Goal: Task Accomplishment & Management: Complete application form

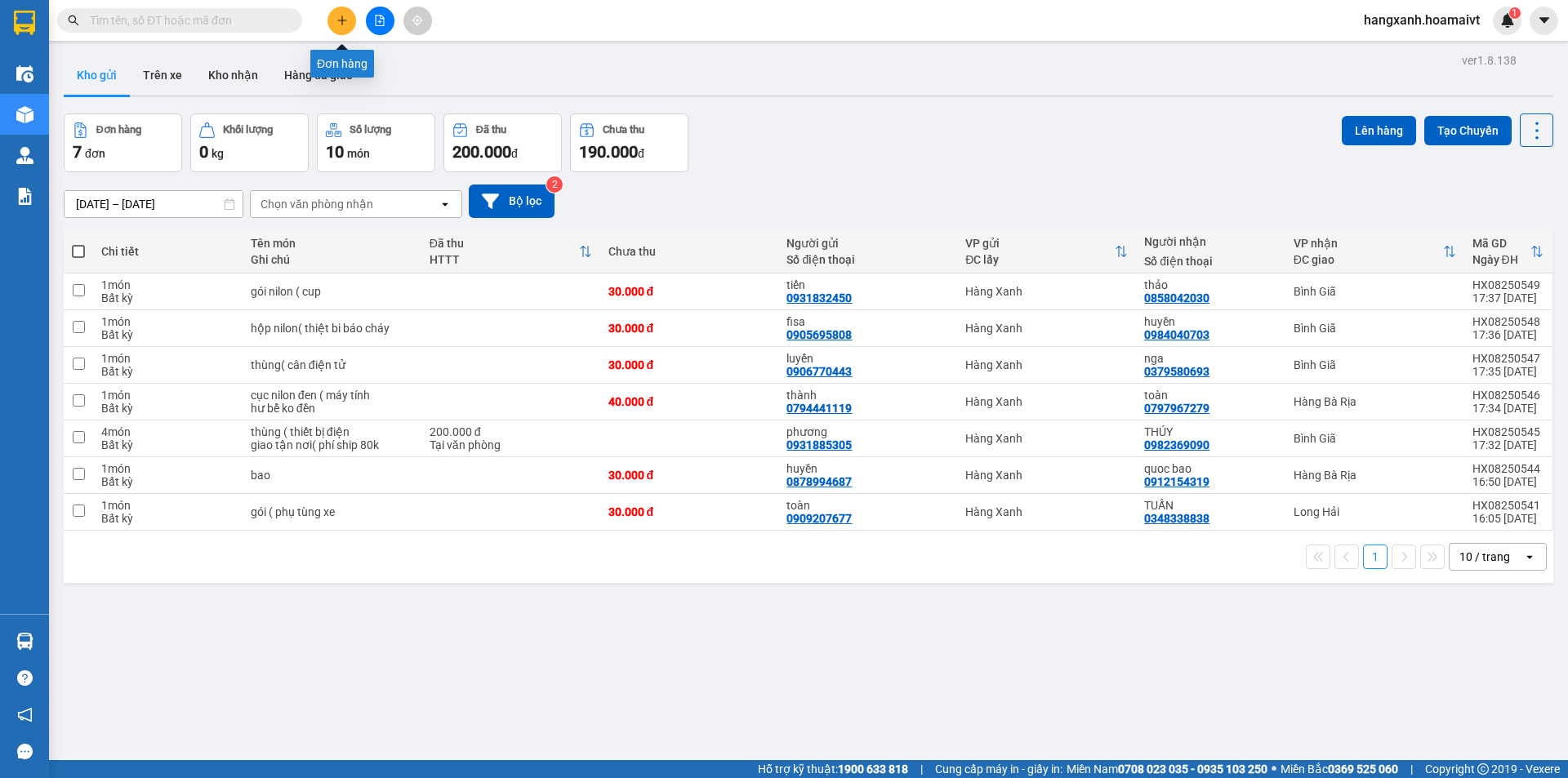
click at [337, 10] on button at bounding box center [342, 21] width 29 height 29
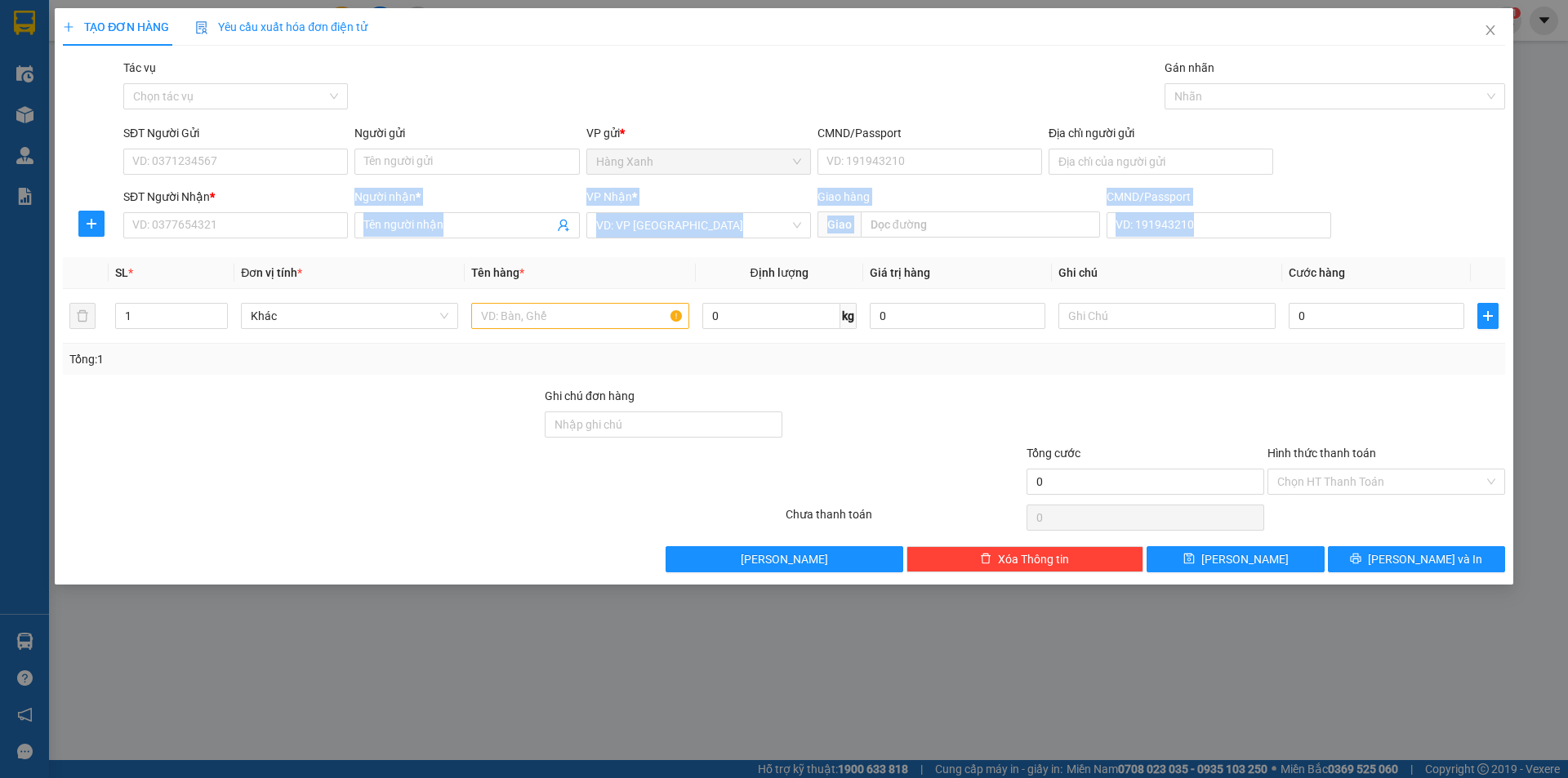
click at [200, 248] on div "Transit Pickup Surcharge Ids Transit Deliver Surcharge Ids Transit Deliver Surc…" at bounding box center [784, 316] width 1443 height 514
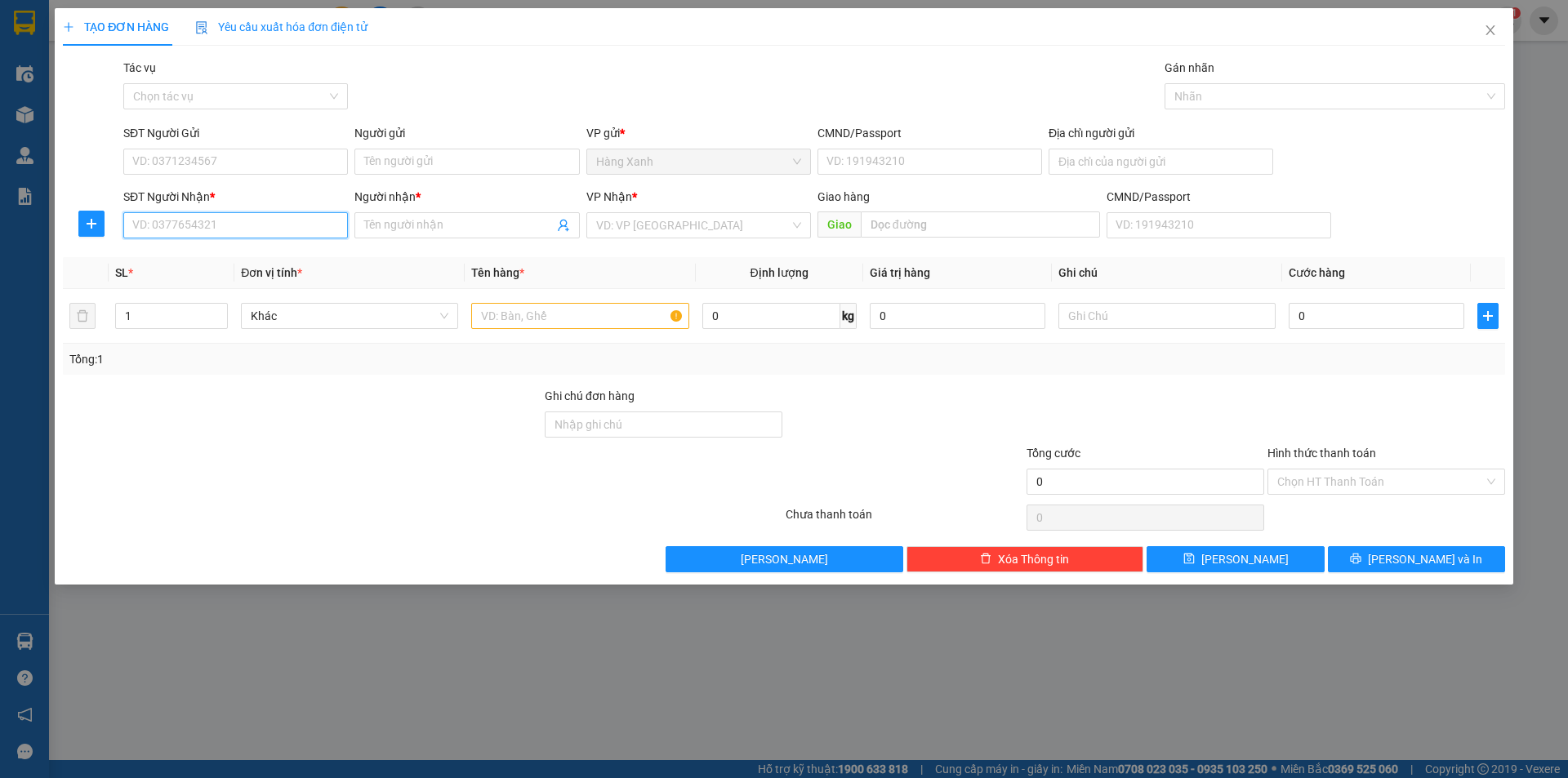
click at [200, 228] on input "SĐT Người Nhận *" at bounding box center [235, 225] width 225 height 26
type input "8"
click at [207, 258] on div "0908778858 - xuan" at bounding box center [235, 258] width 205 height 18
type input "0908778858"
type input "xuan"
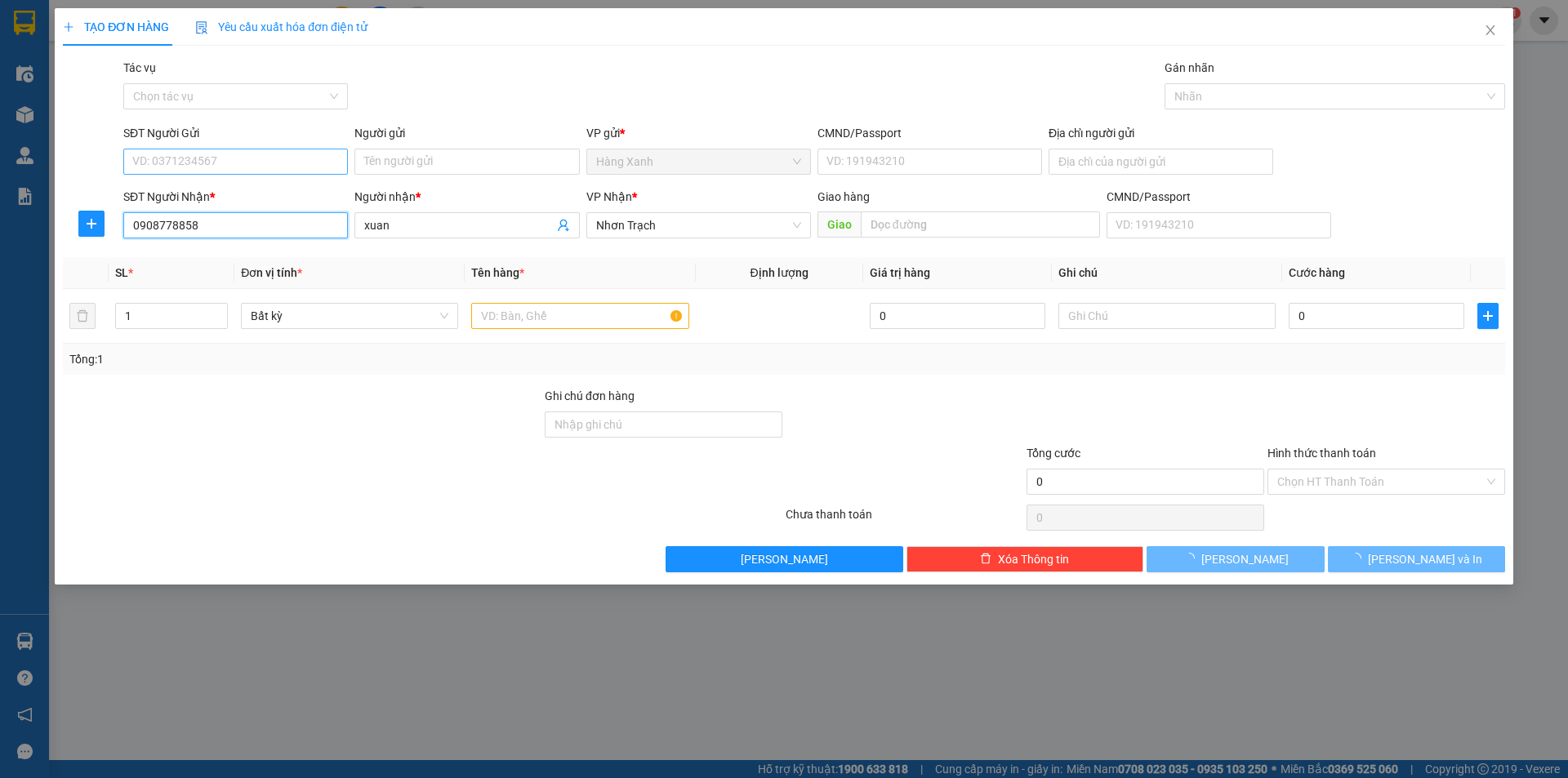
type input "0908778858"
click at [278, 164] on input "SĐT Người Gửi" at bounding box center [235, 162] width 225 height 26
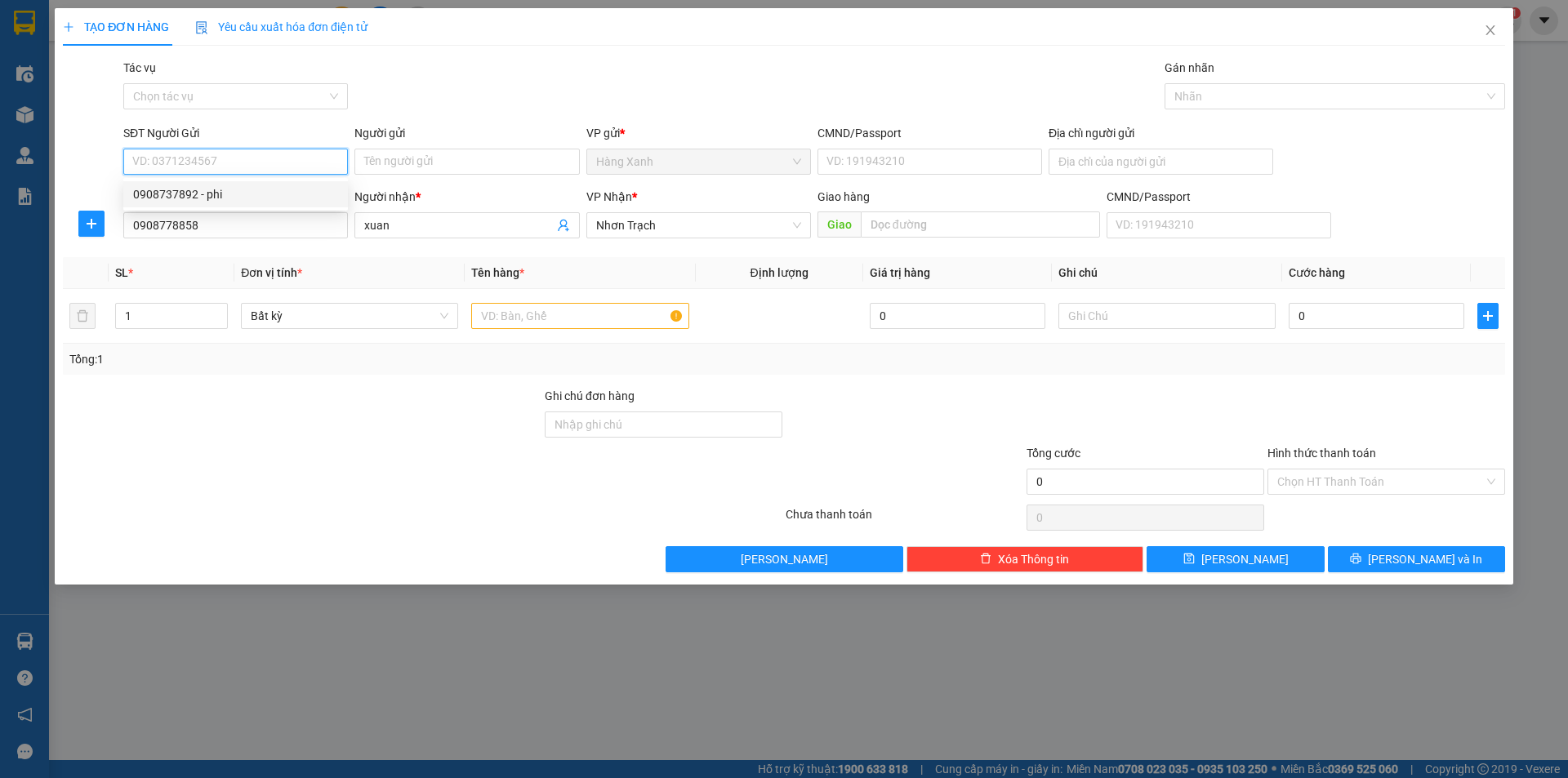
click at [200, 194] on div "0908737892 - phi" at bounding box center [235, 194] width 205 height 18
type input "0908737892"
type input "phi"
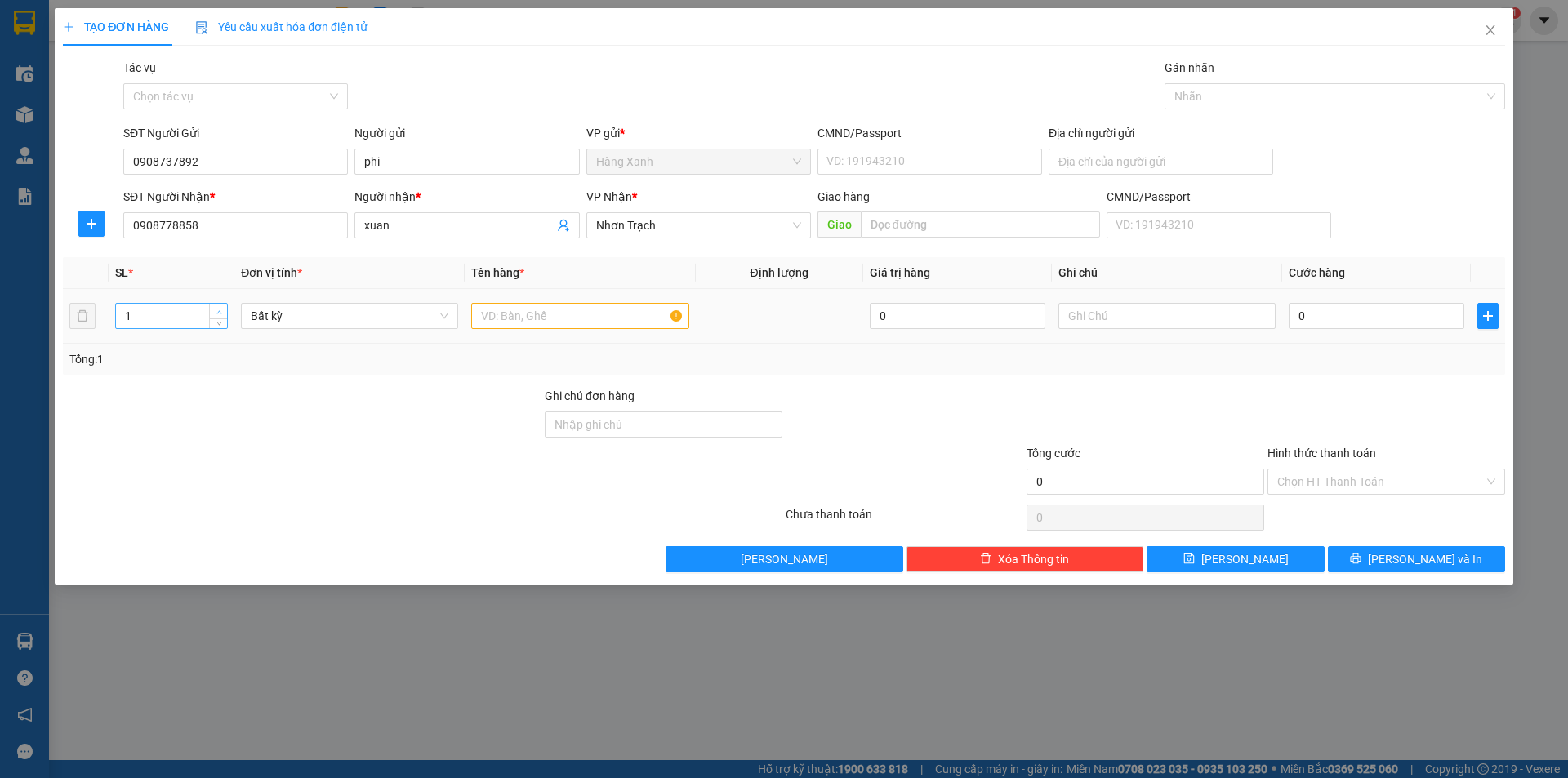
type input "2"
click at [225, 306] on span "Increase Value" at bounding box center [217, 311] width 18 height 14
click at [534, 317] on input "text" at bounding box center [580, 316] width 217 height 26
type input "bao la chuoi"
click at [1348, 325] on input "0" at bounding box center [1376, 316] width 176 height 26
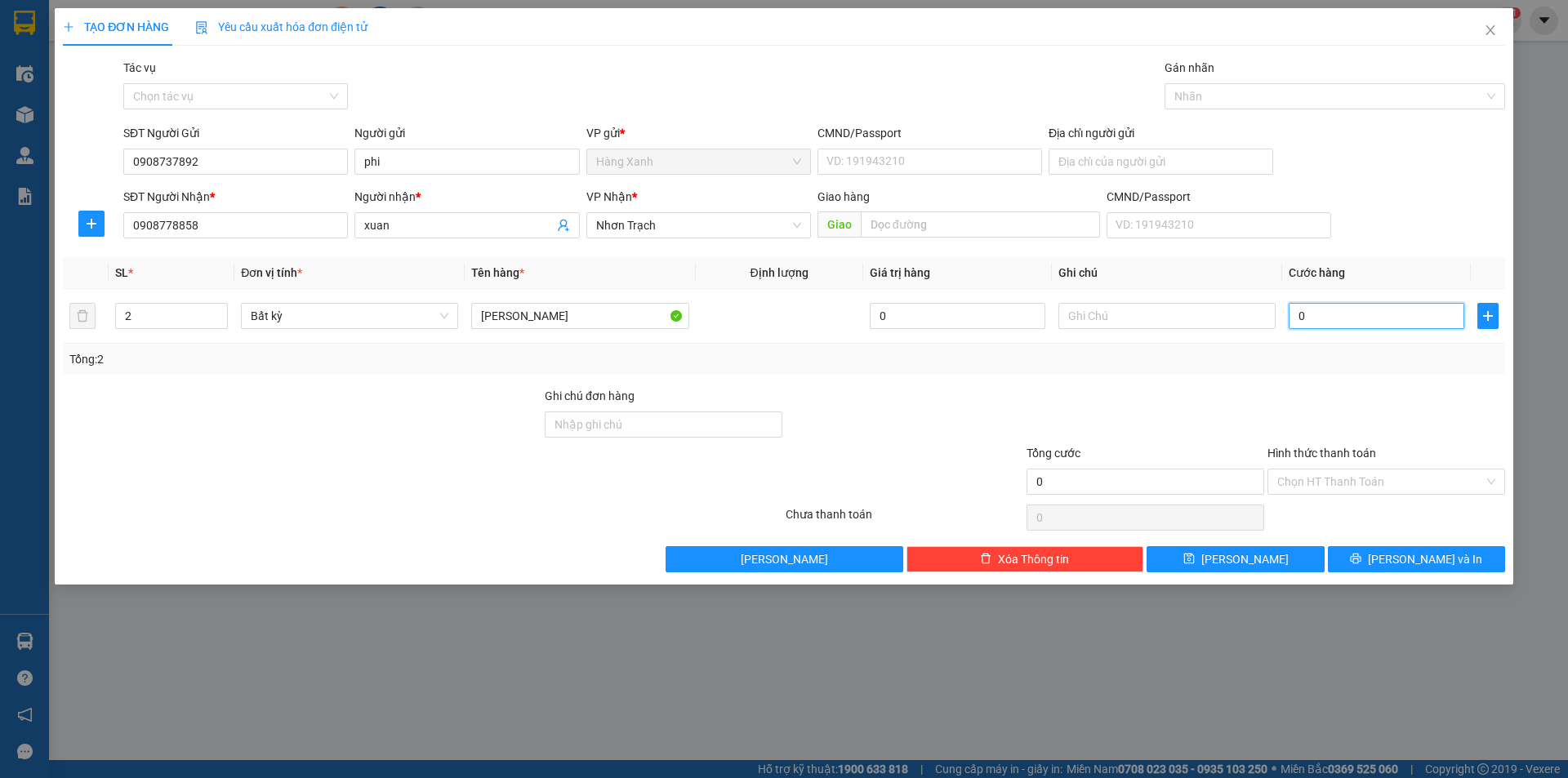
type input "1"
type input "10"
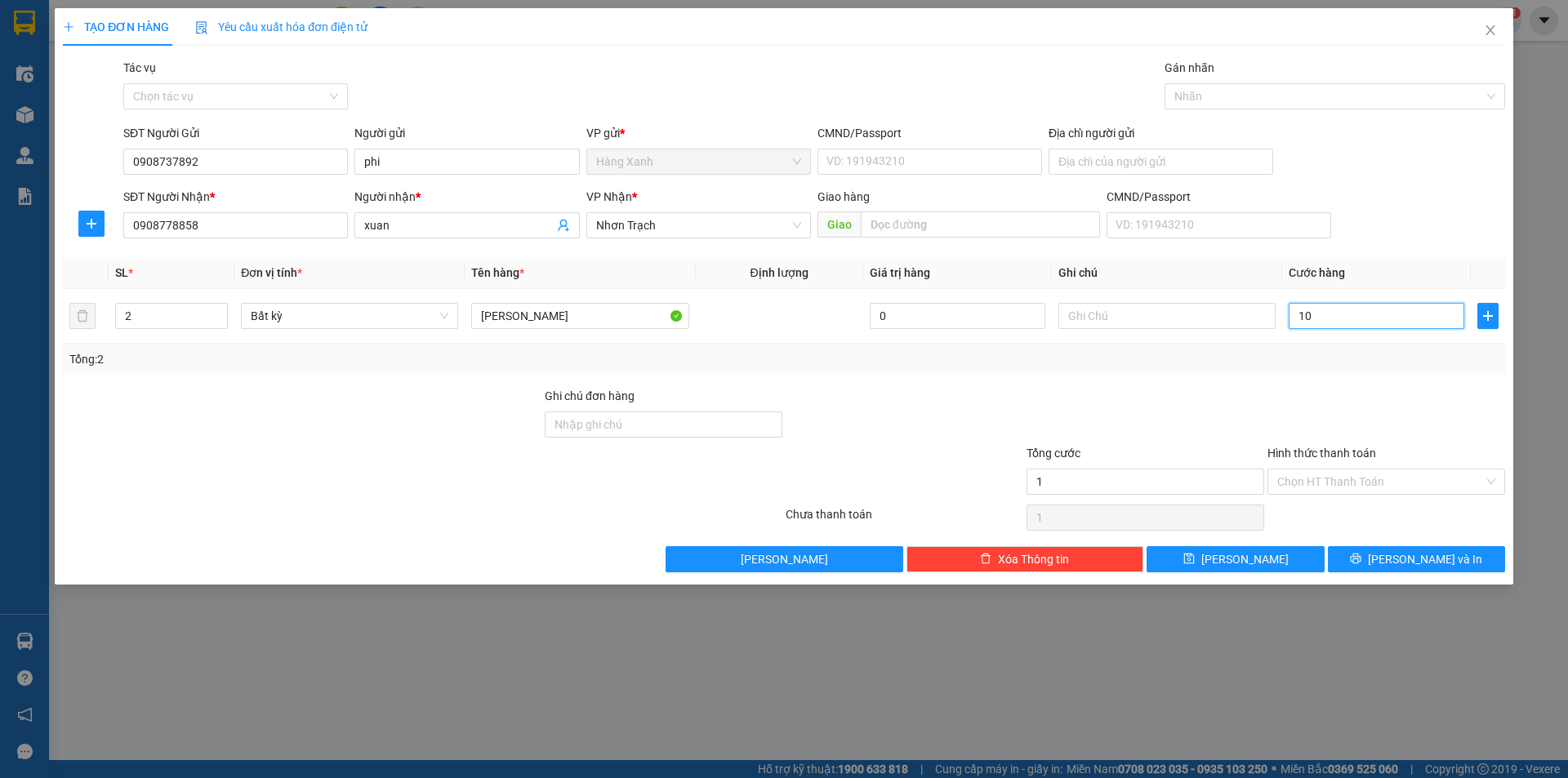
type input "10"
type input "100"
type input "100.000"
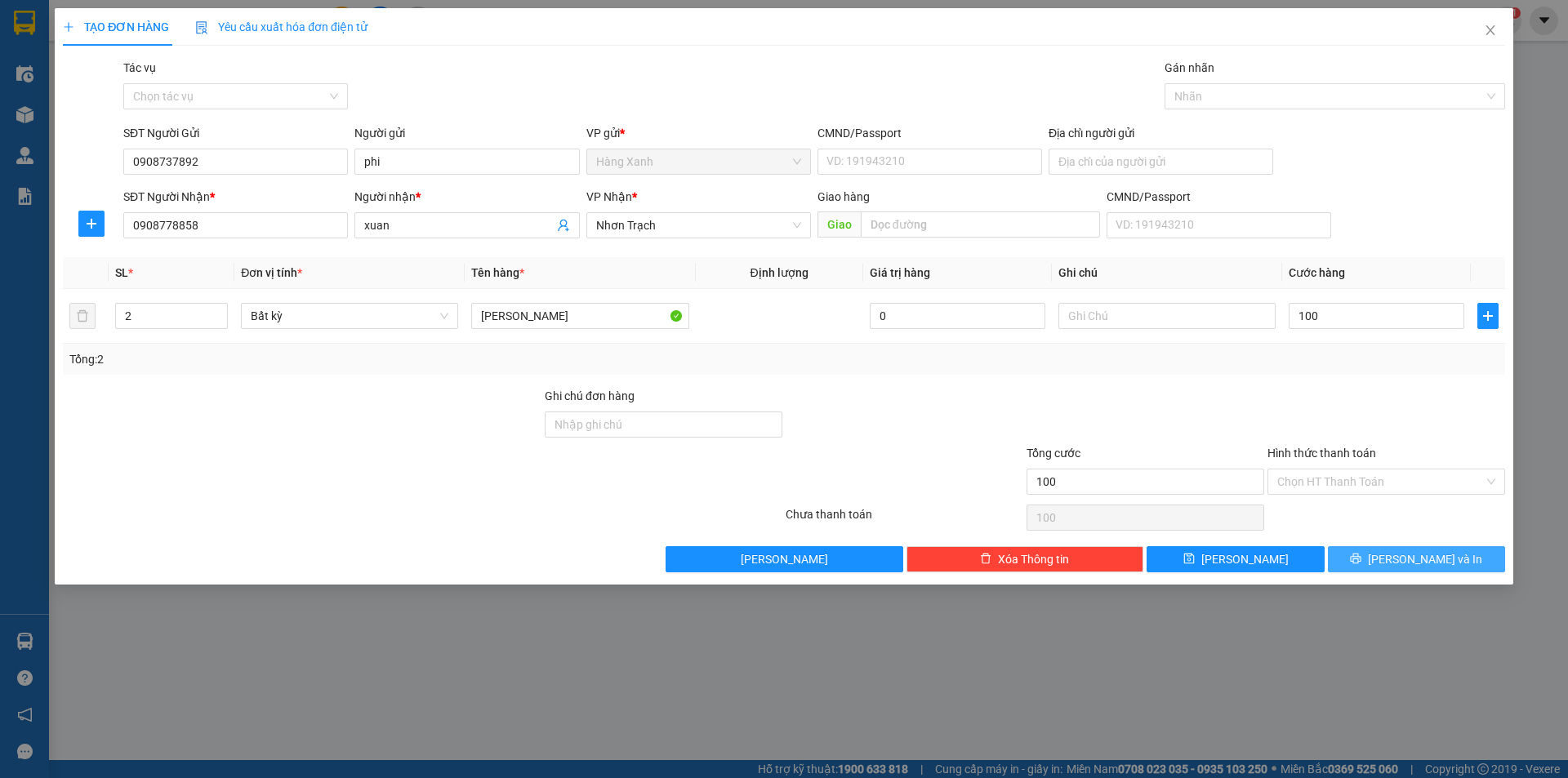
type input "100.000"
click at [1376, 556] on button "Lưu và In" at bounding box center [1416, 559] width 177 height 26
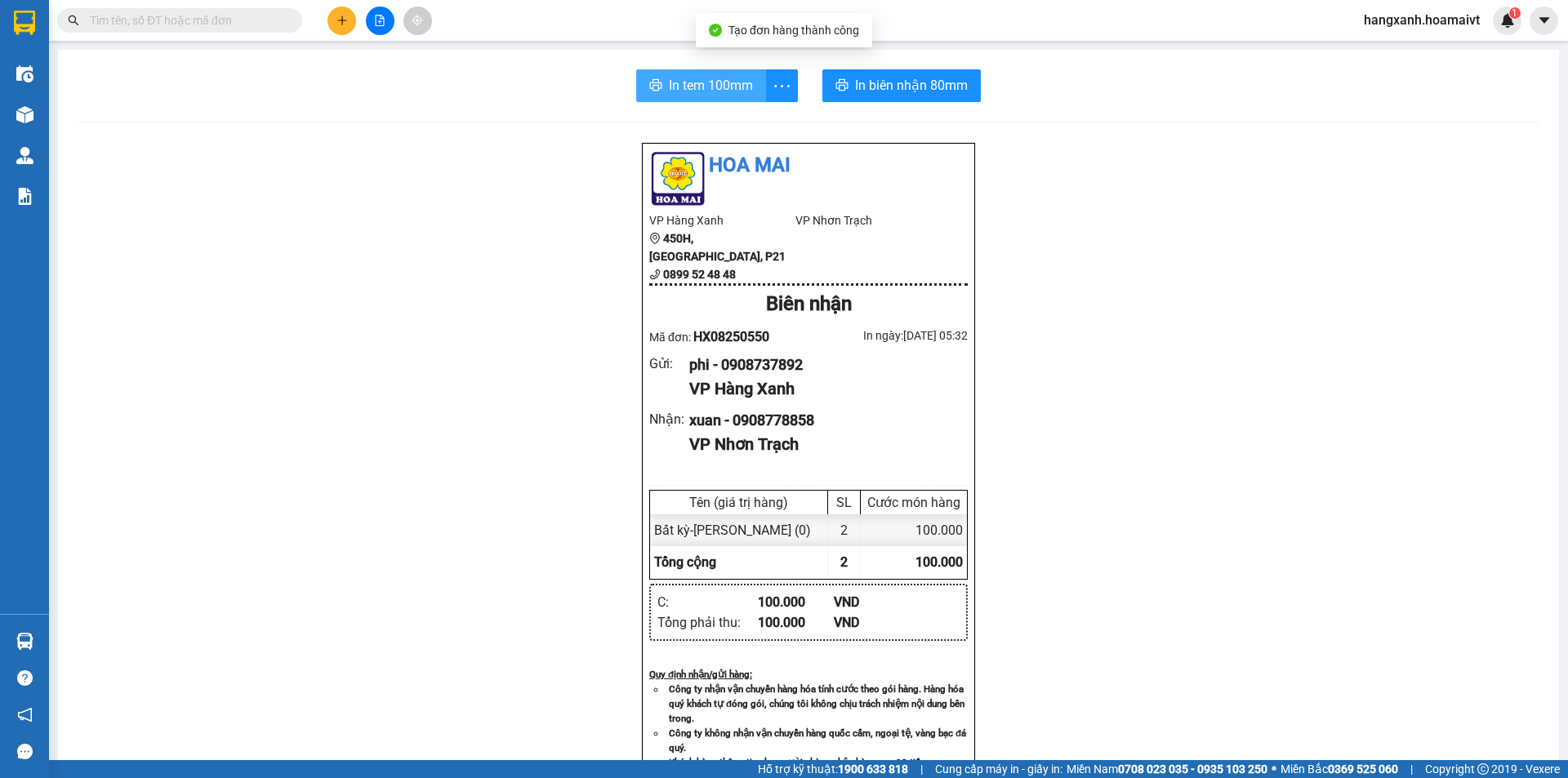
drag, startPoint x: 705, startPoint y: 87, endPoint x: 1201, endPoint y: 479, distance: 632.2
click at [705, 85] on span "In tem 100mm" at bounding box center [711, 85] width 84 height 20
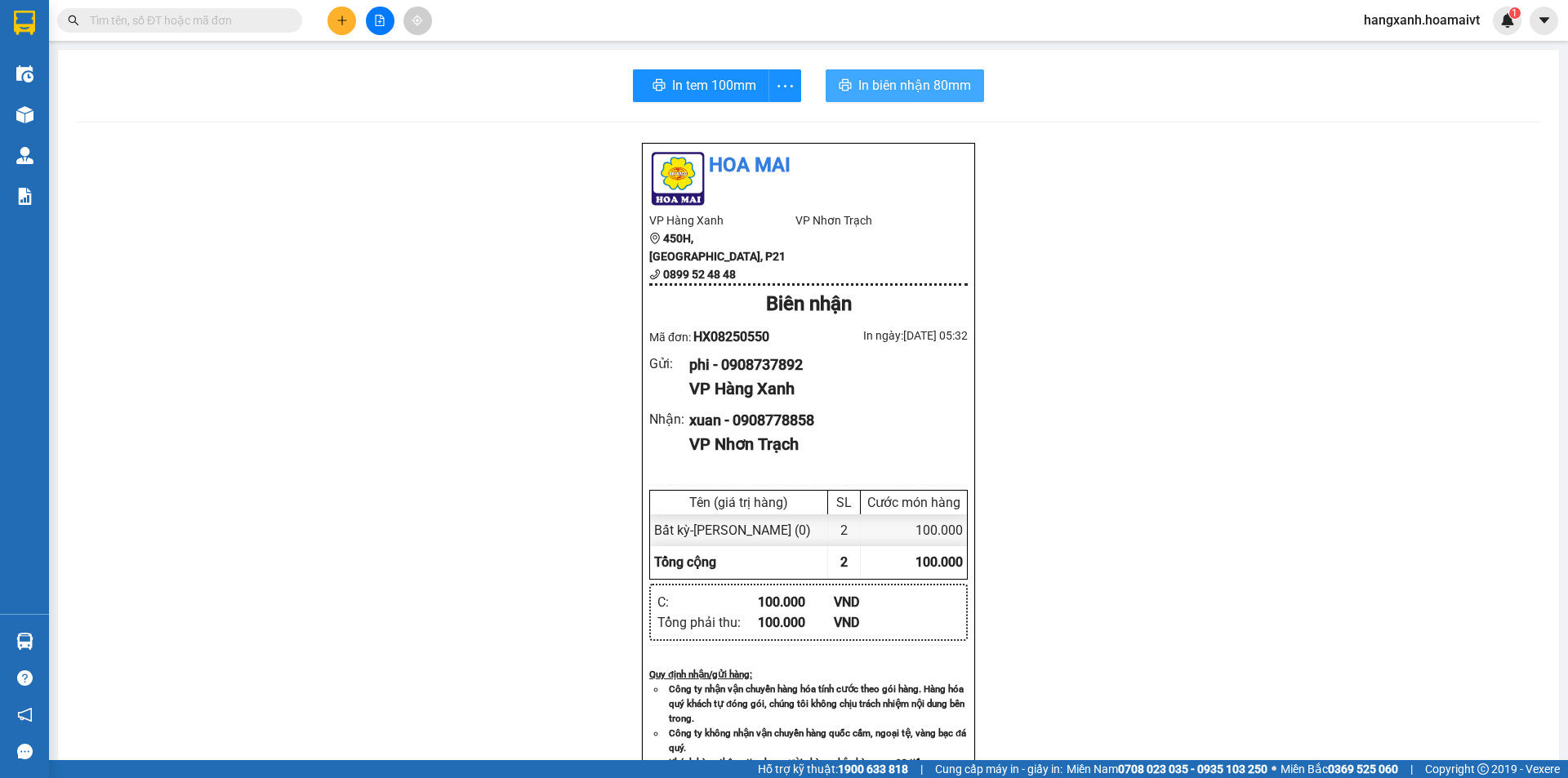
click at [900, 83] on span "In biên nhận 80mm" at bounding box center [915, 85] width 113 height 20
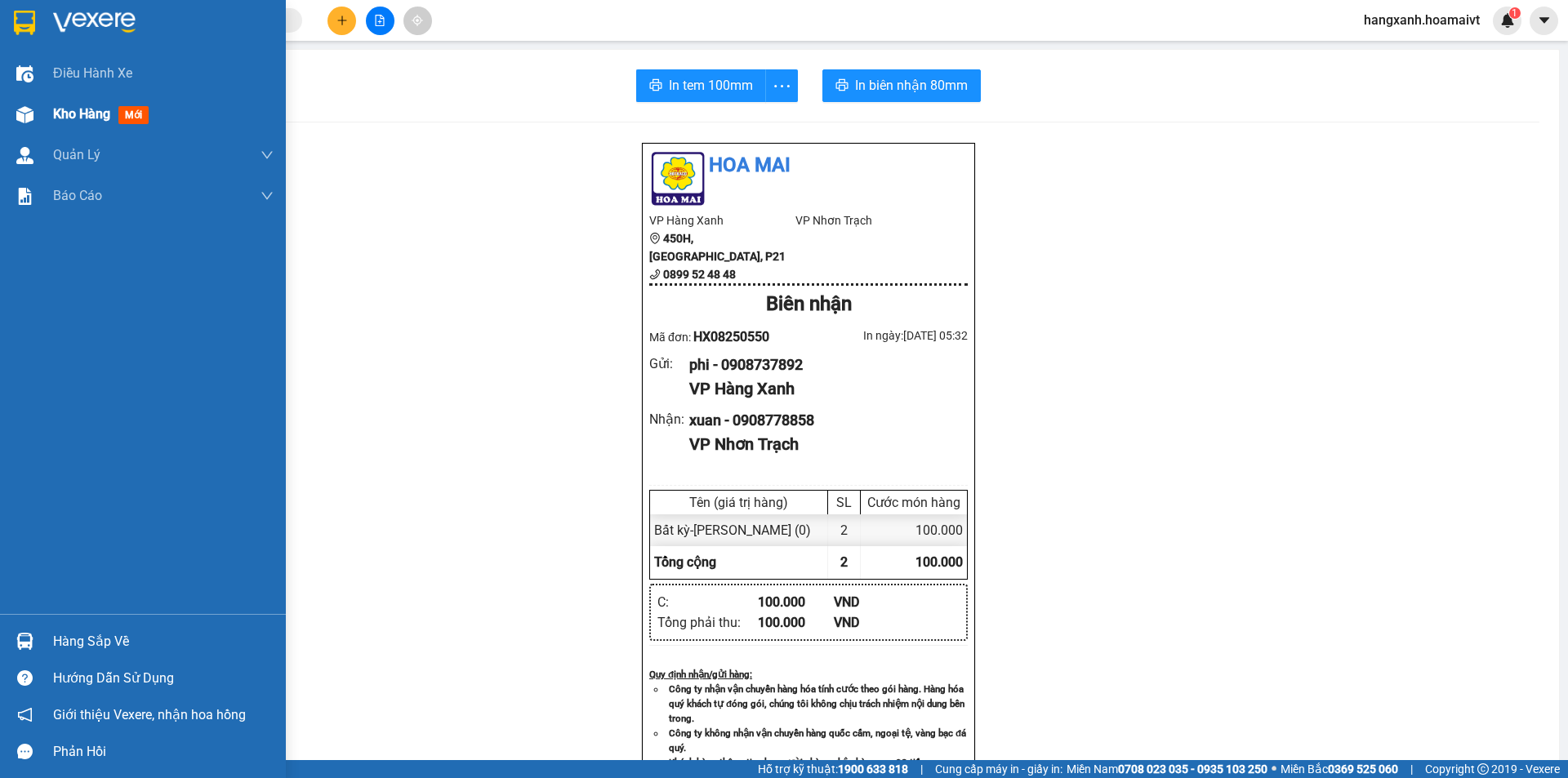
click at [122, 115] on span "mới" at bounding box center [134, 115] width 30 height 18
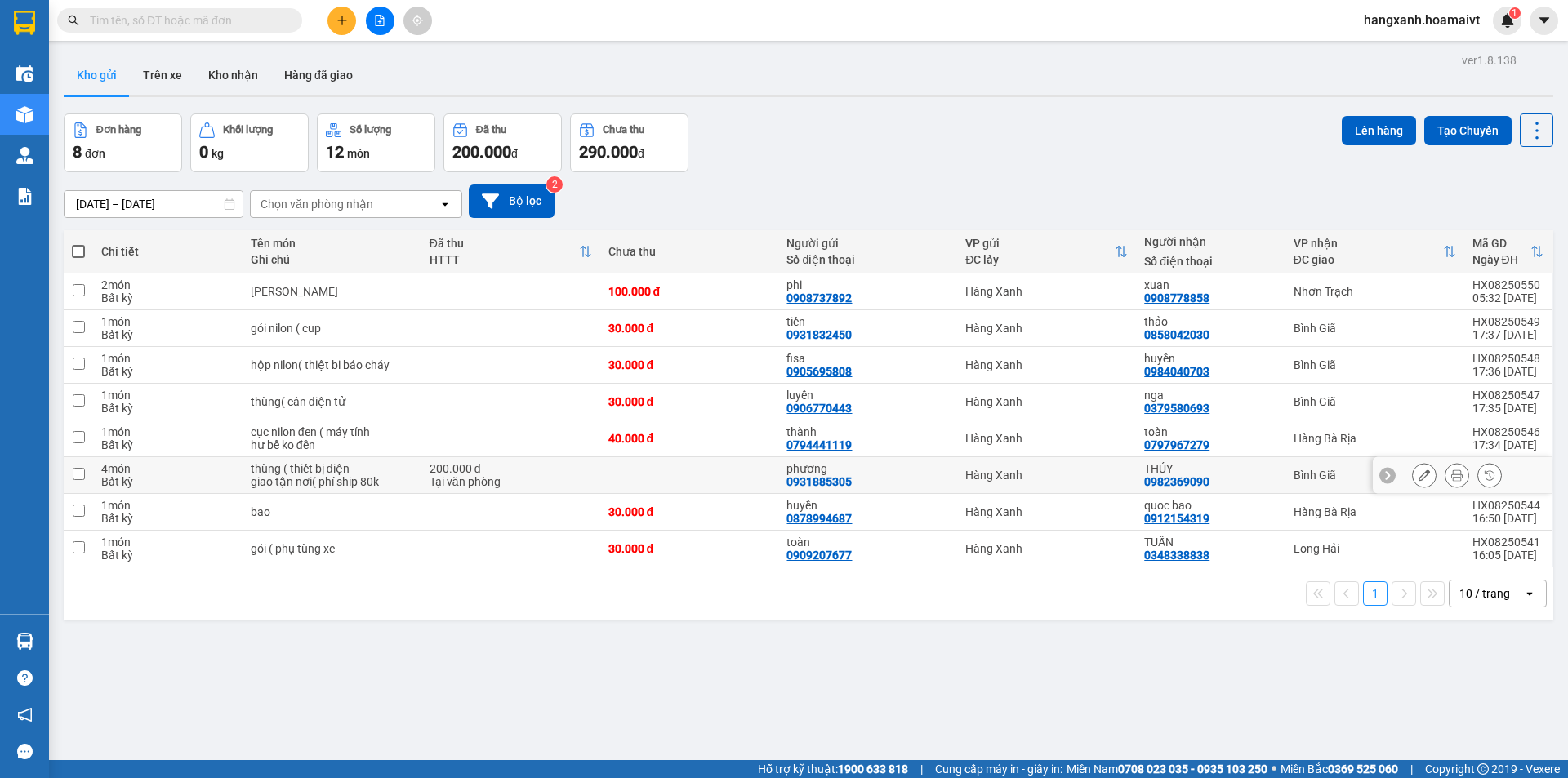
drag, startPoint x: 1250, startPoint y: 481, endPoint x: 1255, endPoint y: 452, distance: 29.4
click at [1251, 479] on div "THÚY 0982369090" at bounding box center [1210, 475] width 132 height 26
checkbox input "true"
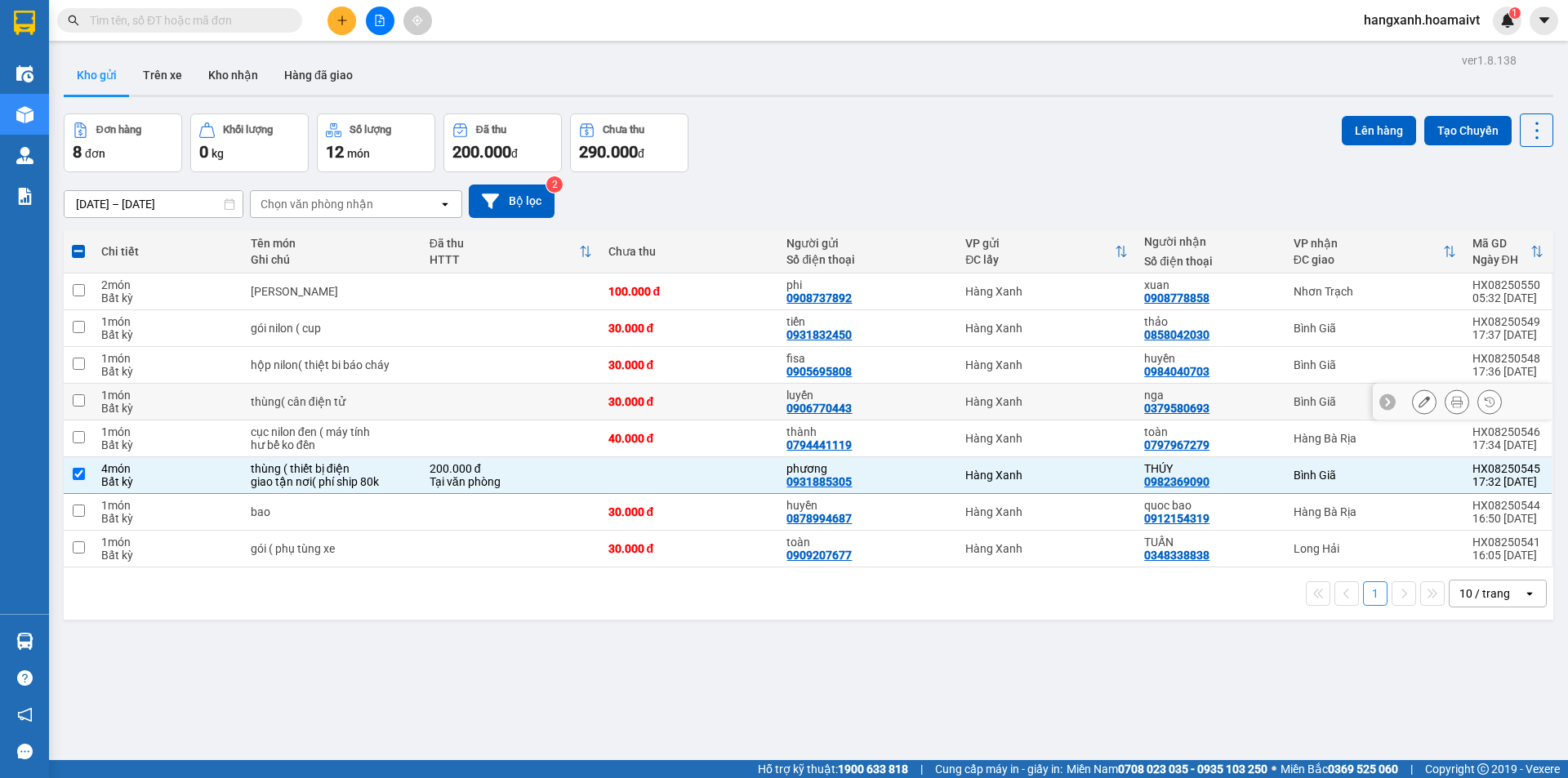
click at [1251, 403] on div "nga 0379580693" at bounding box center [1210, 402] width 132 height 26
checkbox input "true"
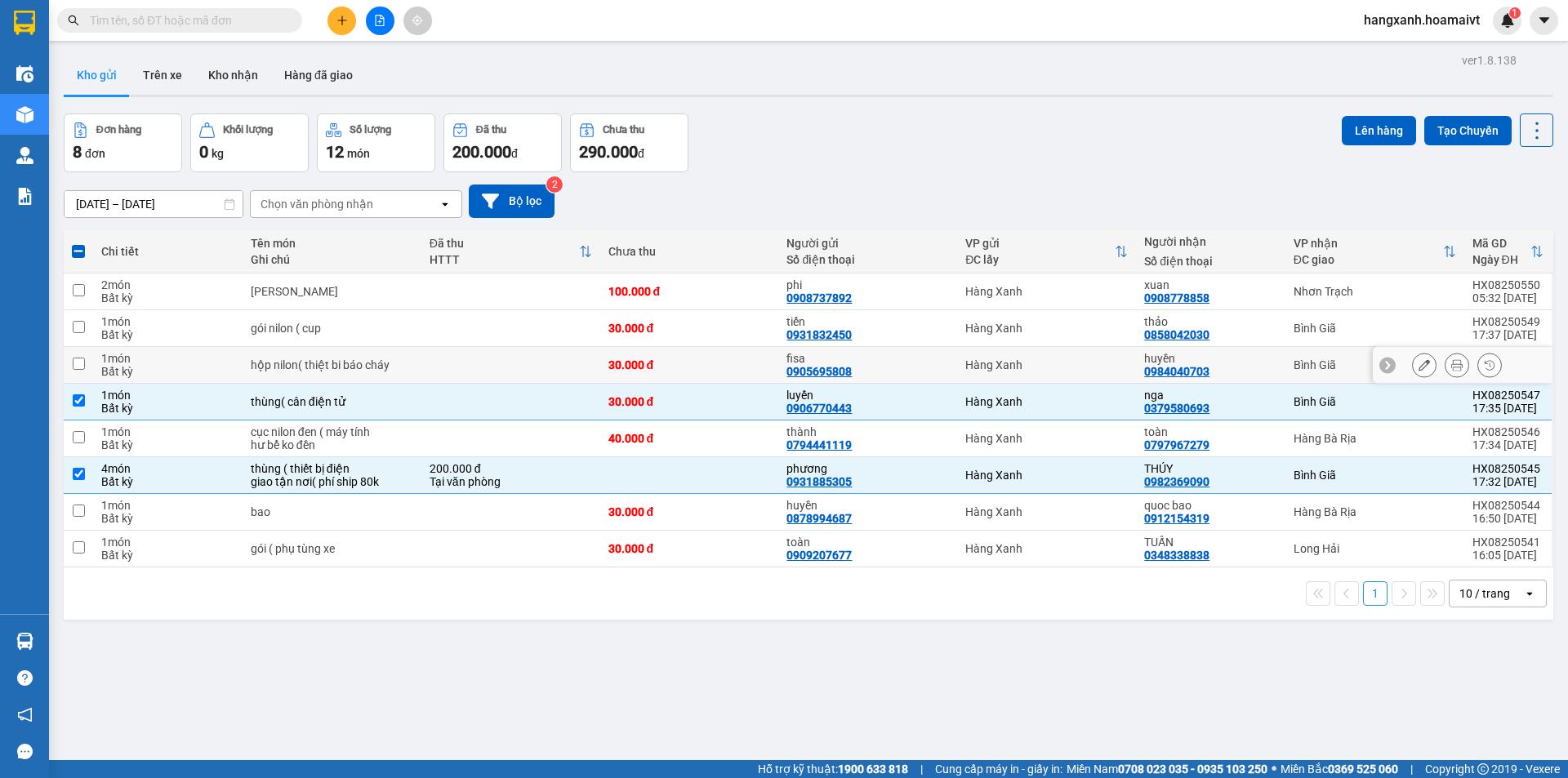
click at [1256, 369] on div "huyền 0984040703" at bounding box center [1210, 365] width 132 height 26
checkbox input "true"
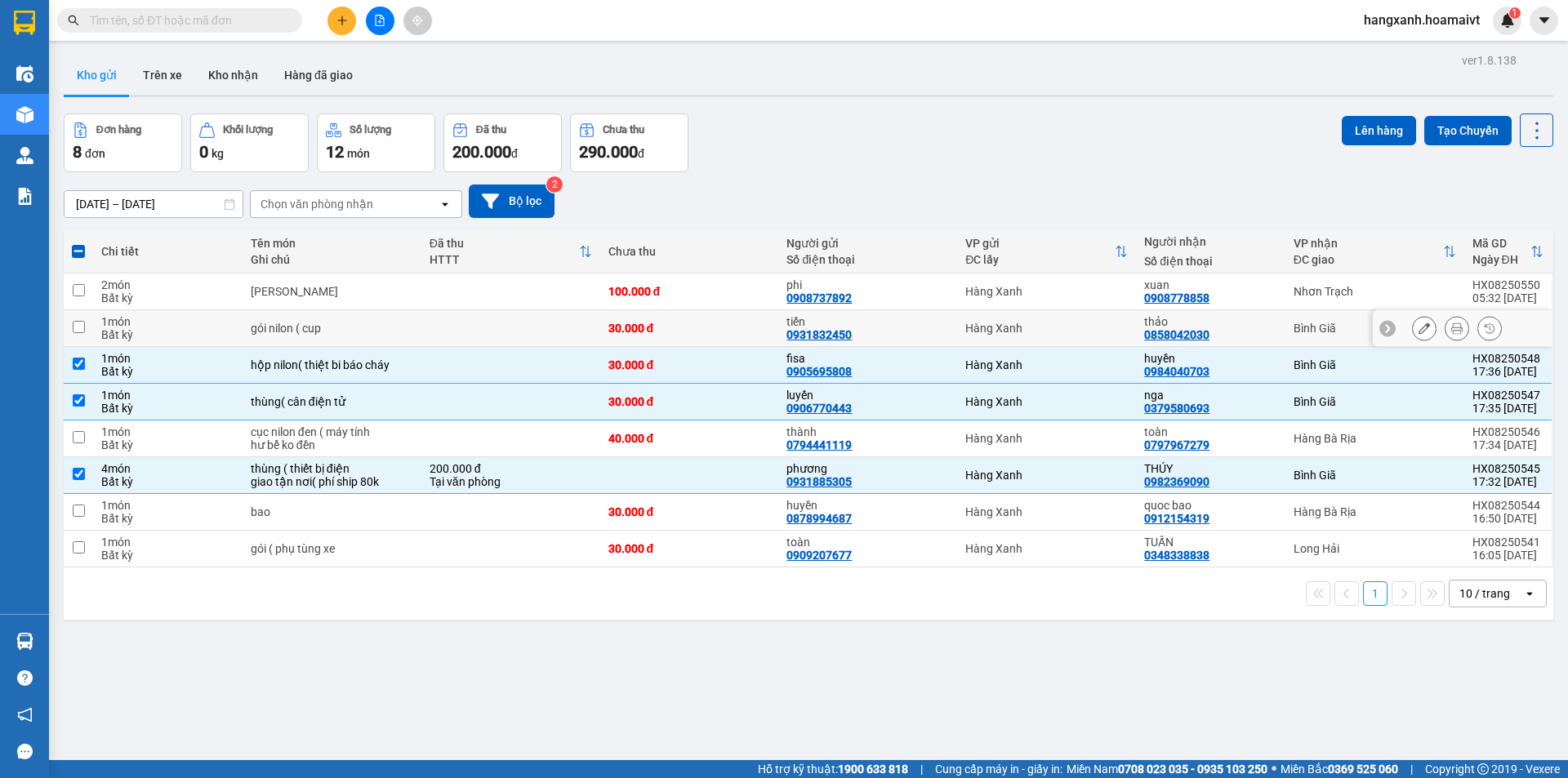
click at [1256, 330] on div "thảo 0858042030" at bounding box center [1210, 328] width 132 height 26
checkbox input "true"
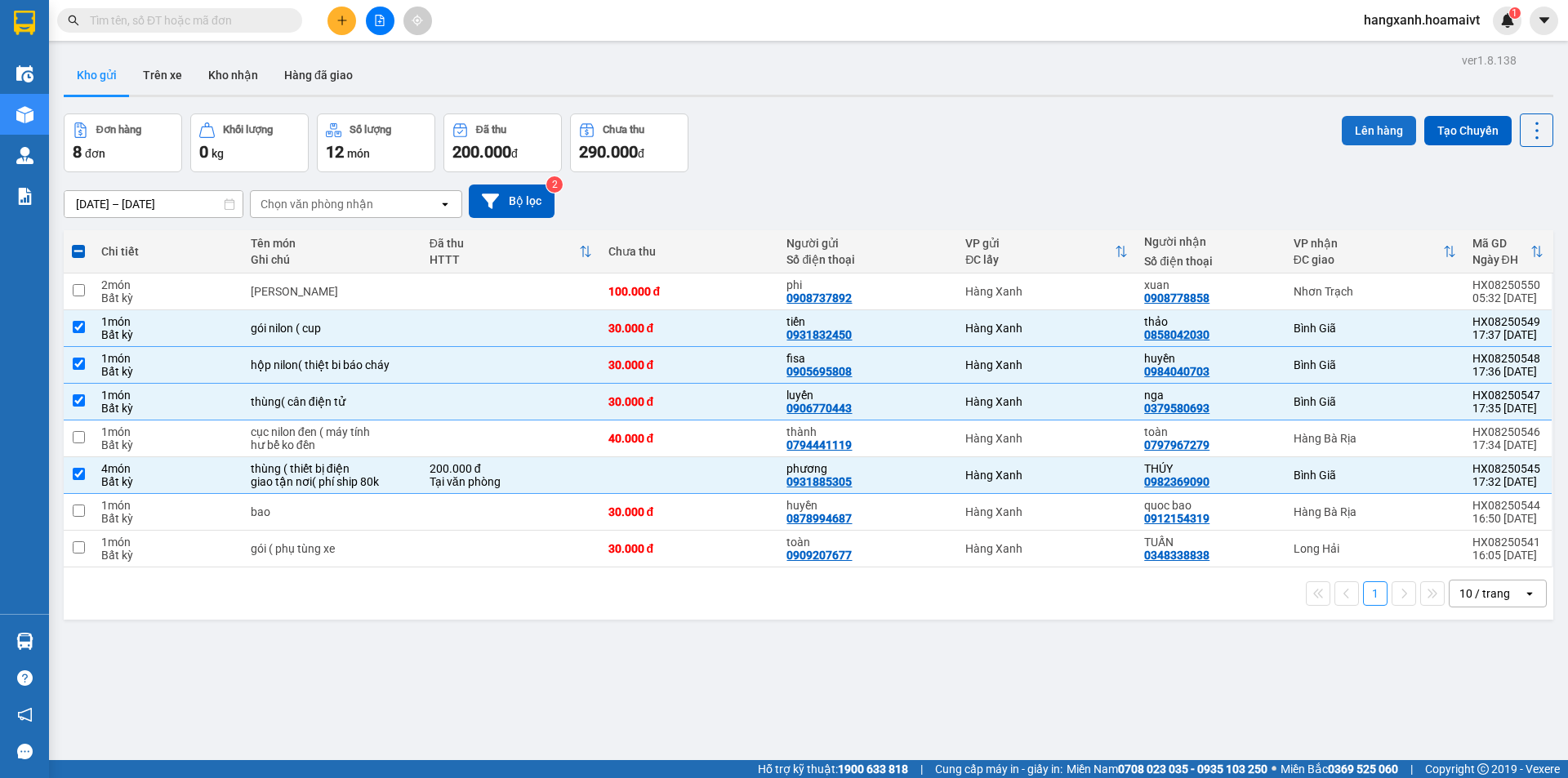
click at [1347, 125] on button "Lên hàng" at bounding box center [1379, 131] width 74 height 29
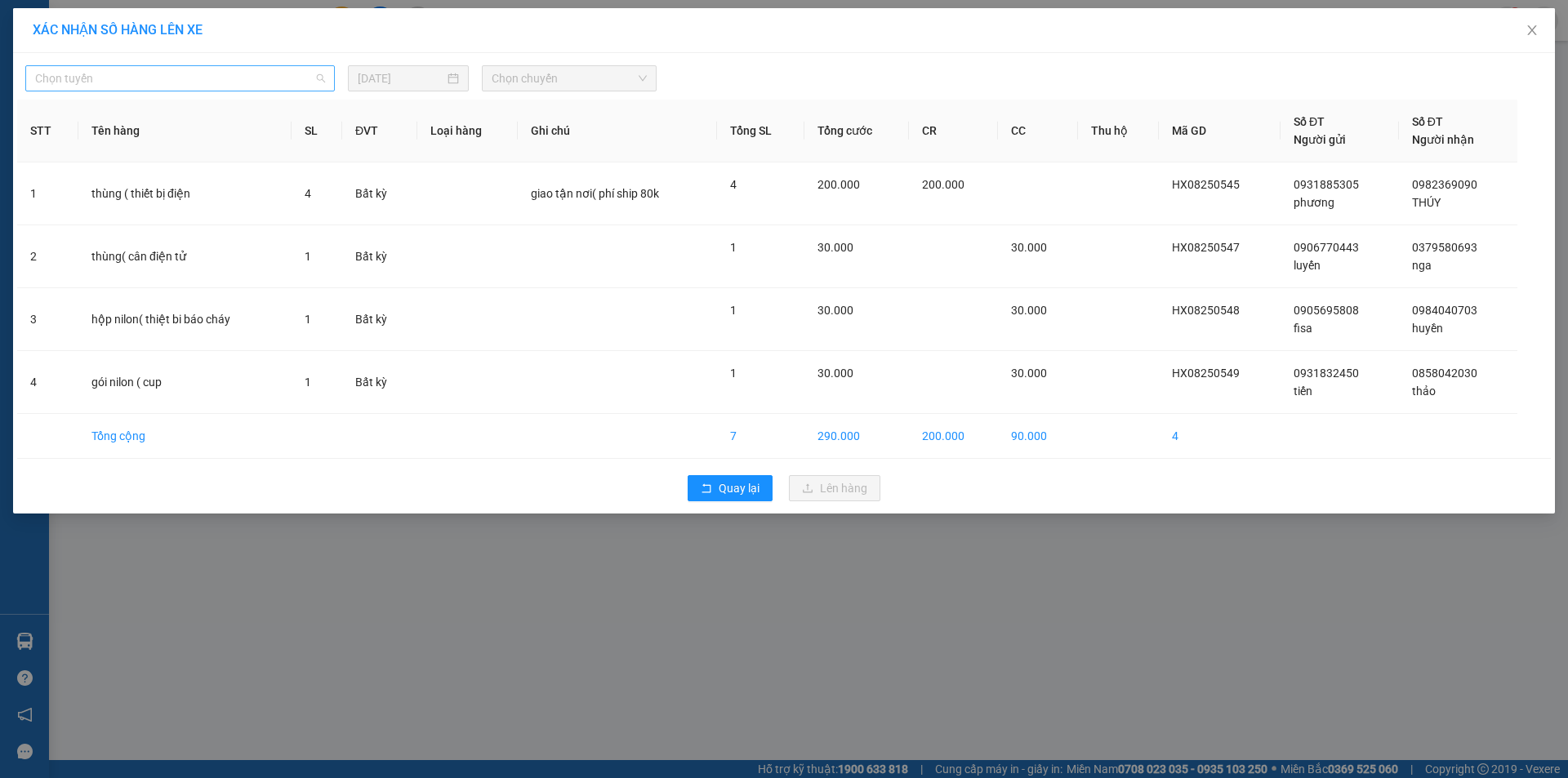
drag, startPoint x: 268, startPoint y: 88, endPoint x: 121, endPoint y: 90, distance: 147.0
click at [254, 84] on span "Chọn tuyến" at bounding box center [180, 78] width 290 height 24
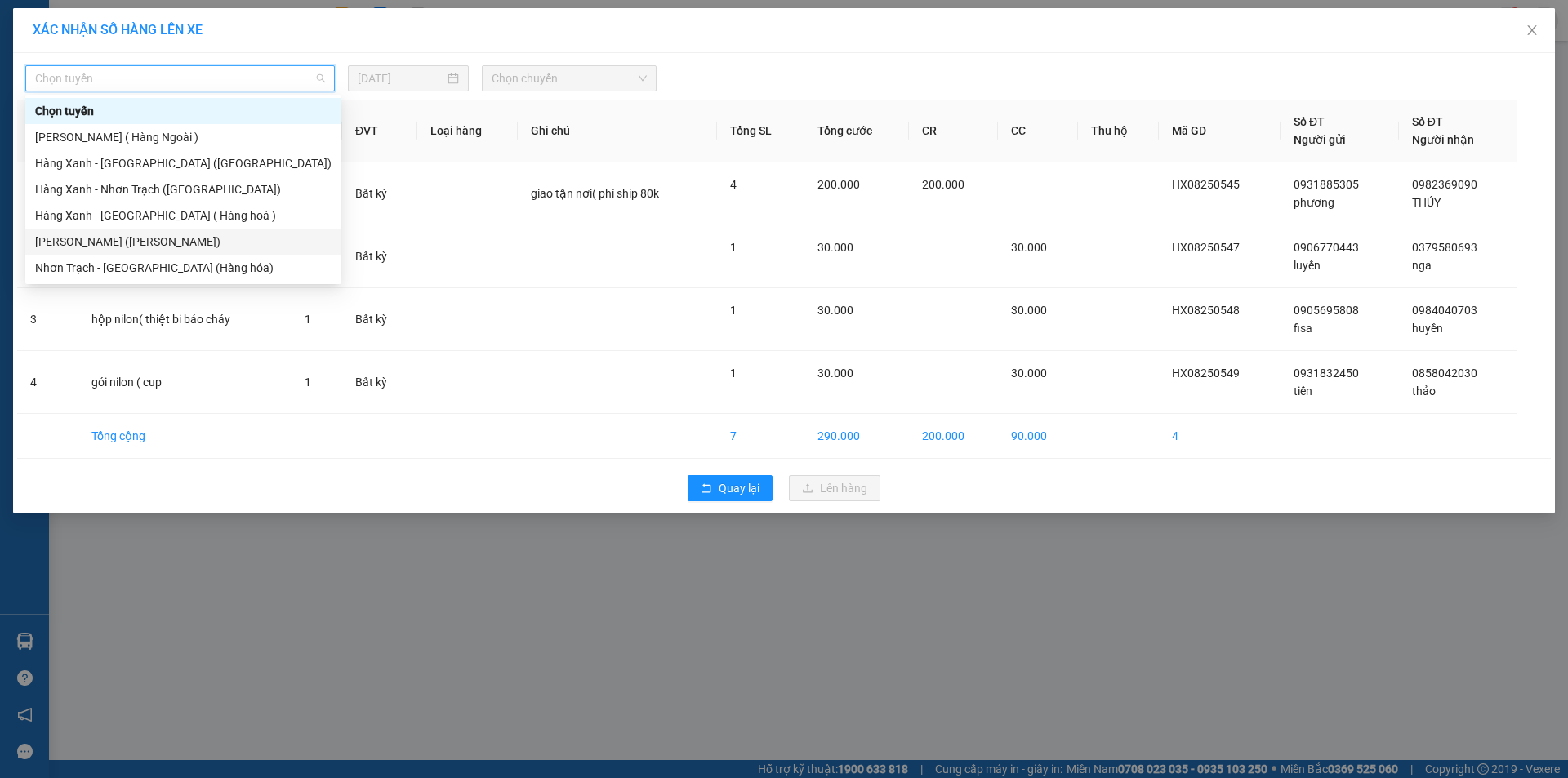
drag, startPoint x: 141, startPoint y: 238, endPoint x: 221, endPoint y: 194, distance: 91.3
click at [142, 235] on div "Hàng Xanh - Vũng Tàu (Hàng Hoá)" at bounding box center [184, 241] width 296 height 18
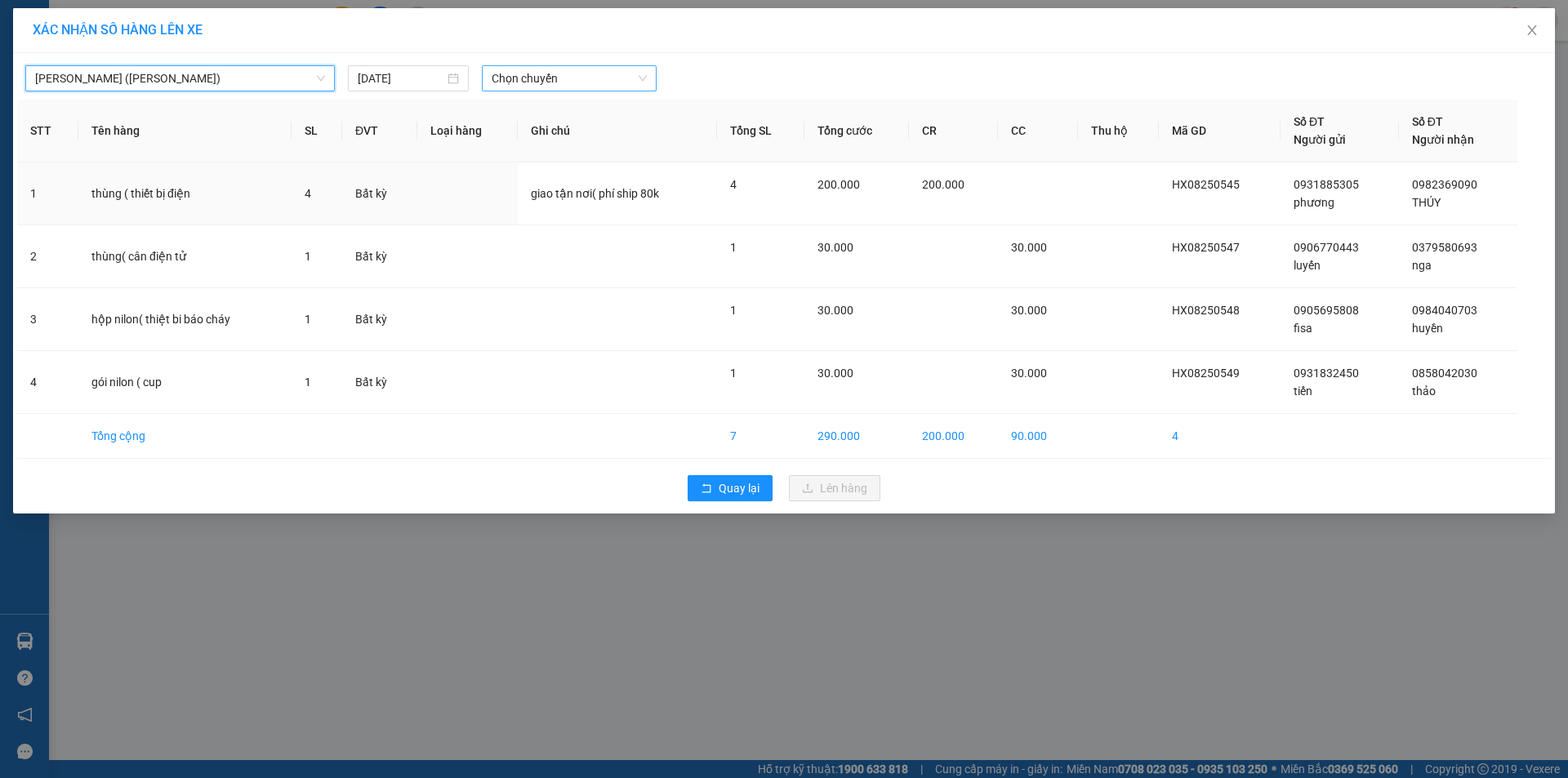
click at [625, 86] on span "Chọn chuyến" at bounding box center [569, 78] width 155 height 24
type input "0545"
click at [585, 138] on div "Thêm chuyến " 05:45 "" at bounding box center [568, 137] width 174 height 28
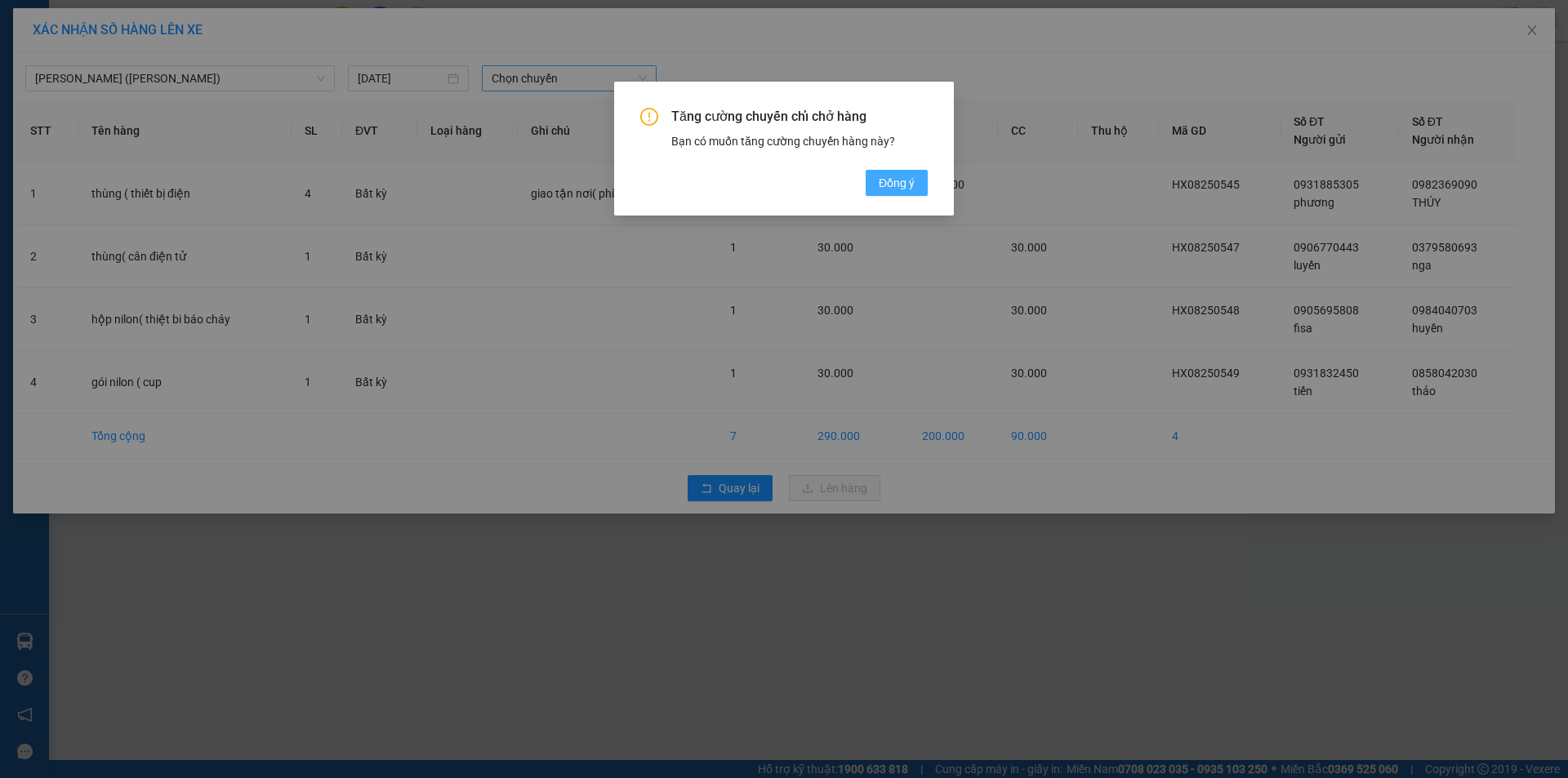
click at [888, 181] on span "Đồng ý" at bounding box center [897, 183] width 36 height 18
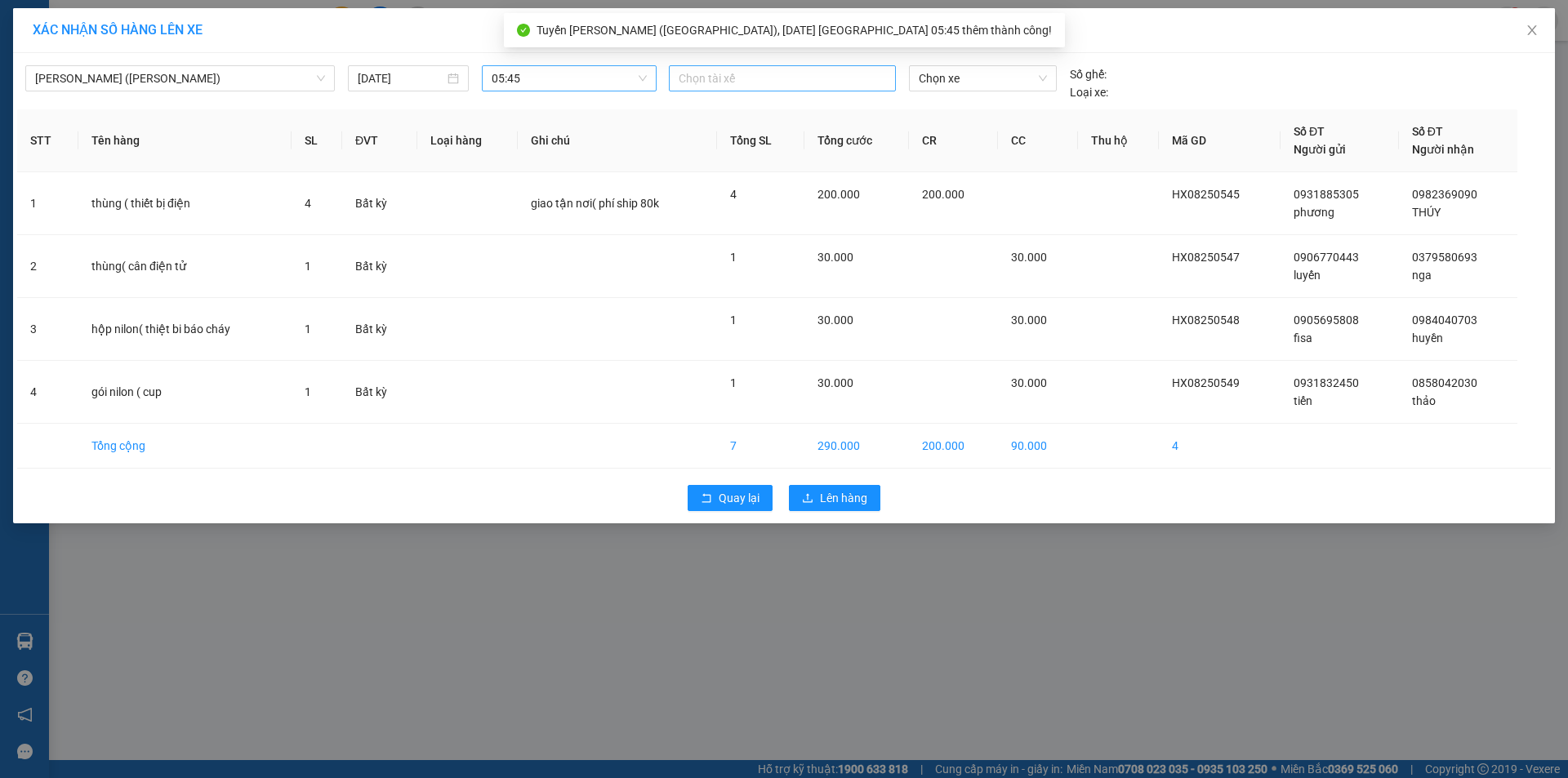
click at [756, 72] on div at bounding box center [782, 77] width 219 height 19
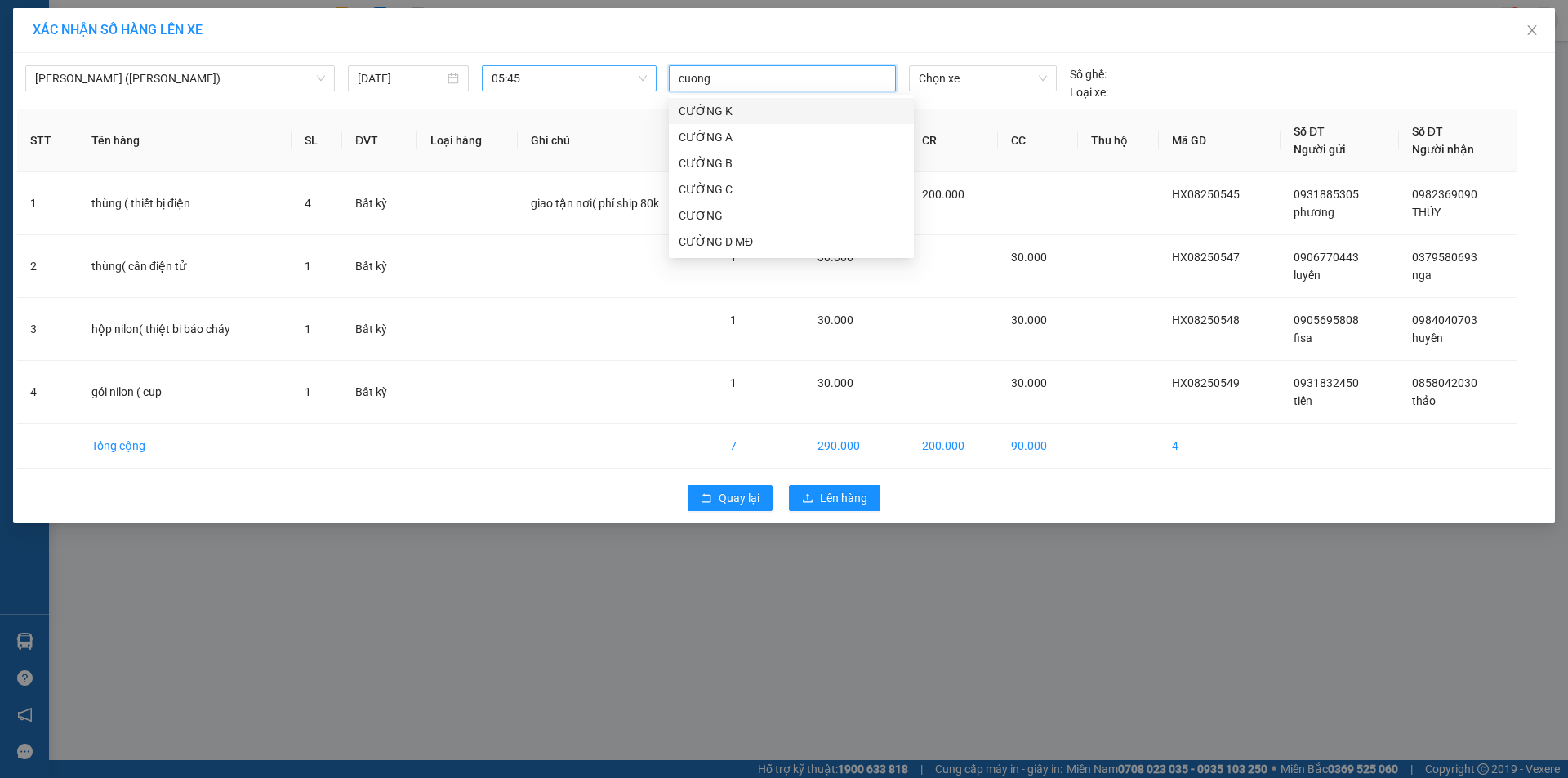
type input "cuong d"
click at [735, 111] on div "CƯỜNG D MĐ" at bounding box center [792, 110] width 226 height 18
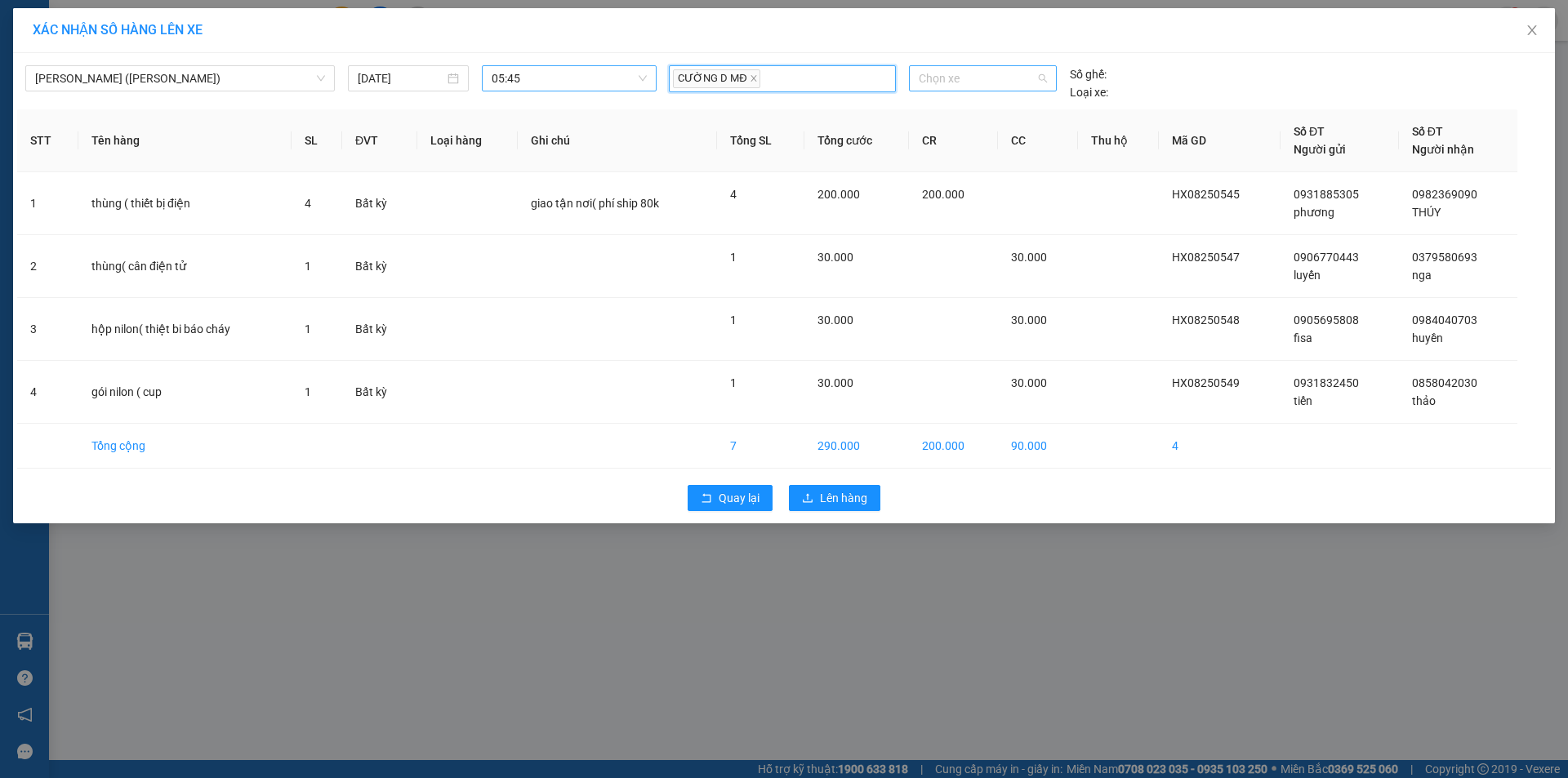
click at [1016, 71] on span "Chọn xe" at bounding box center [982, 78] width 127 height 24
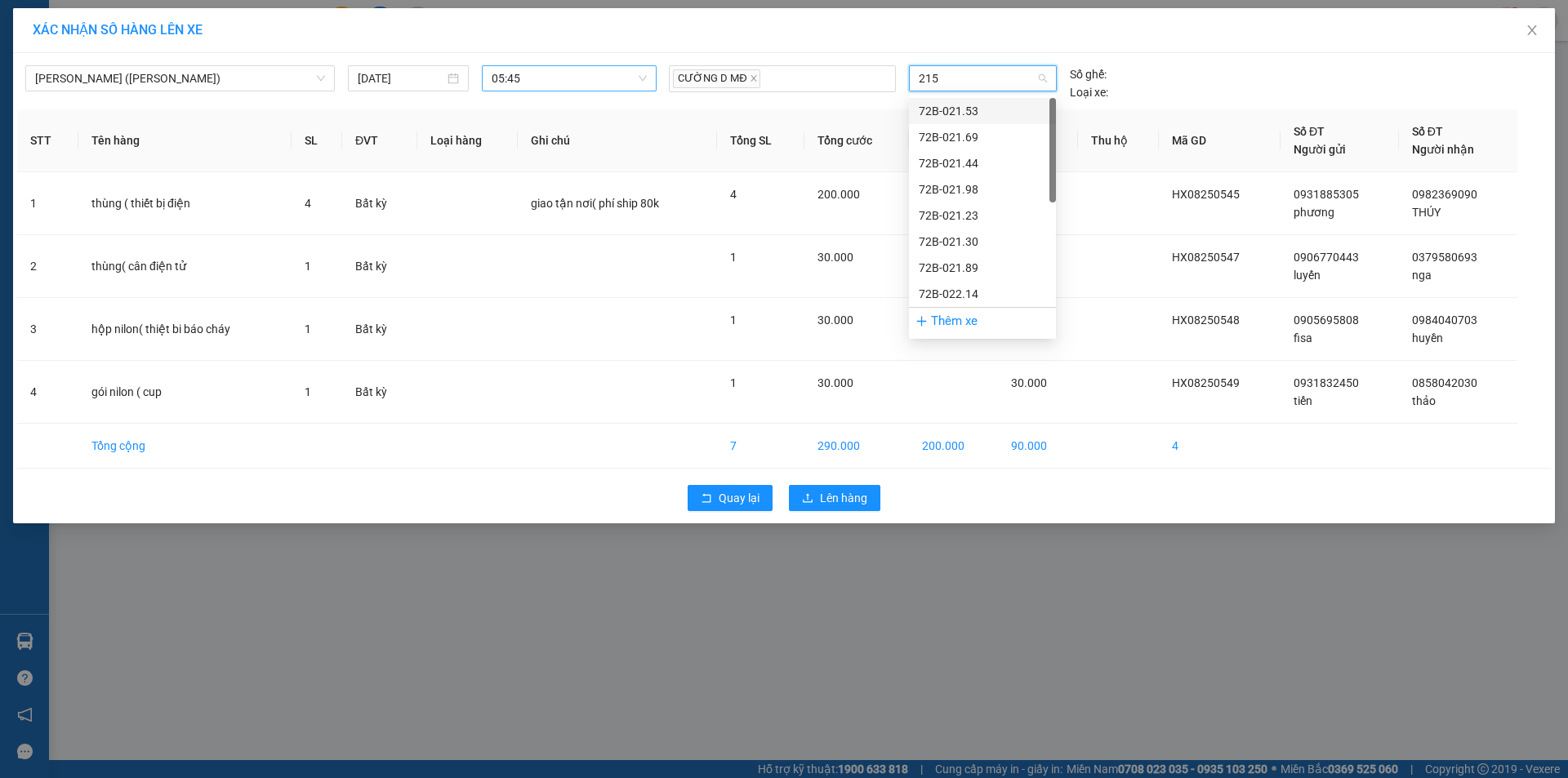
type input "2153"
click at [936, 104] on div "72B-021.53" at bounding box center [982, 110] width 127 height 18
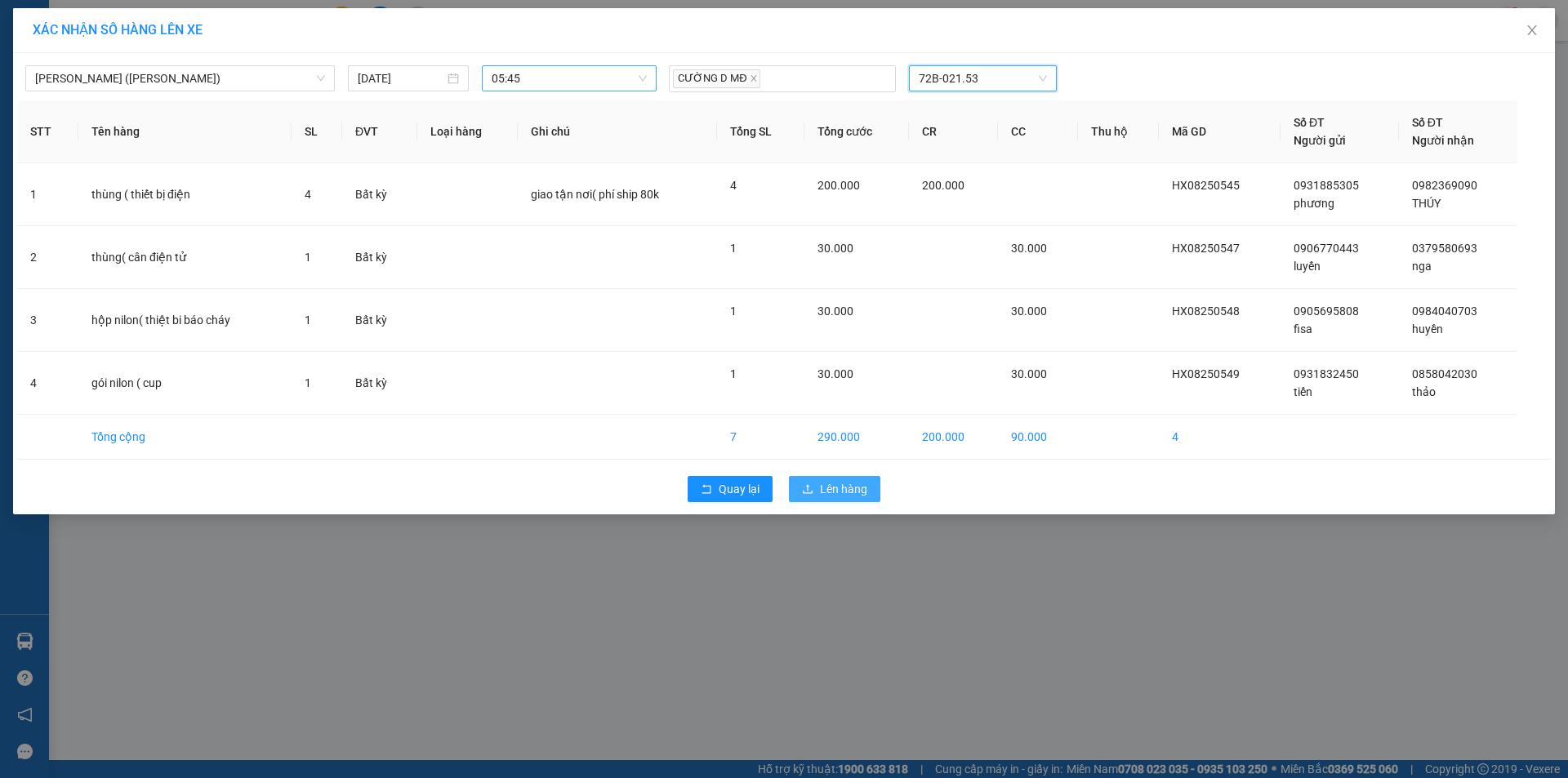
click at [832, 481] on span "Lên hàng" at bounding box center [844, 488] width 47 height 18
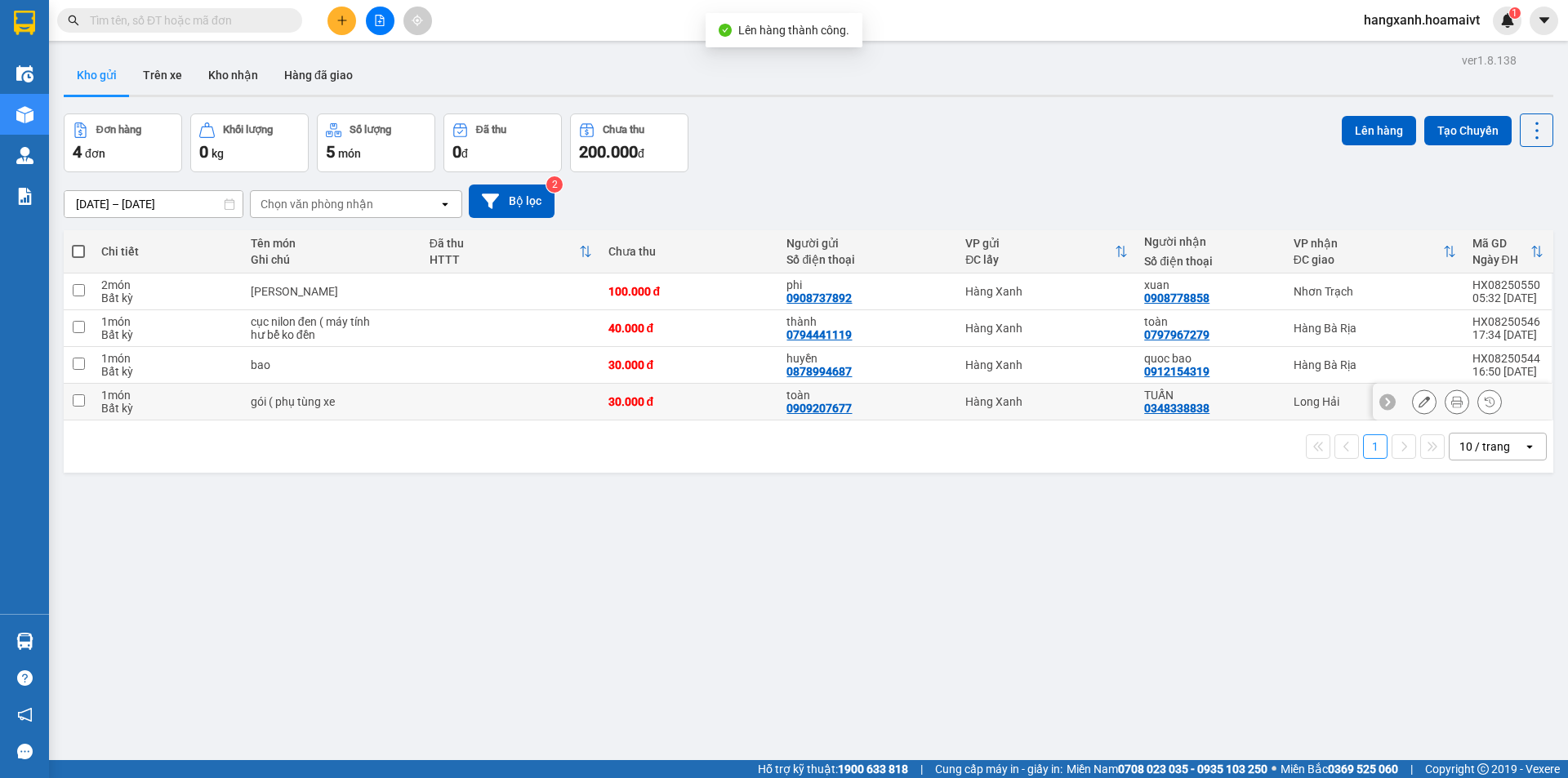
drag, startPoint x: 1274, startPoint y: 401, endPoint x: 1314, endPoint y: 361, distance: 56.6
click at [1278, 396] on tr "1 món Bất kỳ gói ( phụ tùng xe 30.000 đ toàn 0909207677 Hàng Xanh TUẤN 03483388…" at bounding box center [808, 402] width 1490 height 37
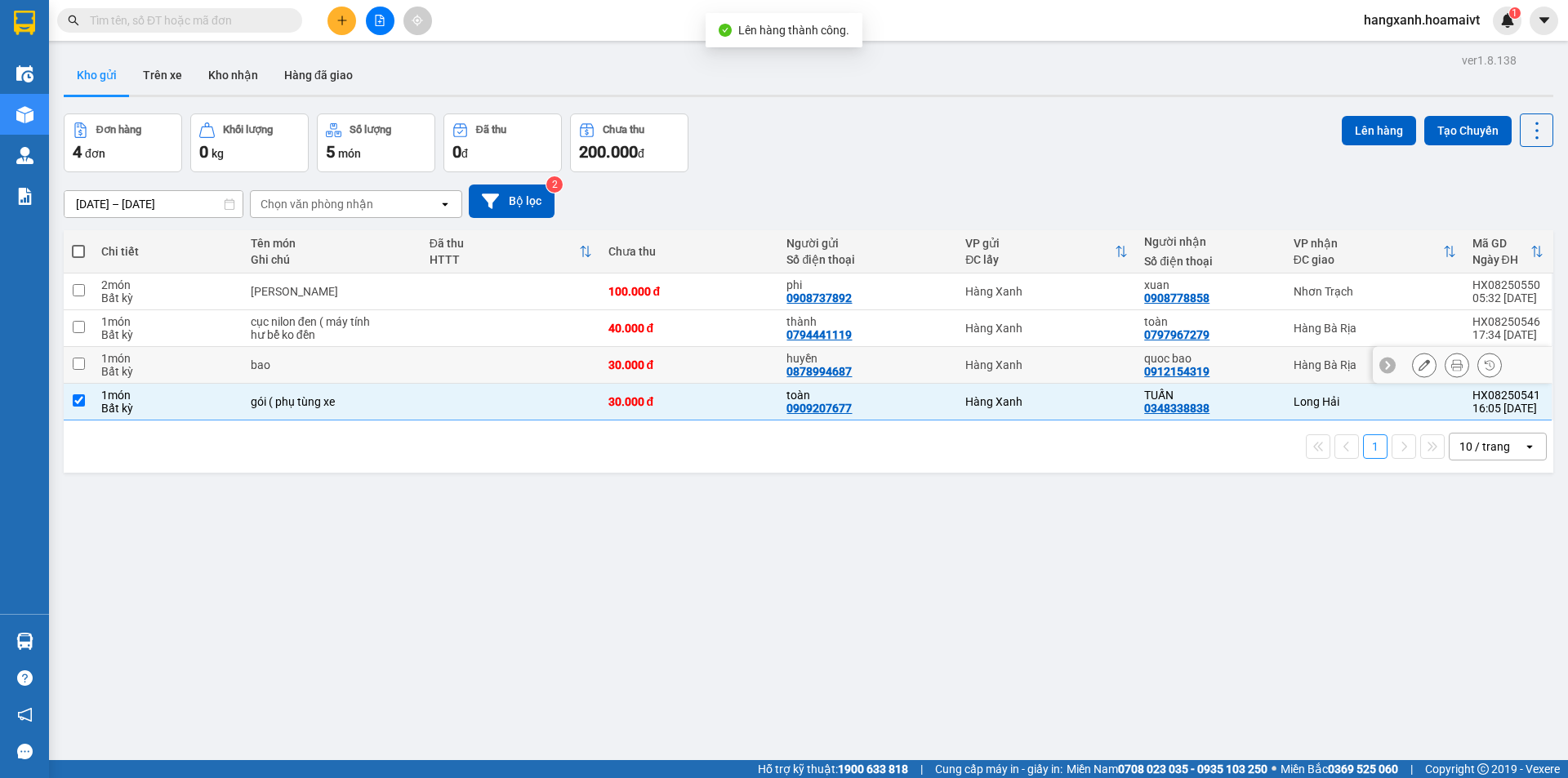
checkbox input "true"
click at [1357, 139] on button "Lên hàng" at bounding box center [1379, 131] width 74 height 29
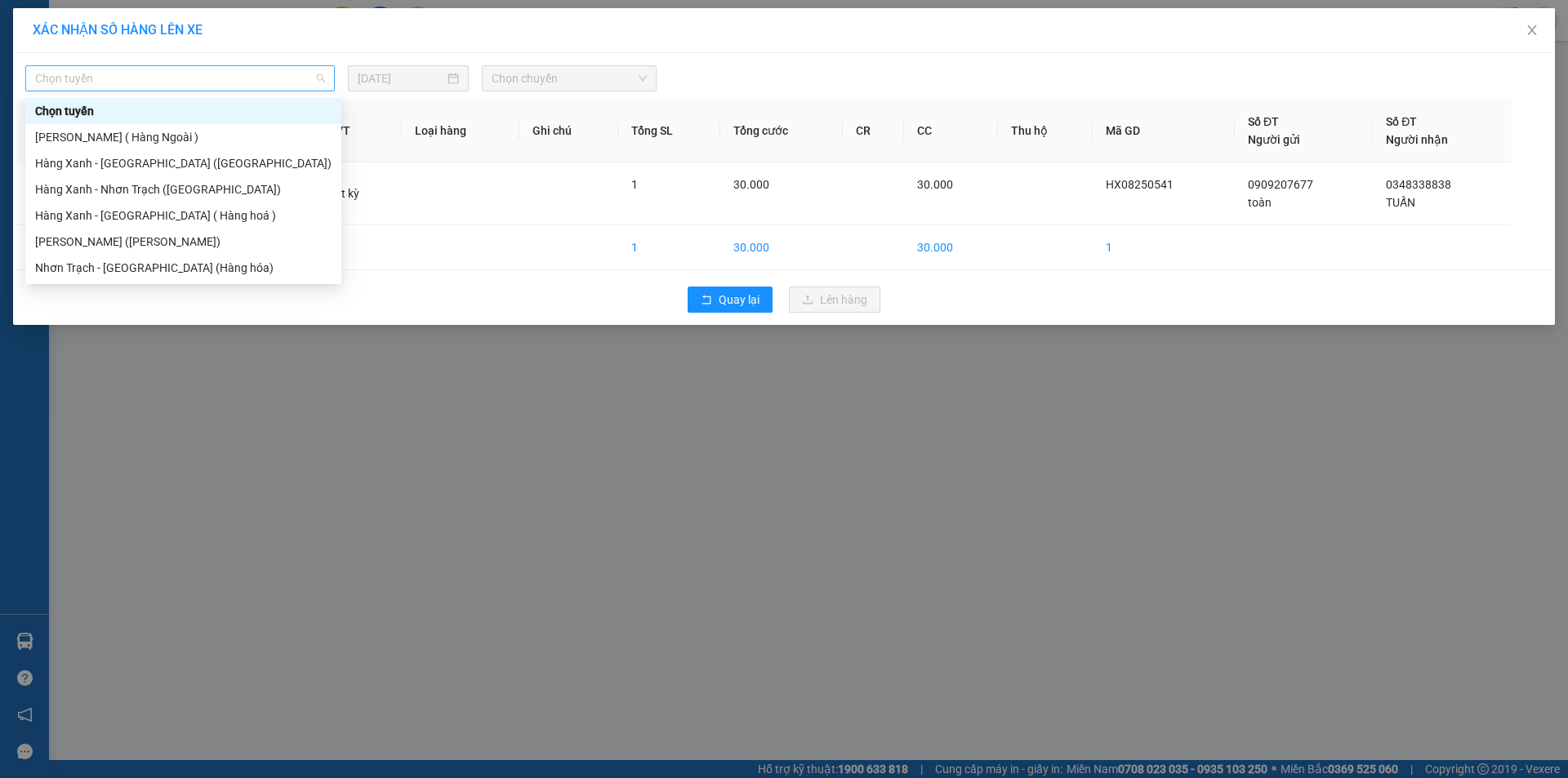
drag, startPoint x: 143, startPoint y: 76, endPoint x: 119, endPoint y: 67, distance: 25.6
click at [119, 67] on span "Chọn tuyến" at bounding box center [180, 78] width 290 height 24
drag, startPoint x: 115, startPoint y: 221, endPoint x: 208, endPoint y: 193, distance: 97.1
click at [120, 219] on div "Hàng Xanh - Long Hải ( Hàng hoá )" at bounding box center [184, 215] width 296 height 18
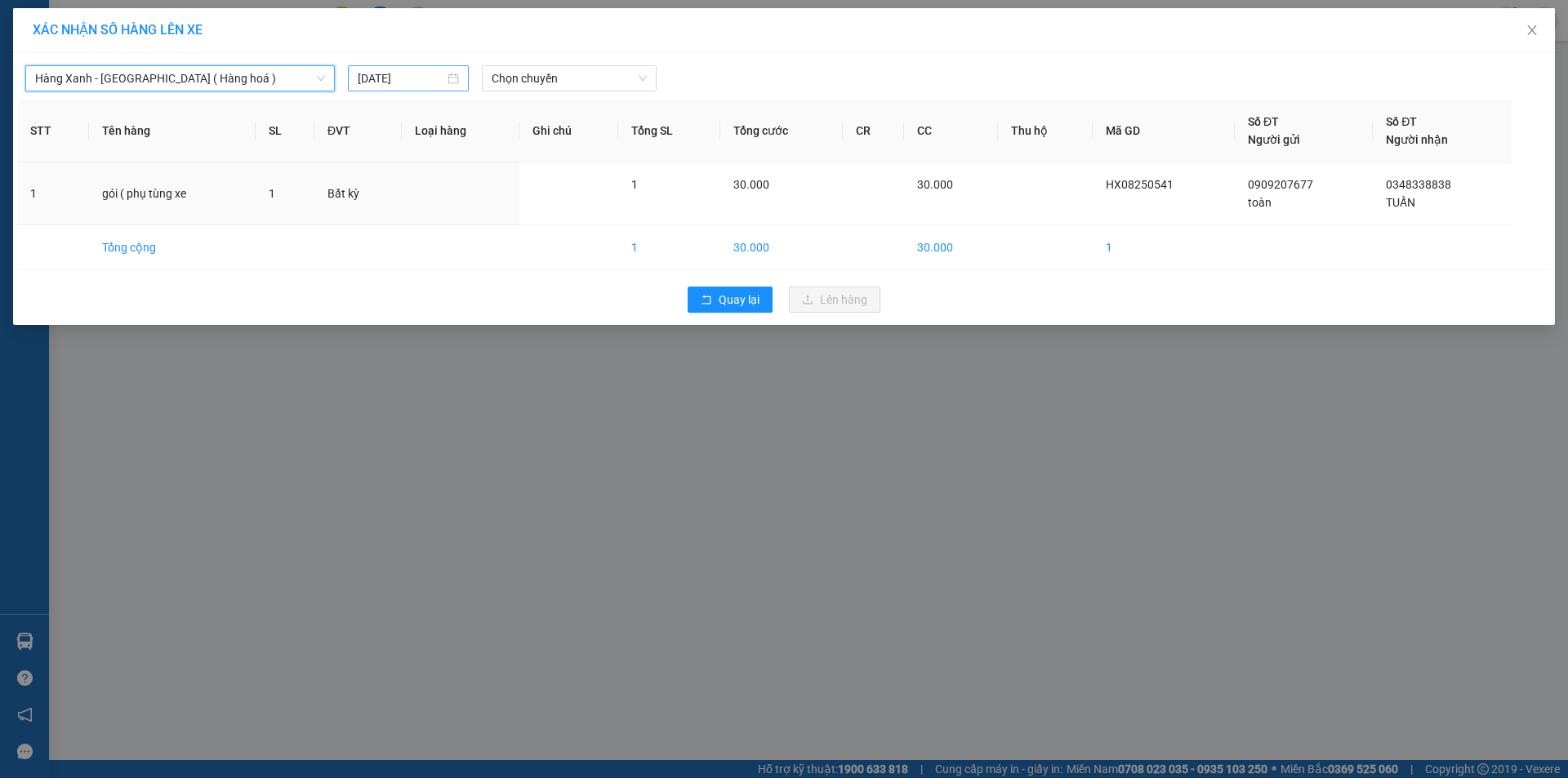
click at [429, 79] on input "13/08/2025" at bounding box center [401, 77] width 87 height 18
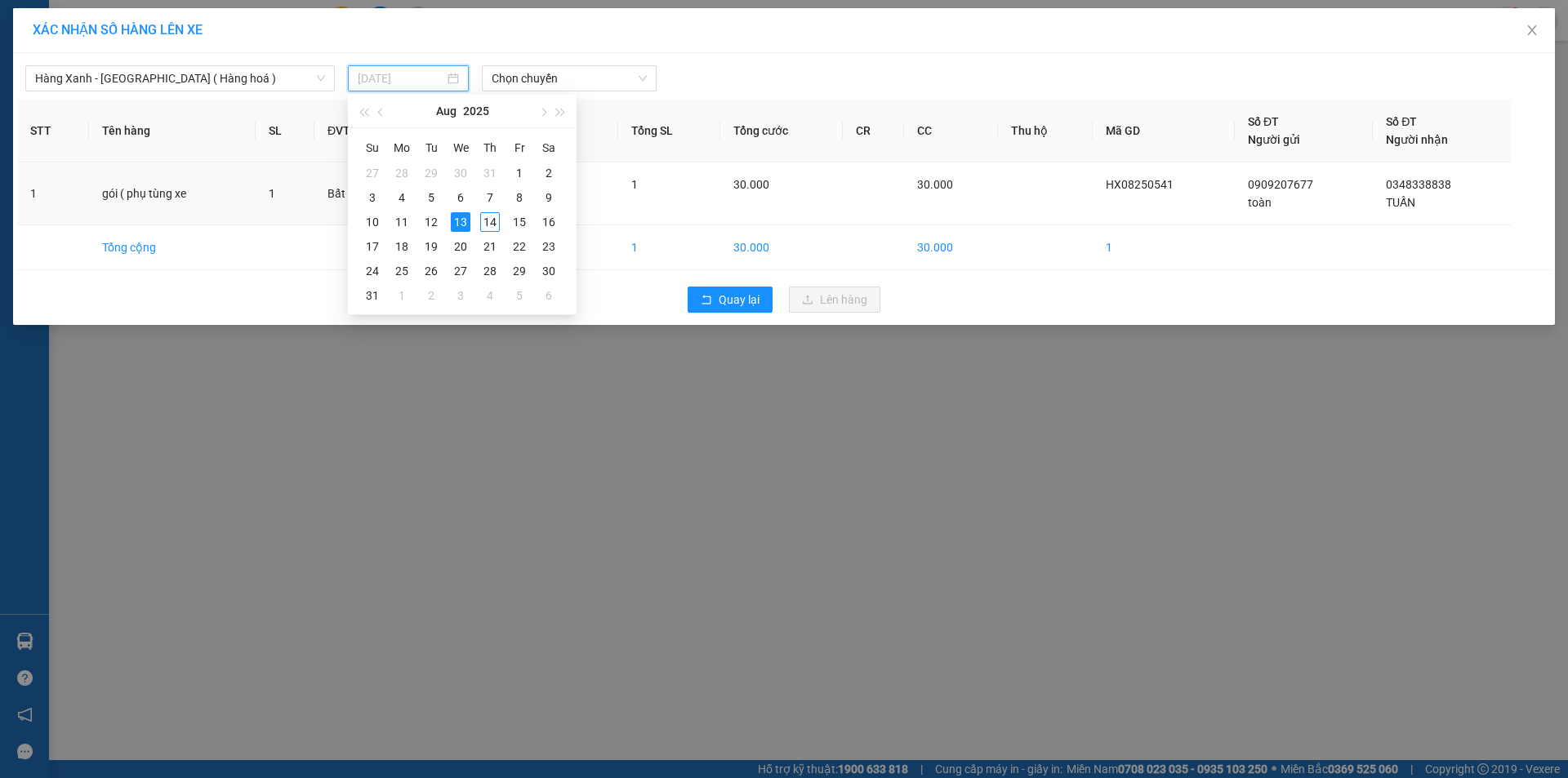
drag, startPoint x: 488, startPoint y: 224, endPoint x: 546, endPoint y: 111, distance: 127.0
click at [491, 218] on div "14" at bounding box center [489, 221] width 19 height 19
type input "14/08/2025"
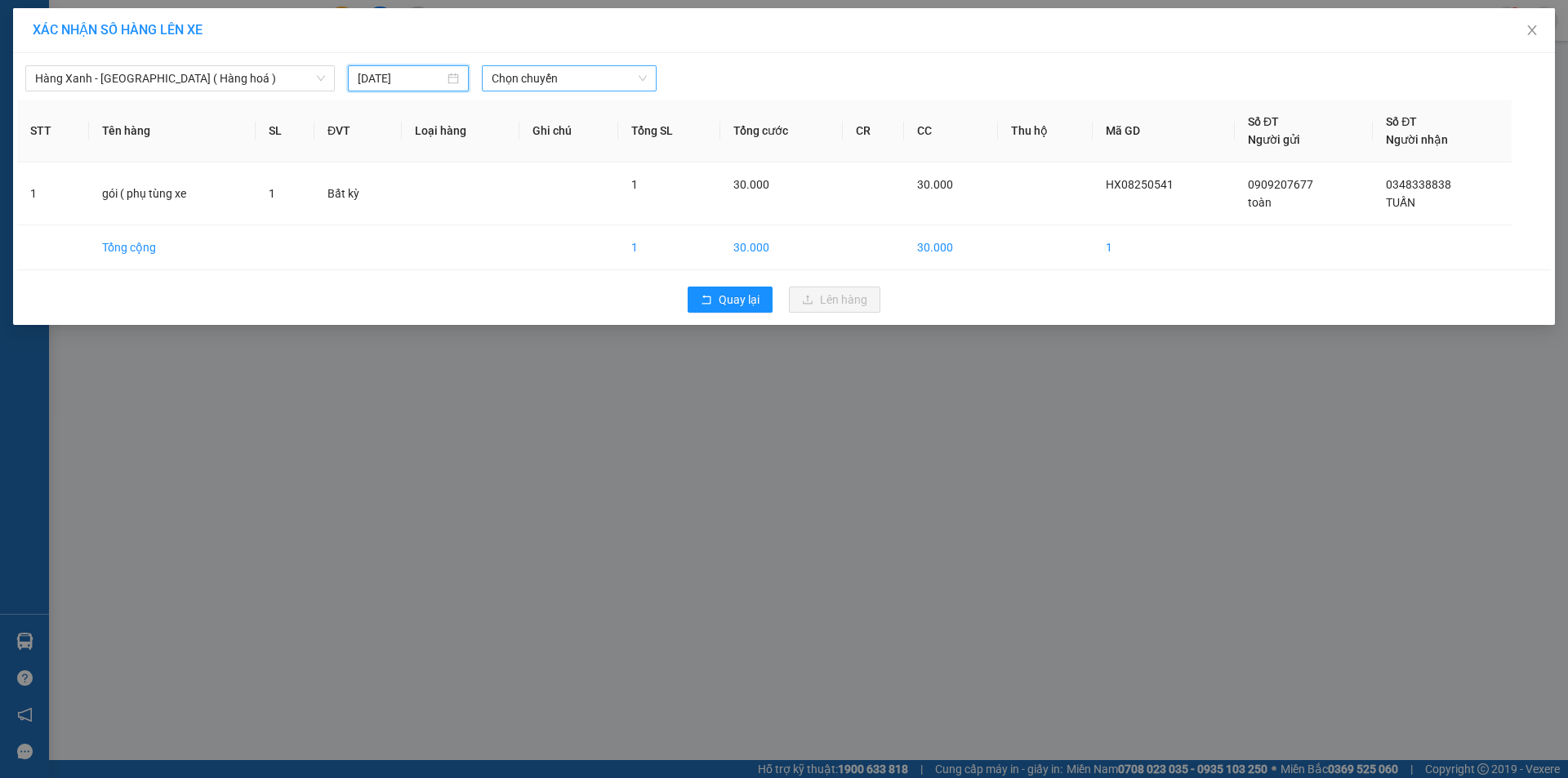
click at [550, 79] on span "Chọn chuyến" at bounding box center [569, 78] width 155 height 24
type input "0545"
drag, startPoint x: 563, startPoint y: 131, endPoint x: 578, endPoint y: 137, distance: 16.2
click at [565, 131] on div "Thêm chuyến " 05:45 "" at bounding box center [568, 137] width 174 height 28
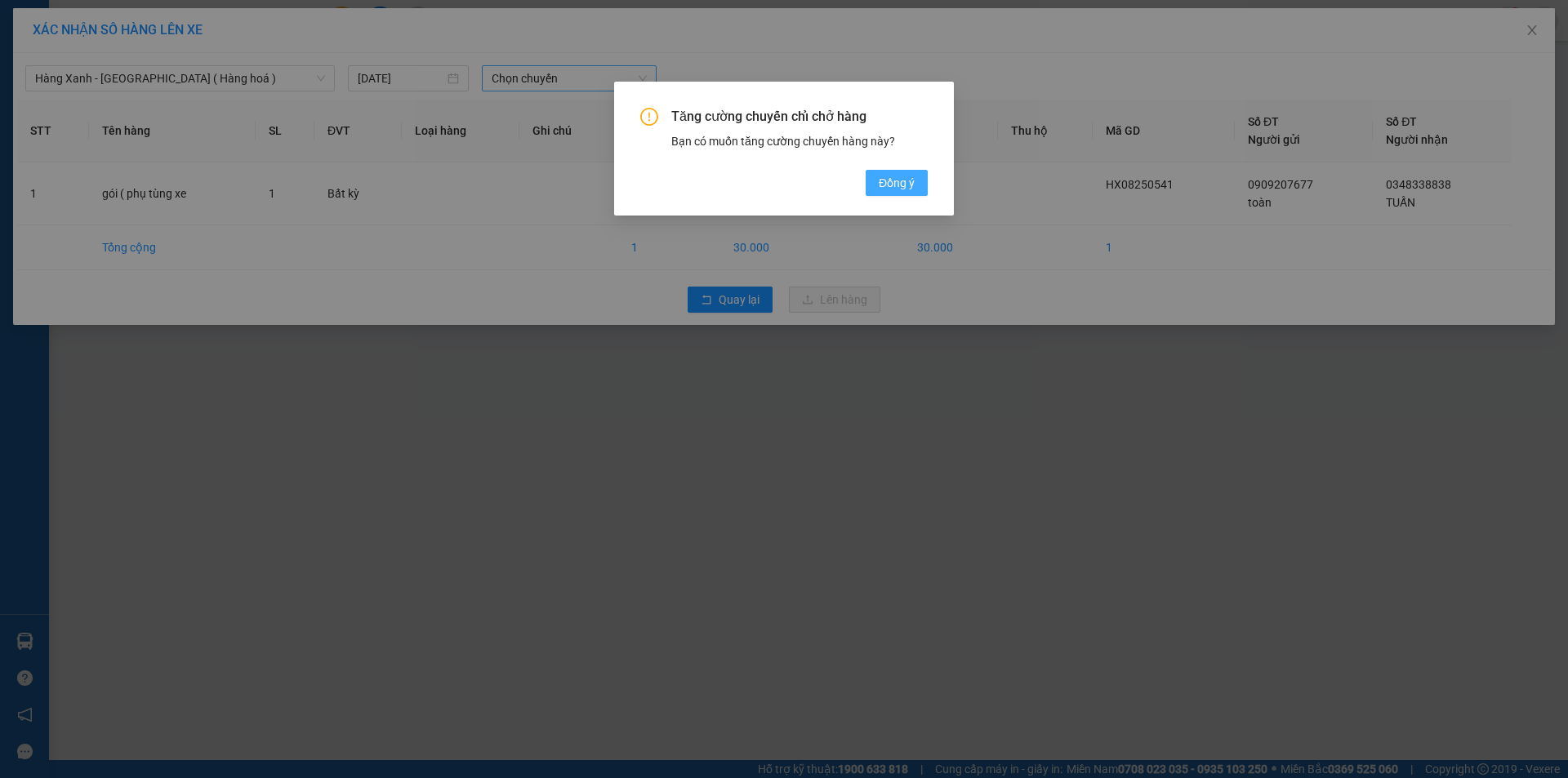
click at [907, 174] on span "Đồng ý" at bounding box center [897, 183] width 36 height 18
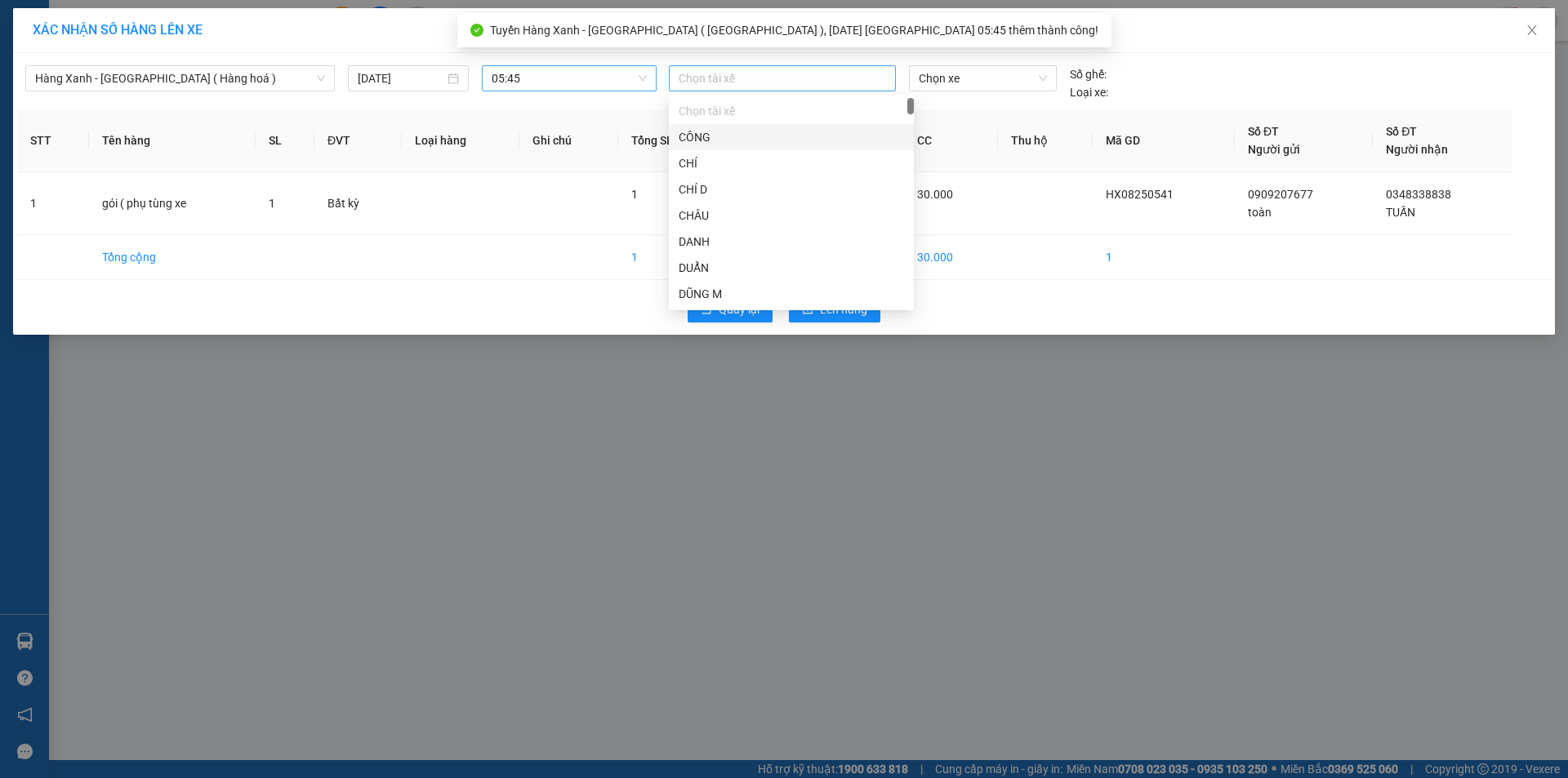
click at [816, 83] on div at bounding box center [782, 77] width 219 height 19
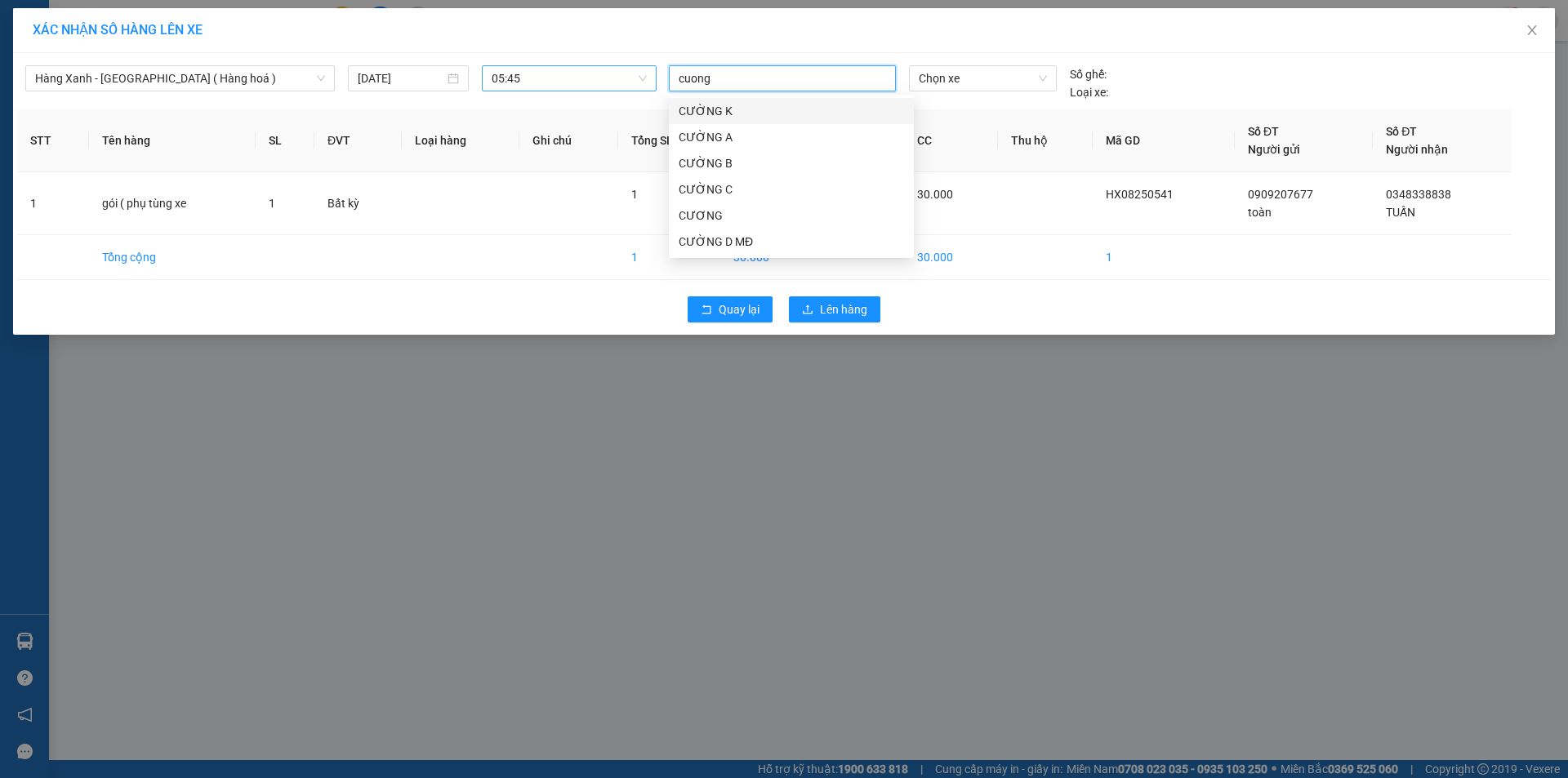
type input "cuong d"
click at [718, 115] on div "CƯỜNG D MĐ" at bounding box center [792, 110] width 226 height 18
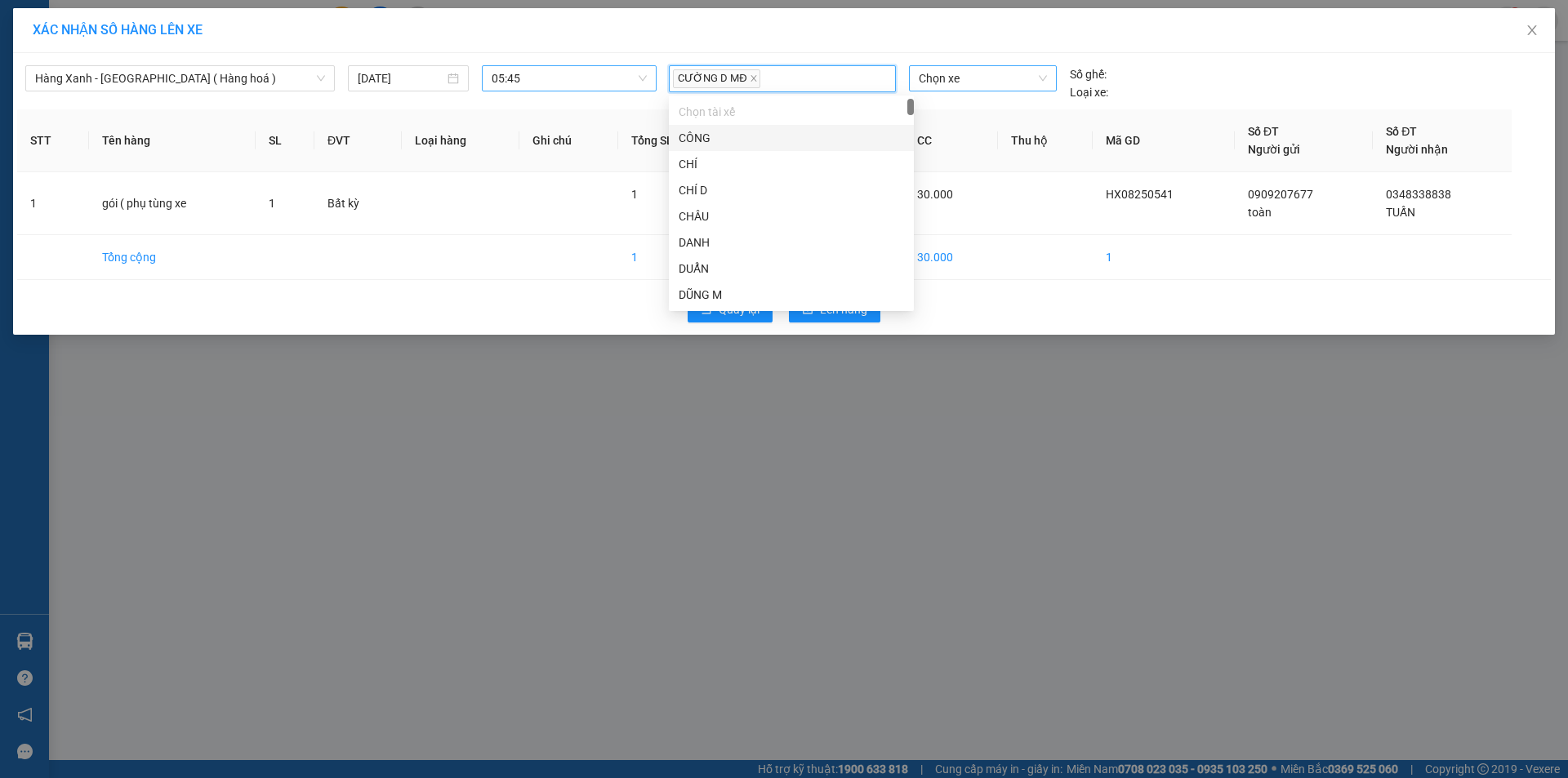
click at [972, 74] on span "Chọn xe" at bounding box center [982, 78] width 127 height 24
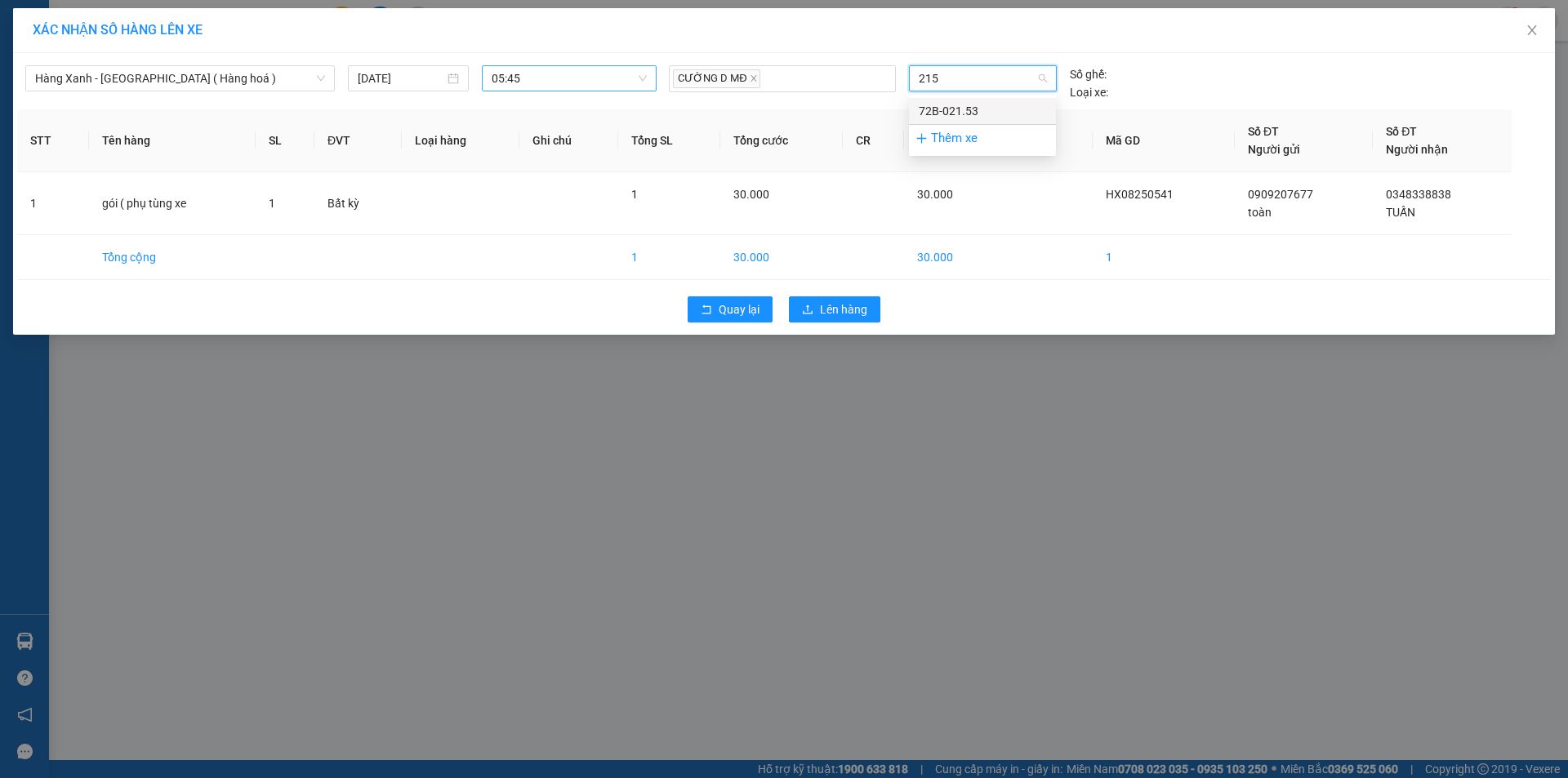
type input "2153"
click at [993, 106] on div "72B-021.53" at bounding box center [982, 110] width 127 height 18
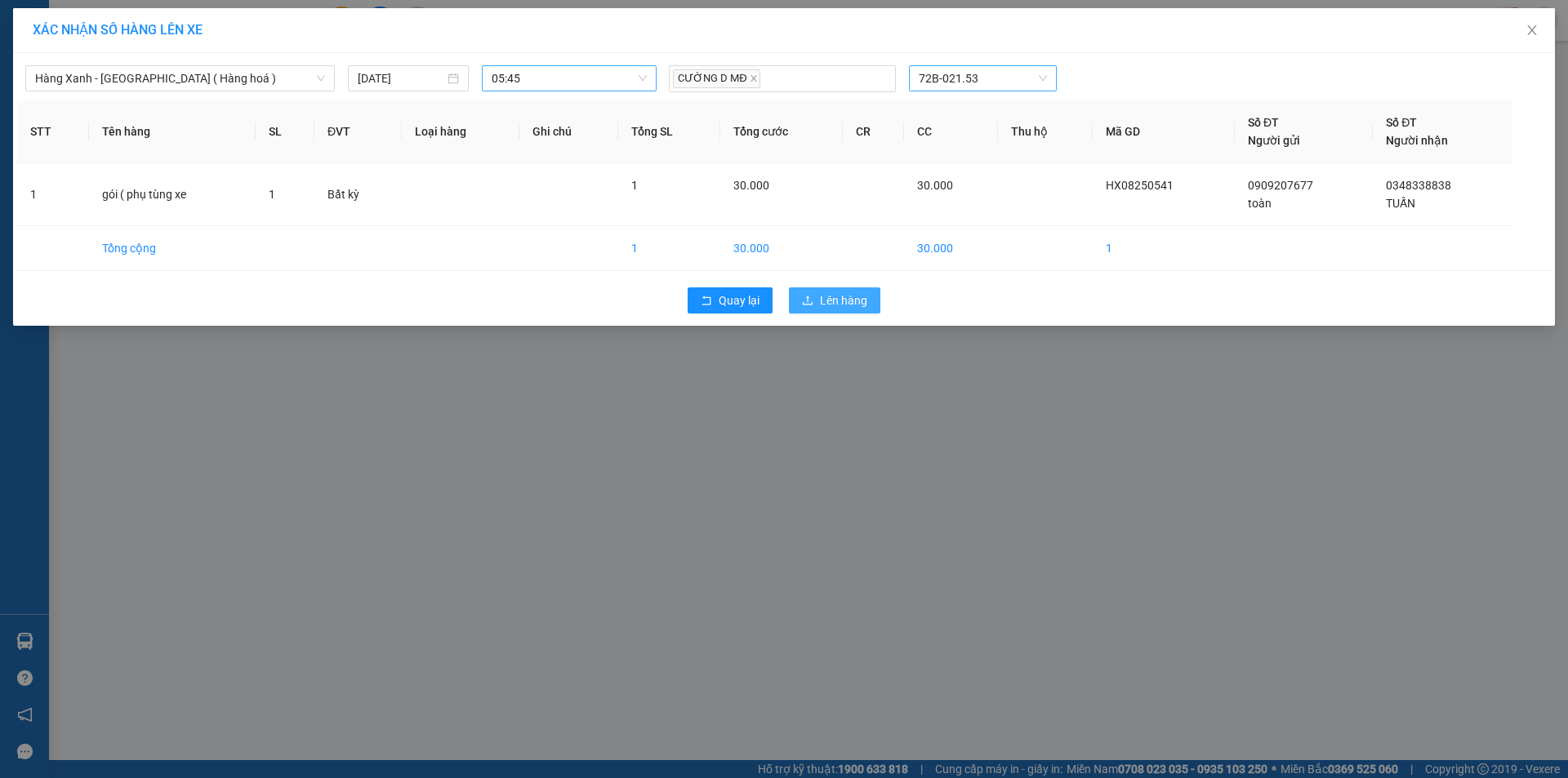
click at [814, 302] on button "Lên hàng" at bounding box center [835, 300] width 92 height 26
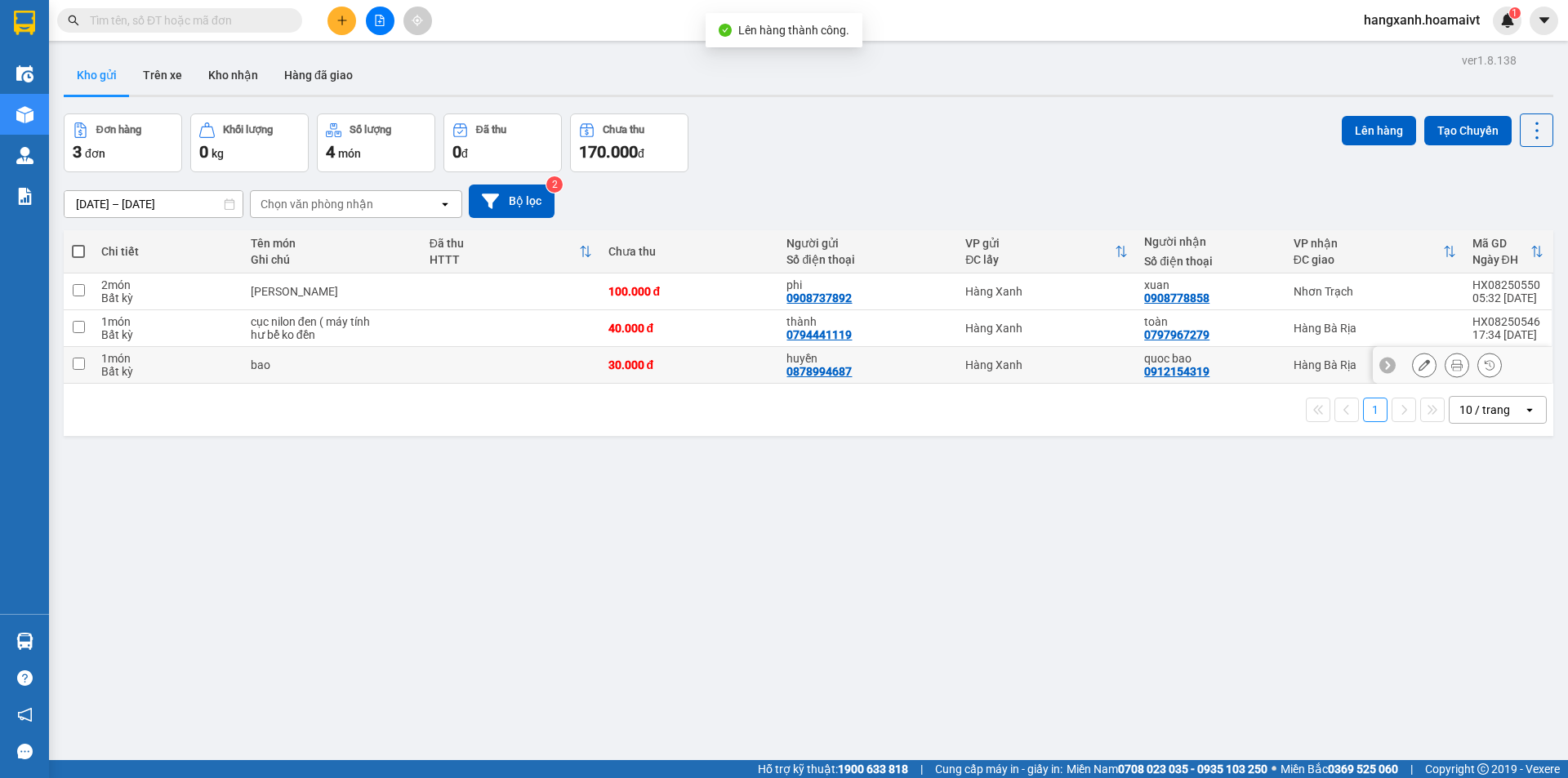
drag, startPoint x: 1220, startPoint y: 373, endPoint x: 1241, endPoint y: 350, distance: 31.1
click at [1222, 370] on div "quoc bao 0912154319" at bounding box center [1210, 365] width 132 height 26
checkbox input "true"
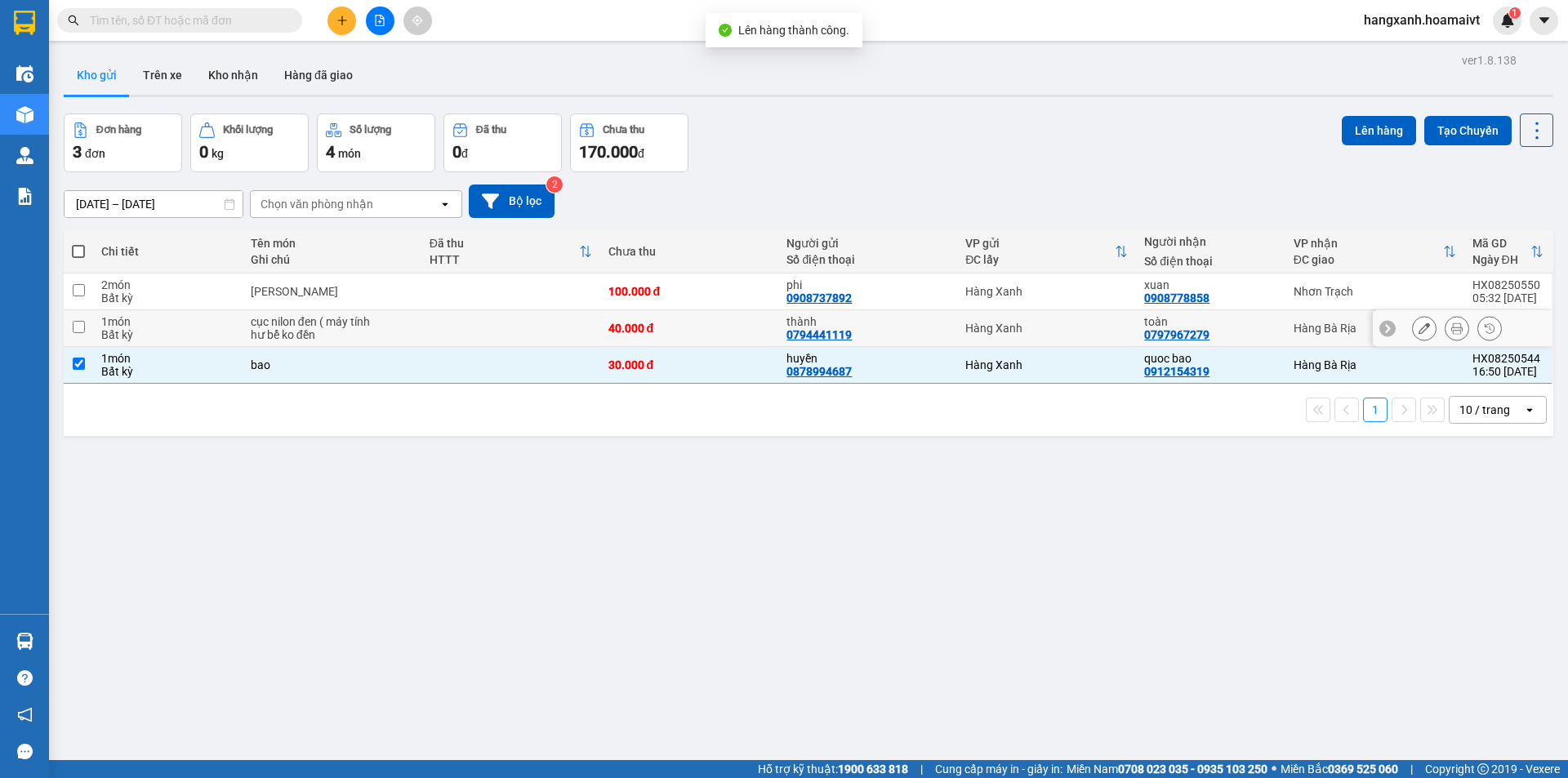
drag, startPoint x: 1247, startPoint y: 332, endPoint x: 1258, endPoint y: 321, distance: 15.6
click at [1248, 329] on div "toàn 0797967279" at bounding box center [1210, 328] width 132 height 26
checkbox input "true"
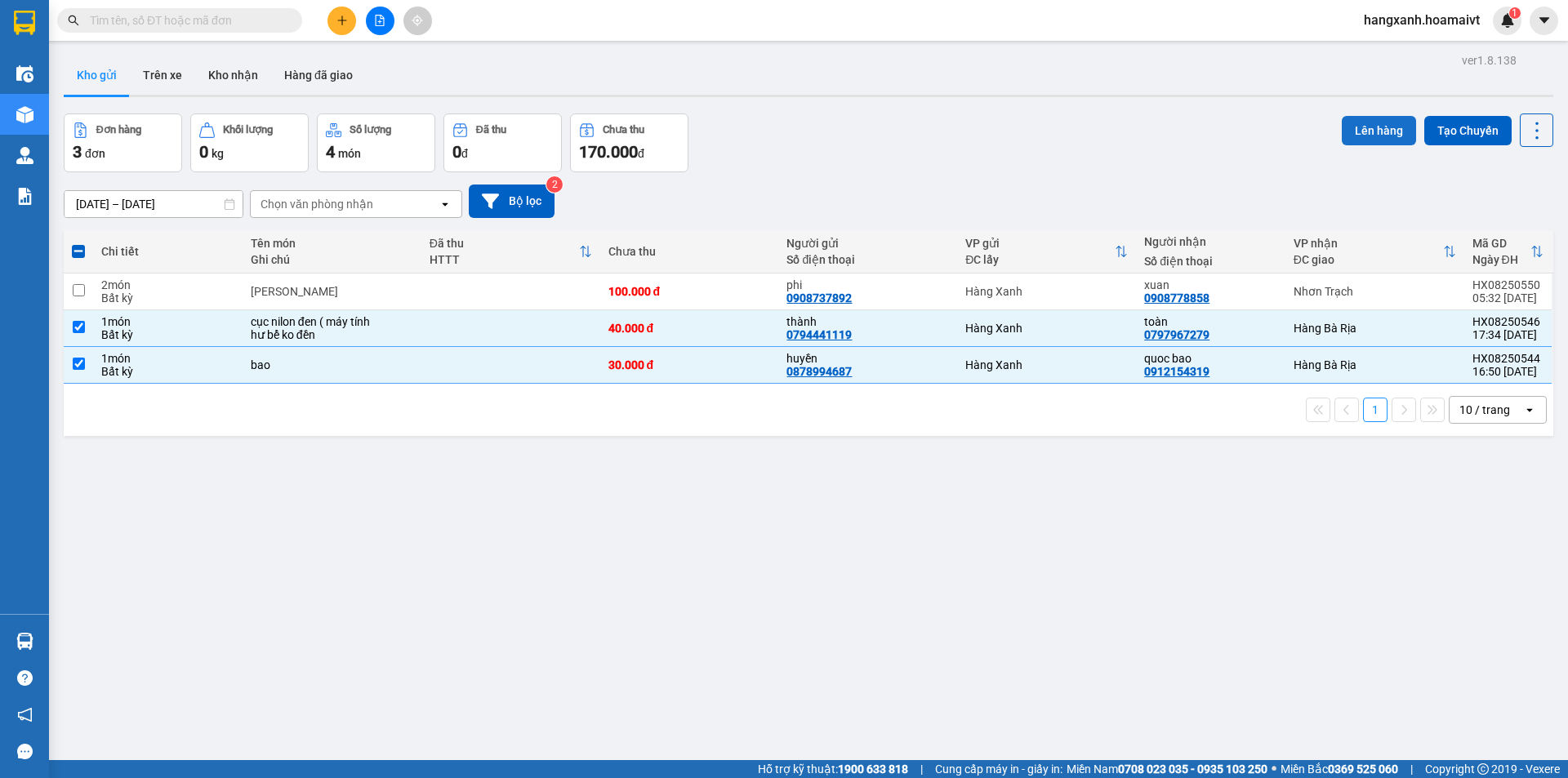
click at [1363, 121] on button "Lên hàng" at bounding box center [1379, 131] width 74 height 29
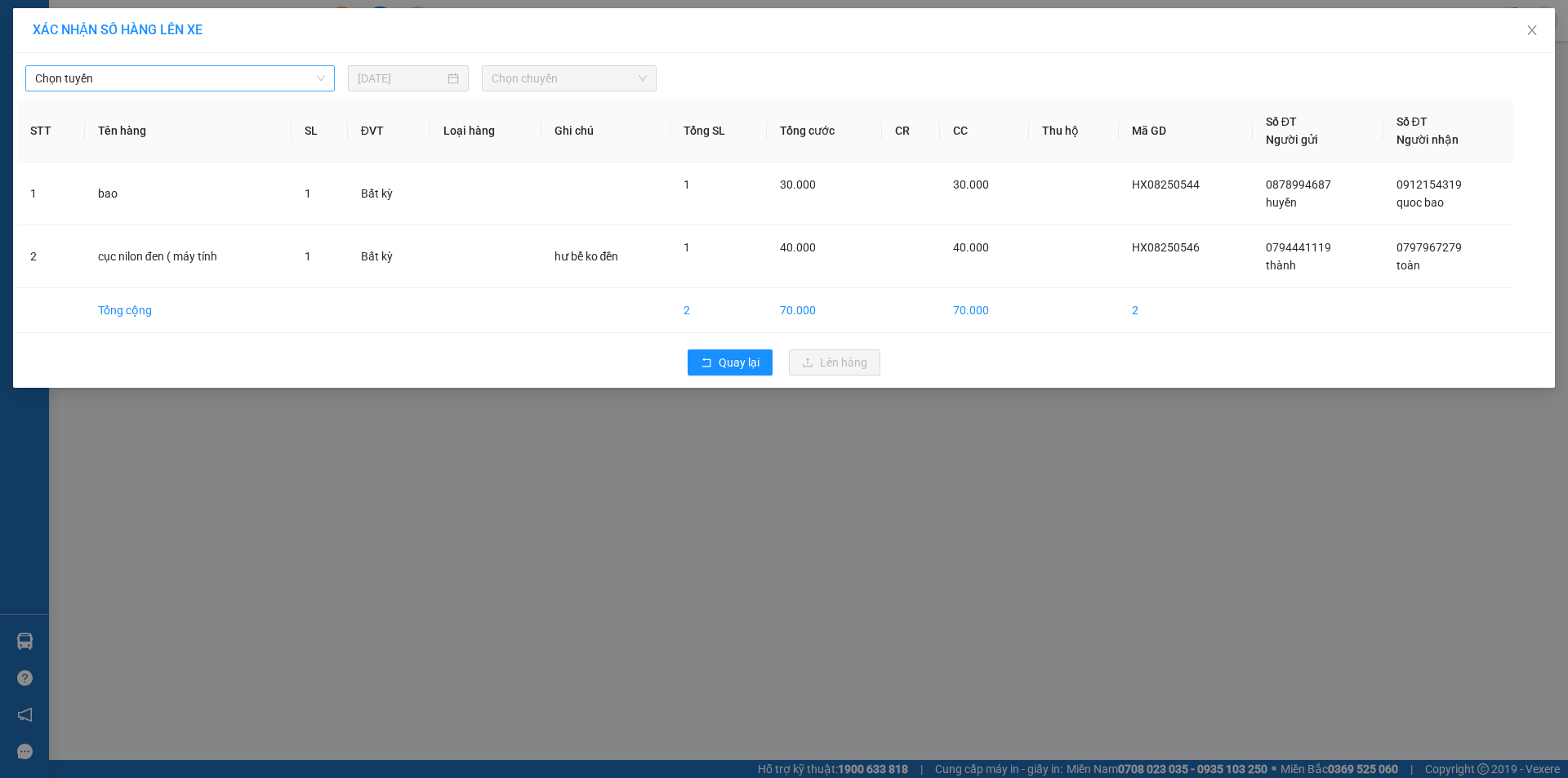
click at [117, 77] on span "Chọn tuyến" at bounding box center [180, 78] width 290 height 24
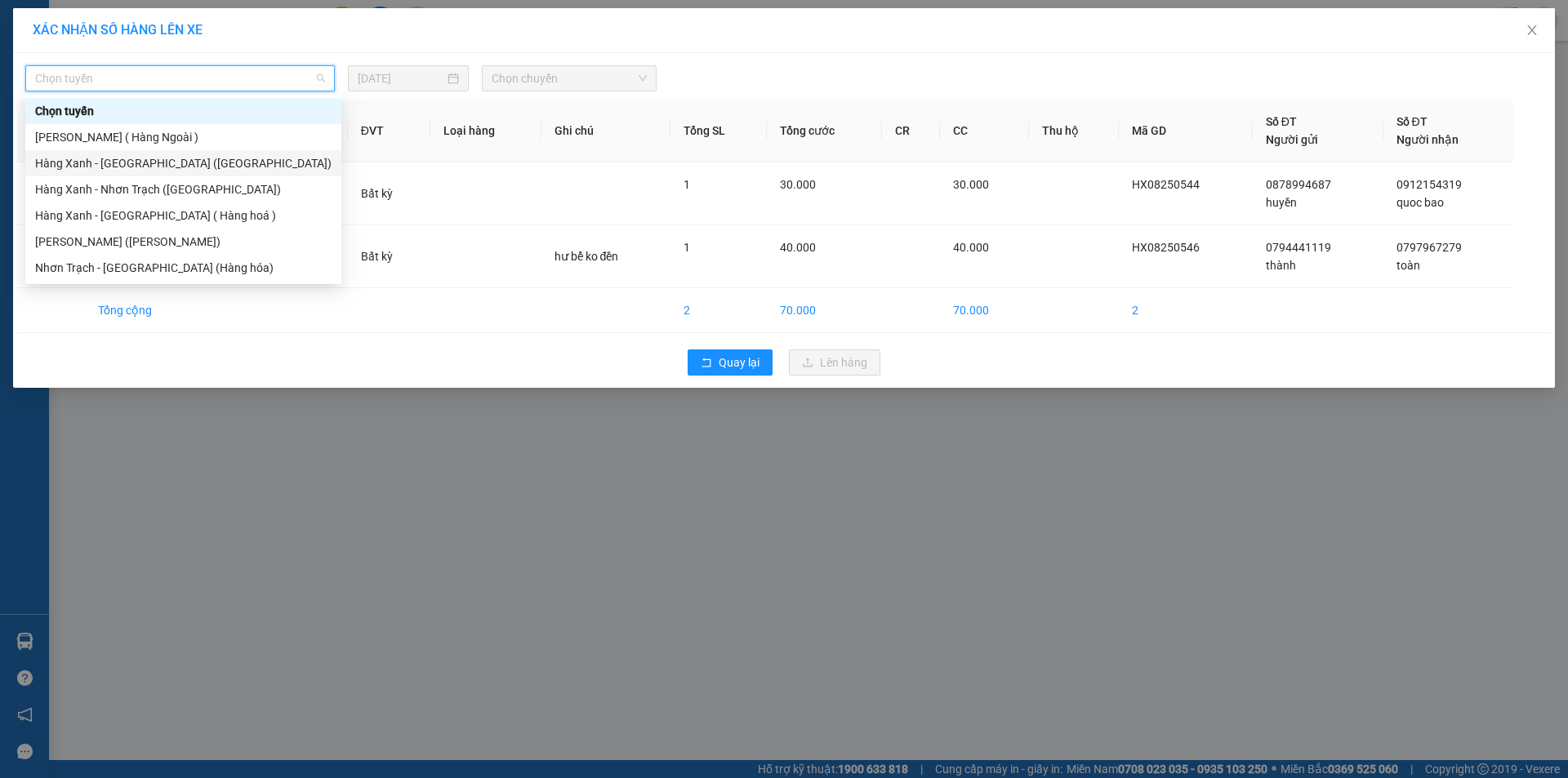
drag, startPoint x: 136, startPoint y: 170, endPoint x: 269, endPoint y: 130, distance: 138.9
click at [140, 165] on div "Hàng Xanh - Bà Rịa (Hàng Hoá)" at bounding box center [184, 163] width 296 height 18
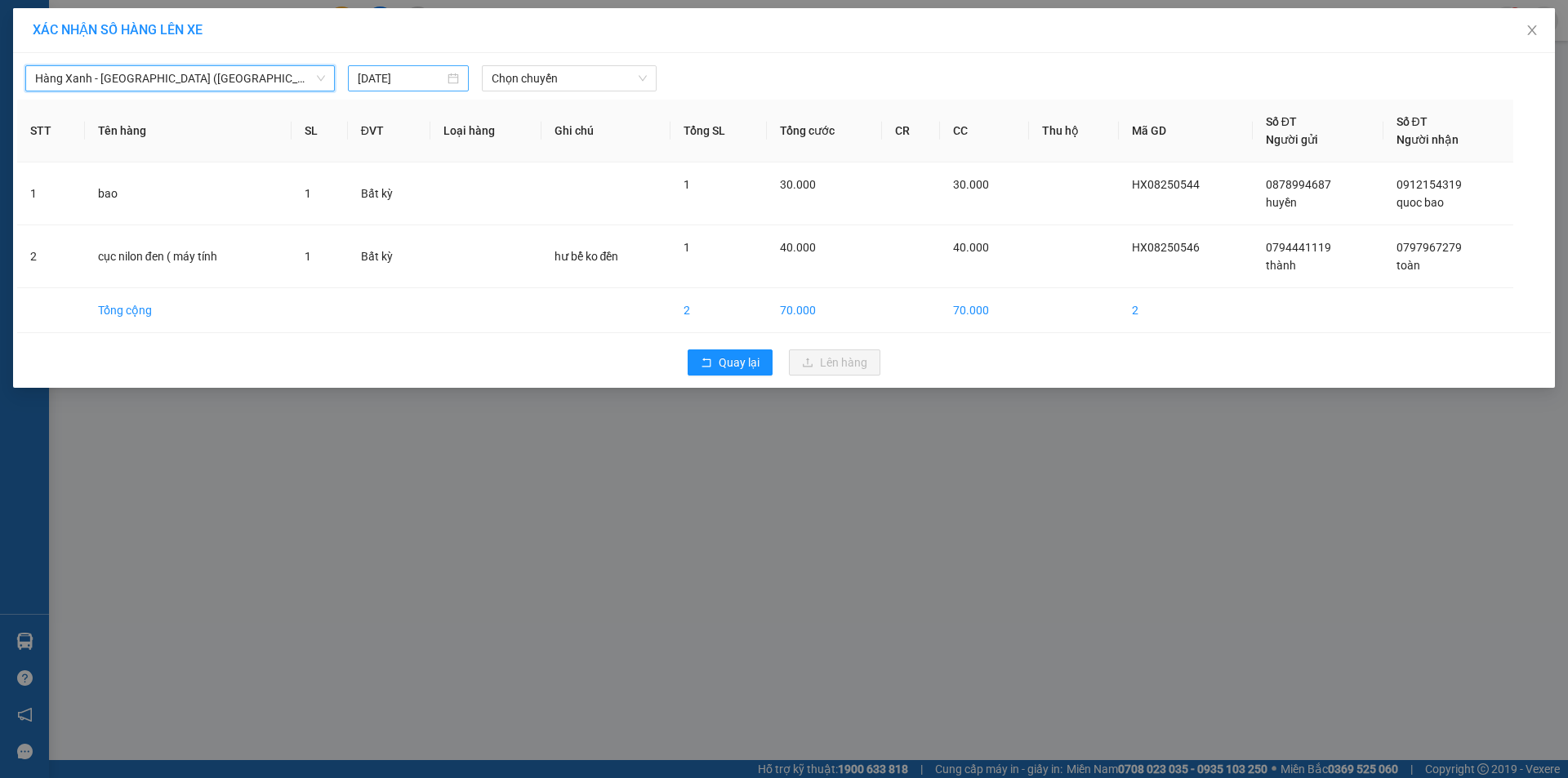
click at [424, 81] on input "13/08/2025" at bounding box center [401, 77] width 87 height 18
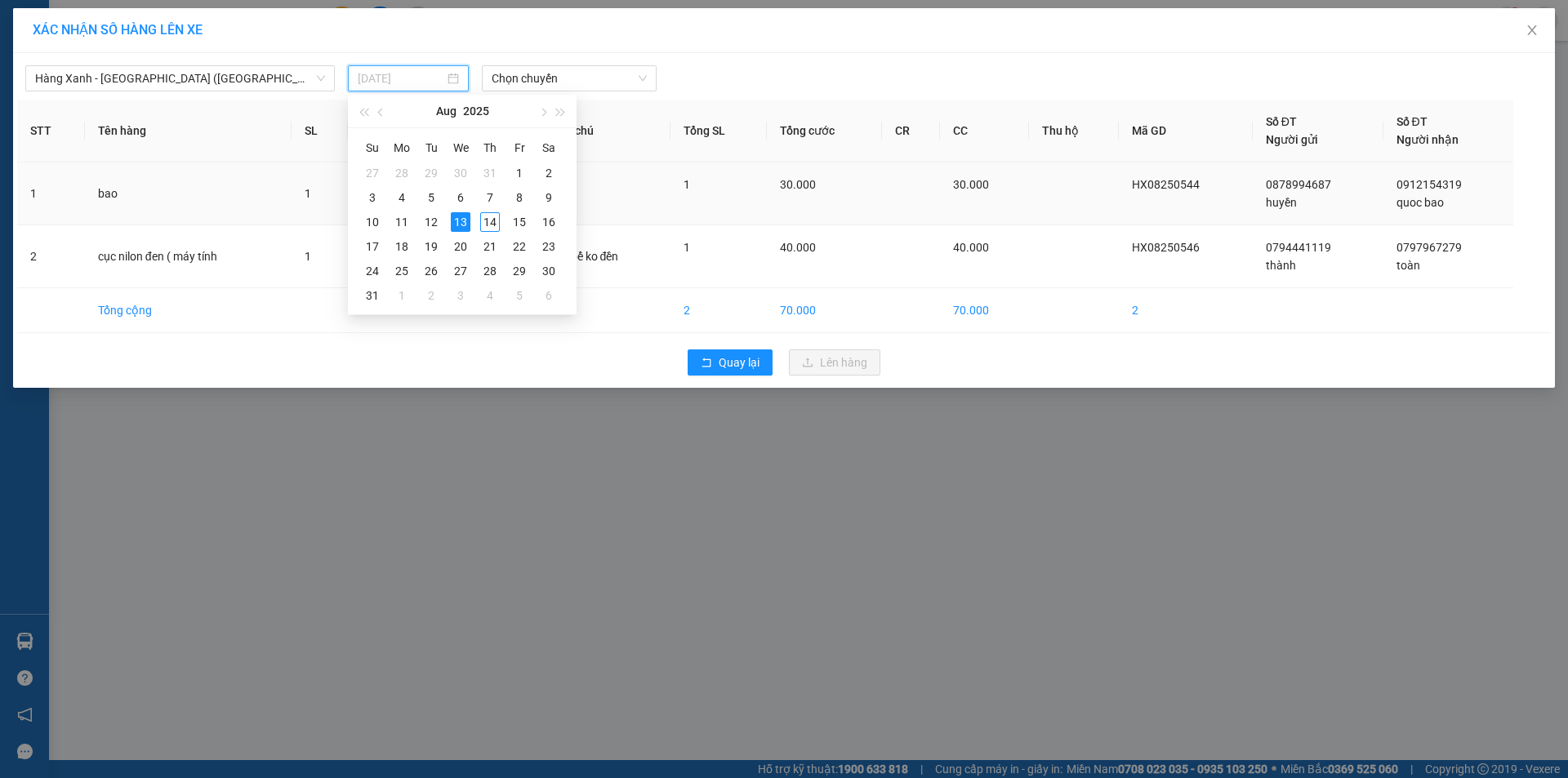
click at [490, 218] on div "14" at bounding box center [489, 221] width 19 height 19
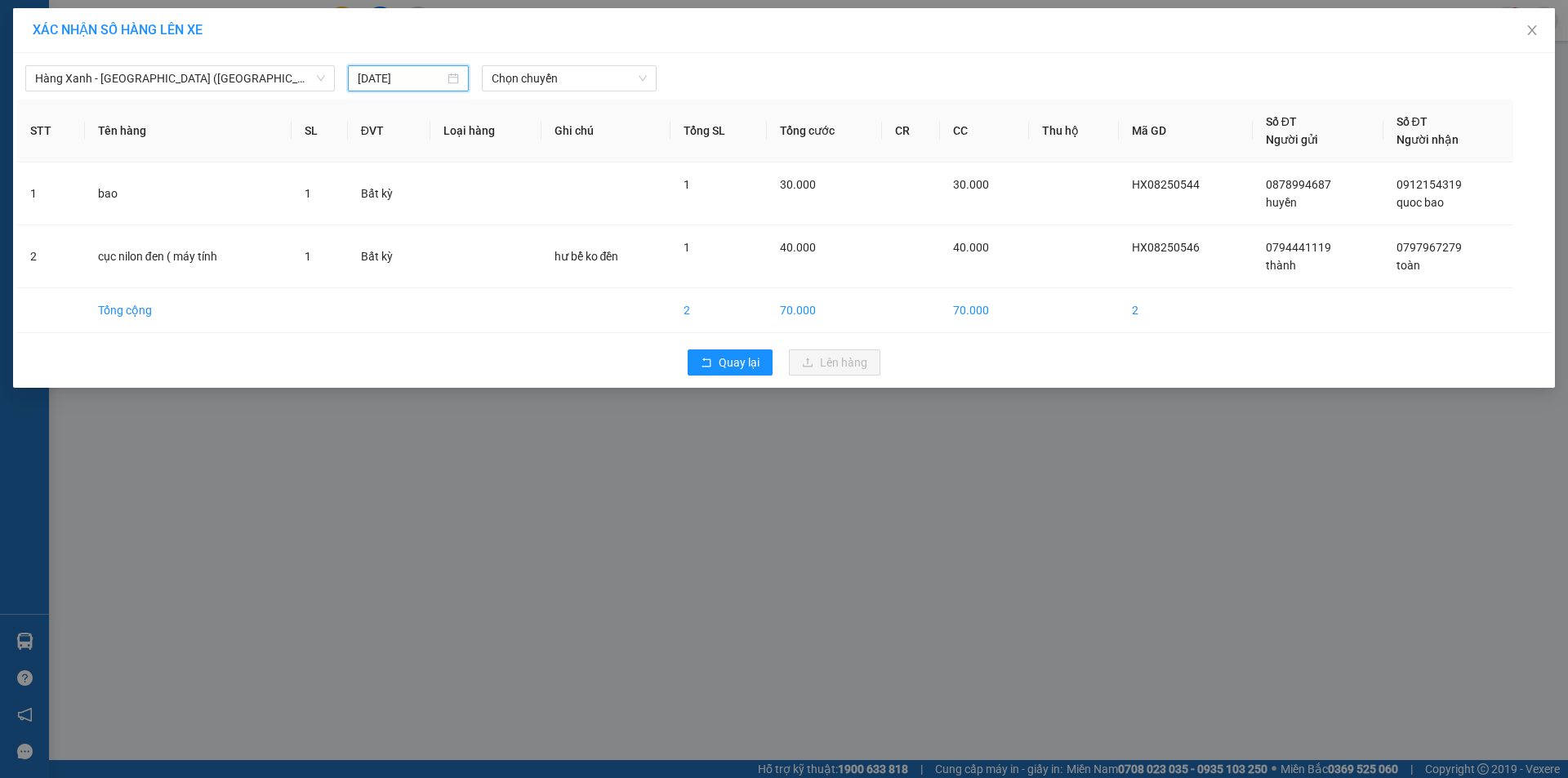
type input "14/08/2025"
click at [564, 80] on span "Chọn chuyến" at bounding box center [569, 78] width 155 height 24
type input "0545"
click at [605, 136] on div "Thêm chuyến " 05:45 "" at bounding box center [568, 137] width 174 height 28
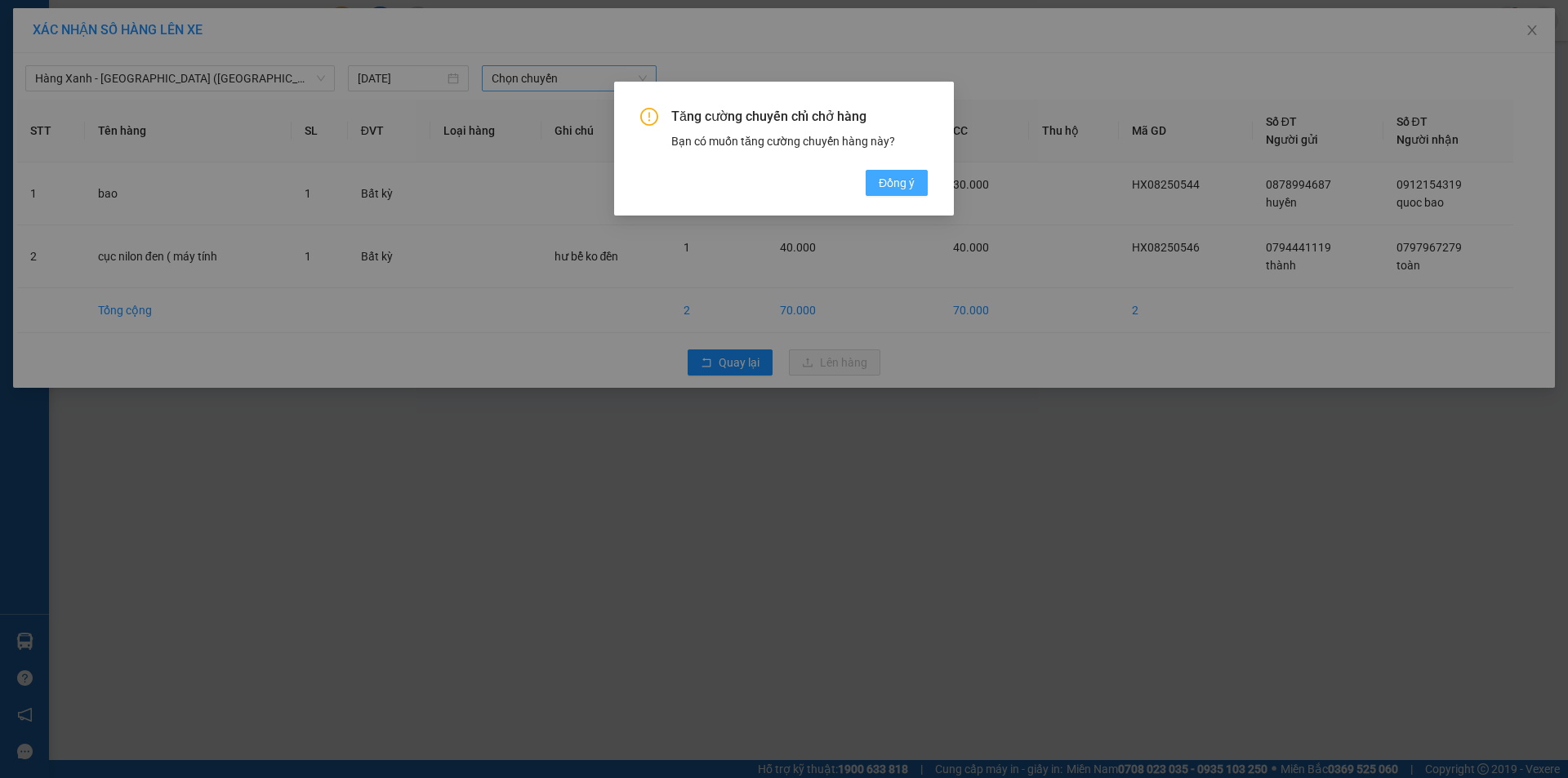
click at [913, 179] on span "Đồng ý" at bounding box center [897, 183] width 36 height 18
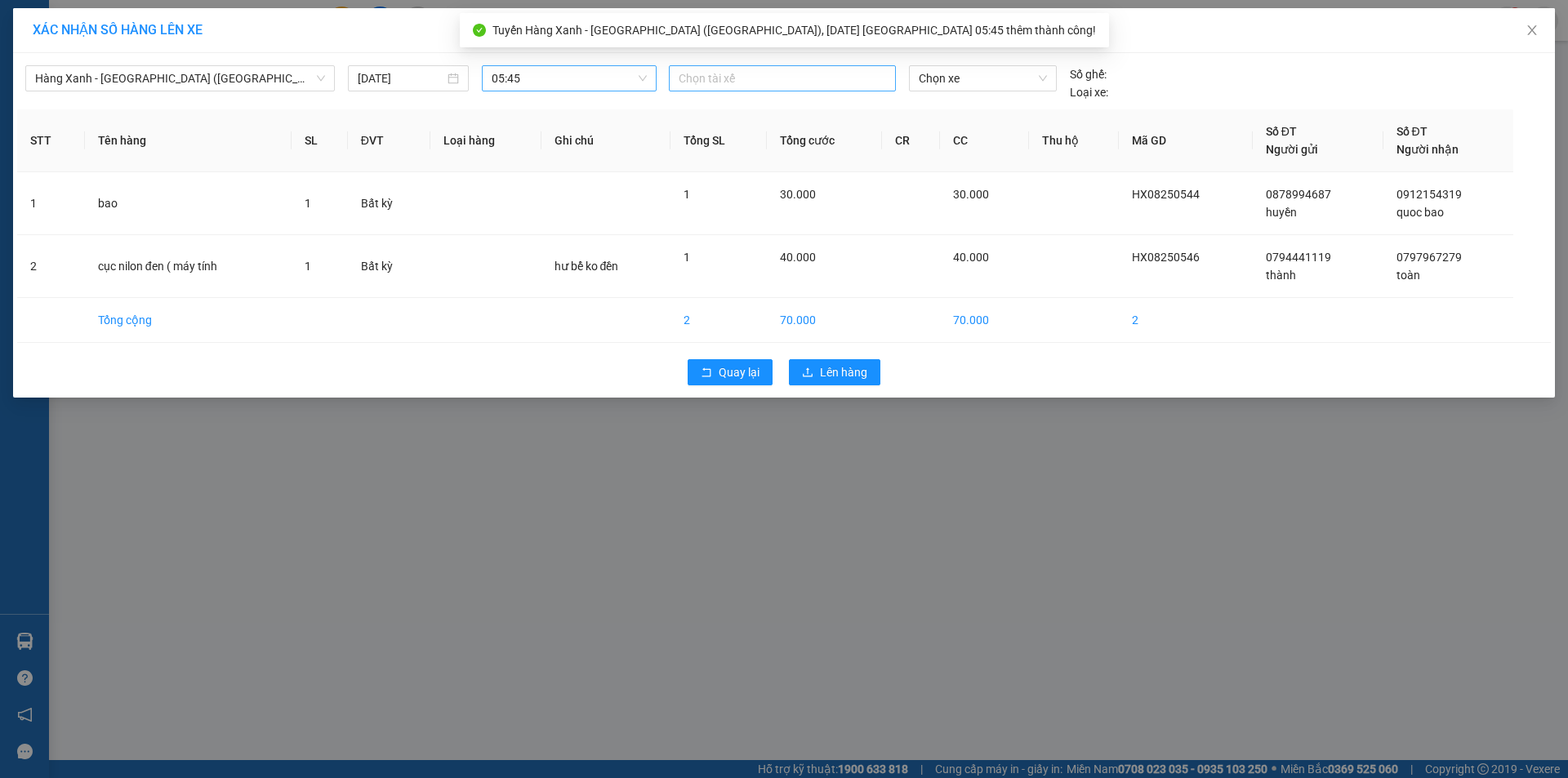
click at [781, 83] on div at bounding box center [782, 77] width 219 height 19
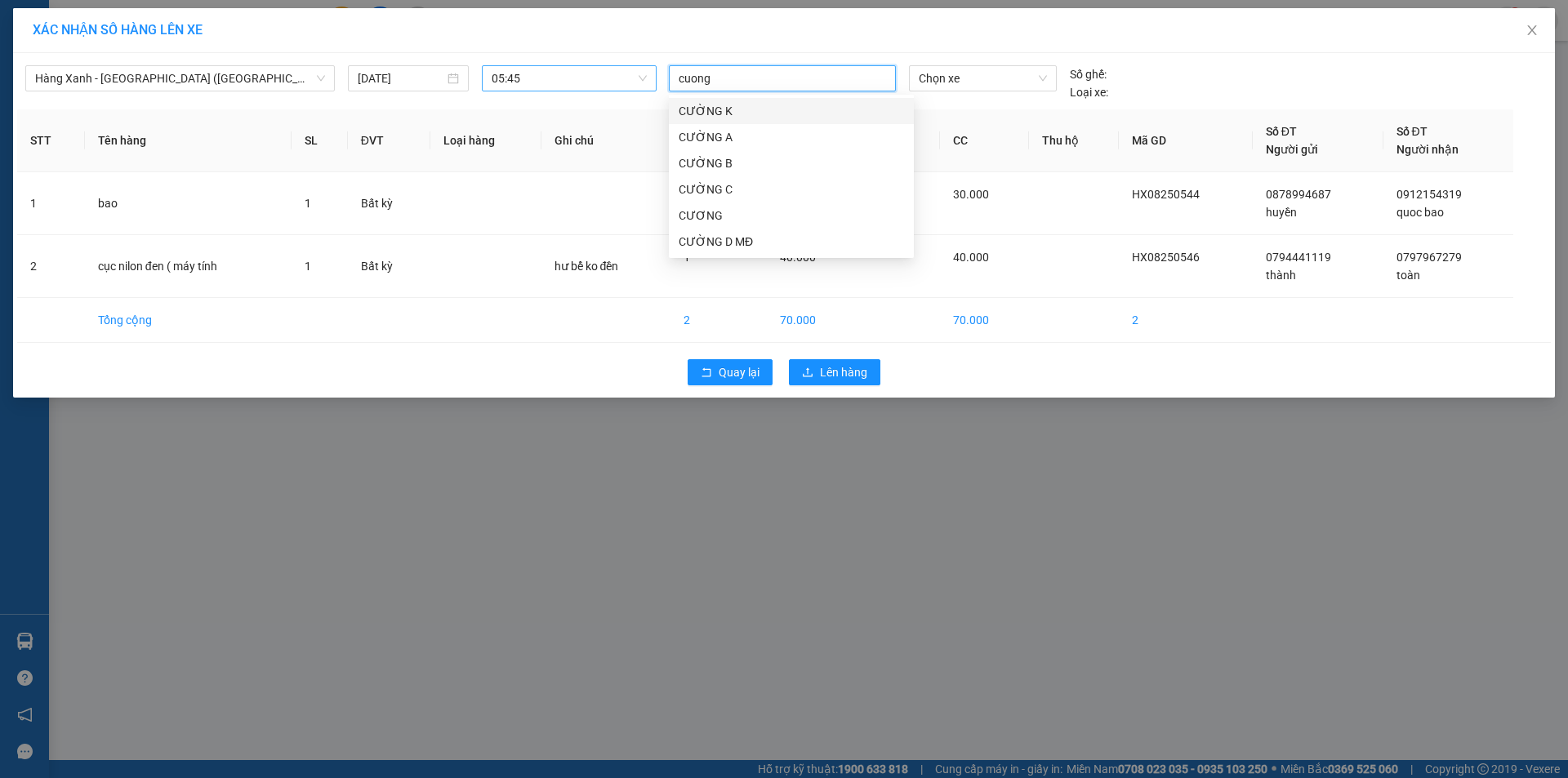
type input "cuong d"
drag, startPoint x: 738, startPoint y: 113, endPoint x: 749, endPoint y: 113, distance: 11.0
click at [749, 113] on div "CƯỜNG D MĐ" at bounding box center [792, 110] width 226 height 18
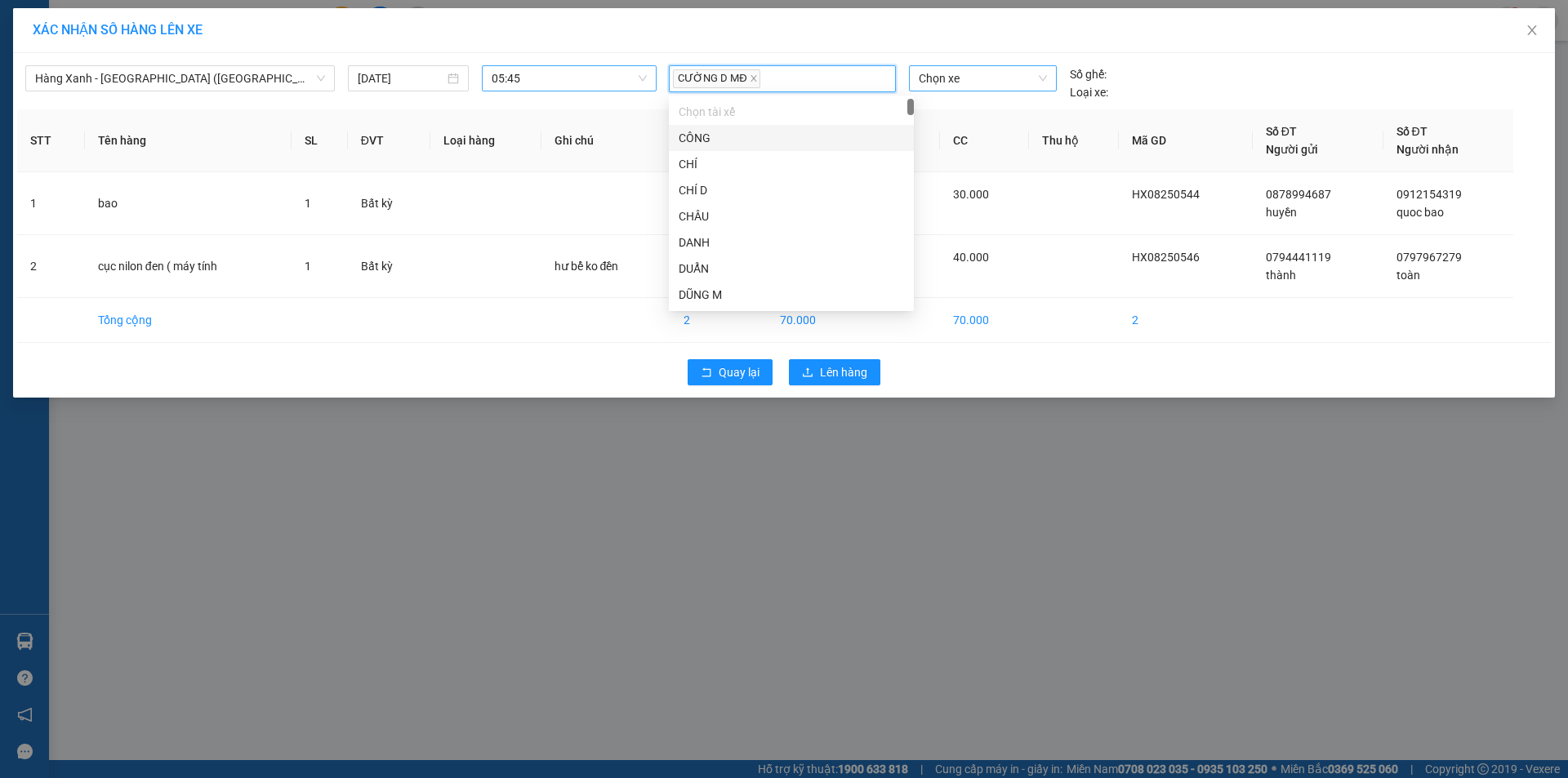
click at [935, 83] on span "Chọn xe" at bounding box center [982, 78] width 127 height 24
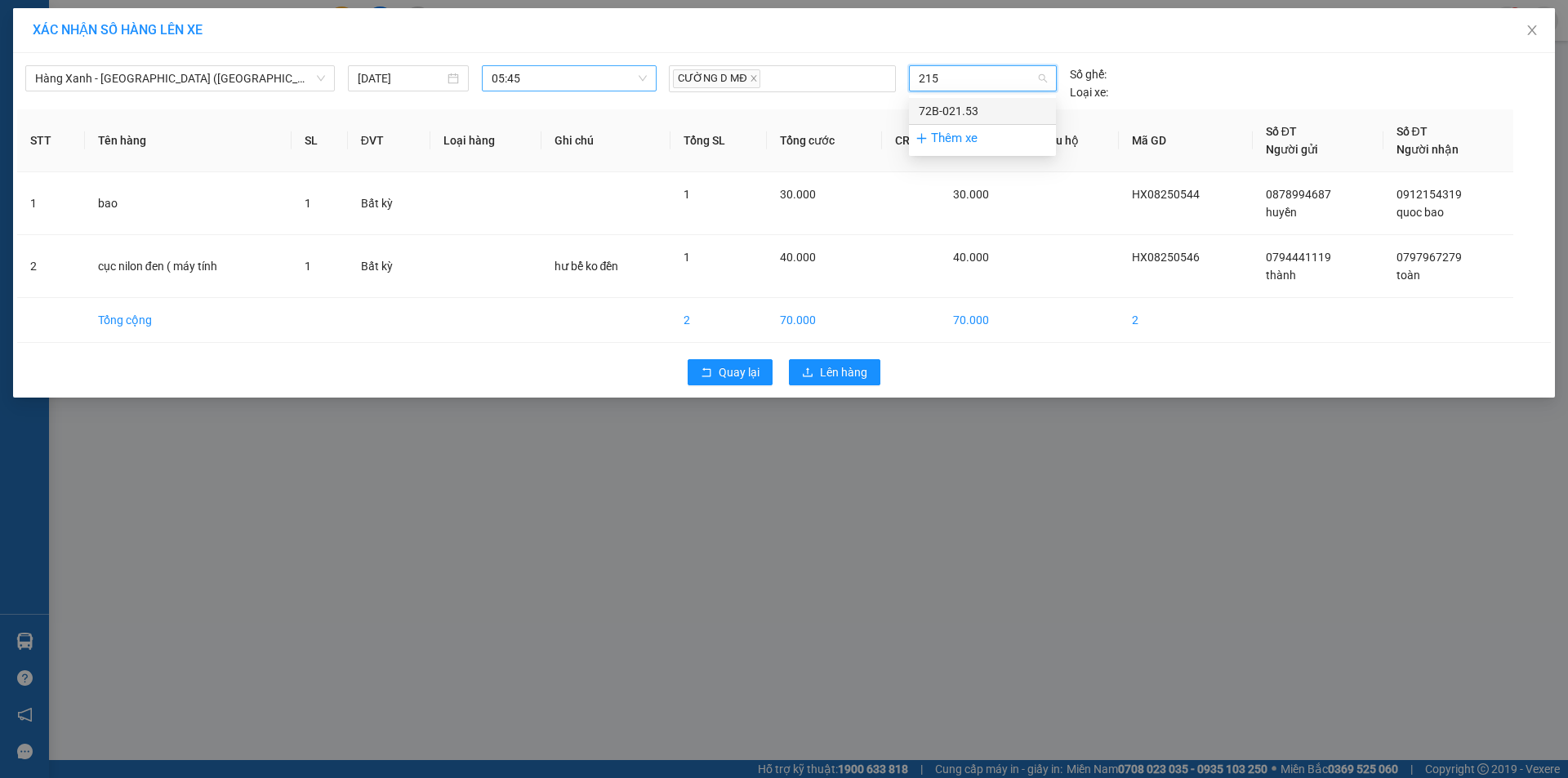
type input "2153"
click at [995, 107] on div "72B-021.53" at bounding box center [982, 110] width 127 height 18
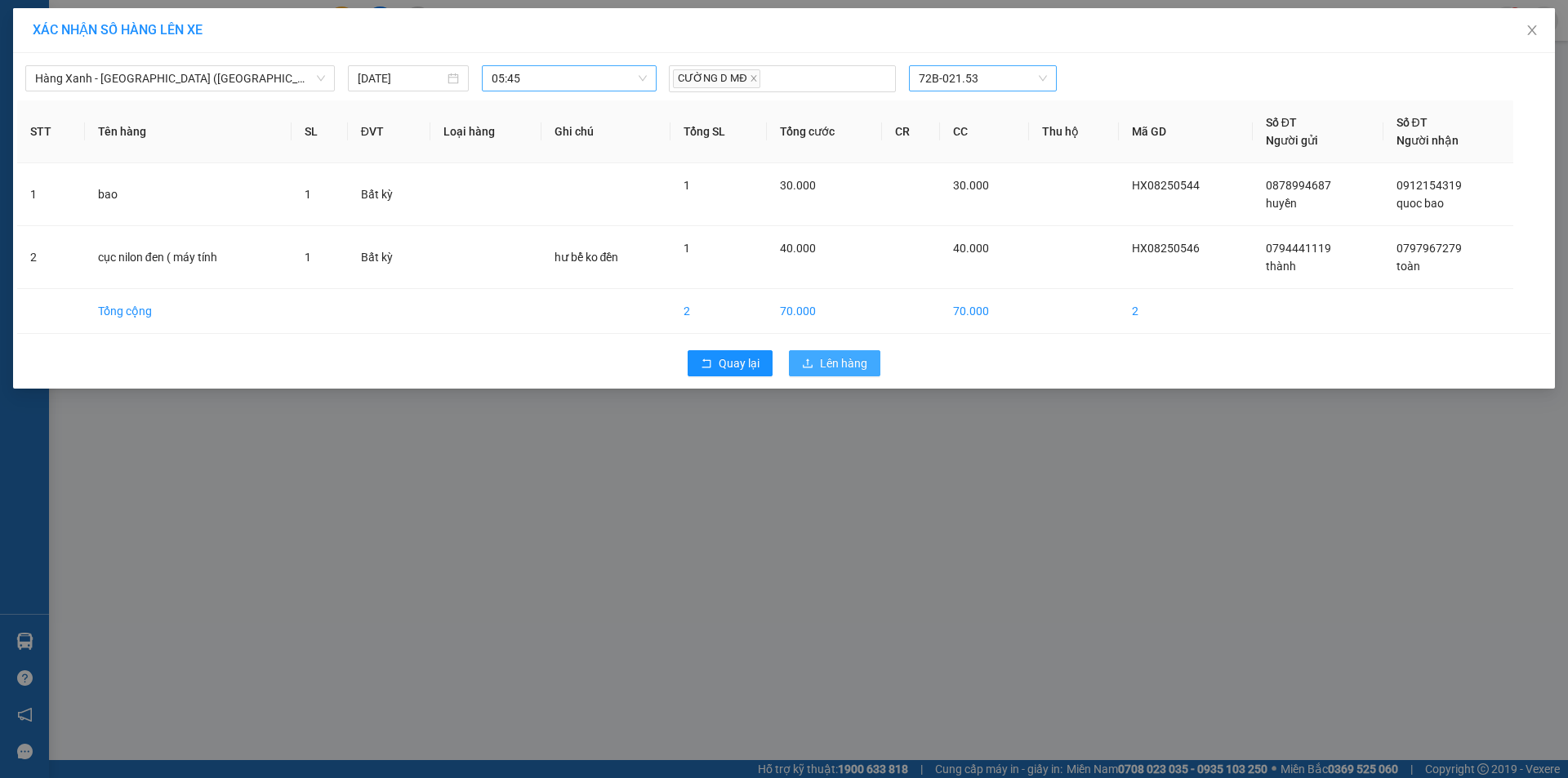
click at [811, 366] on icon "upload" at bounding box center [808, 363] width 10 height 9
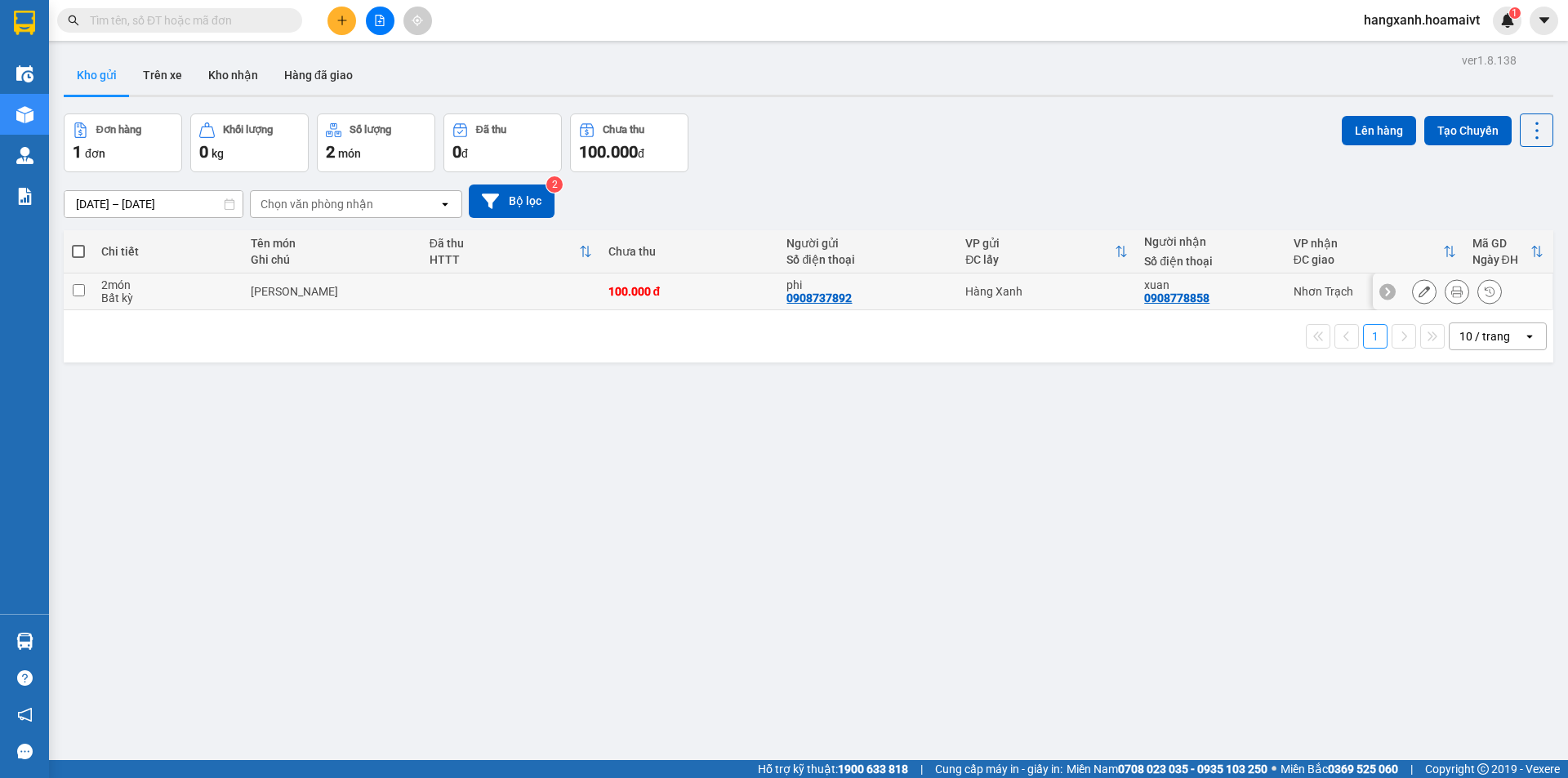
click at [523, 287] on td at bounding box center [510, 292] width 179 height 37
checkbox input "true"
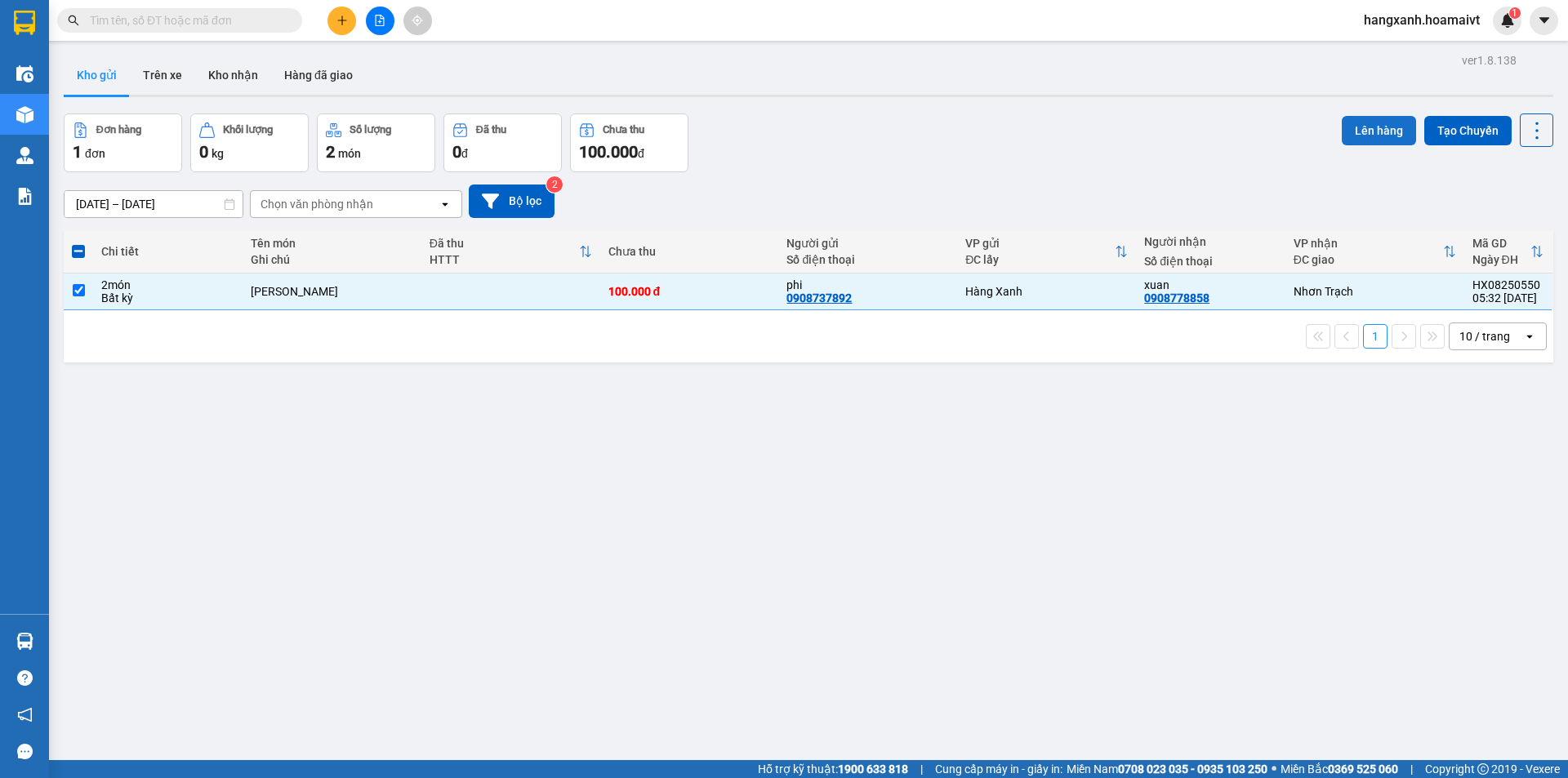
click at [1341, 127] on button "Lên hàng" at bounding box center [1379, 131] width 74 height 29
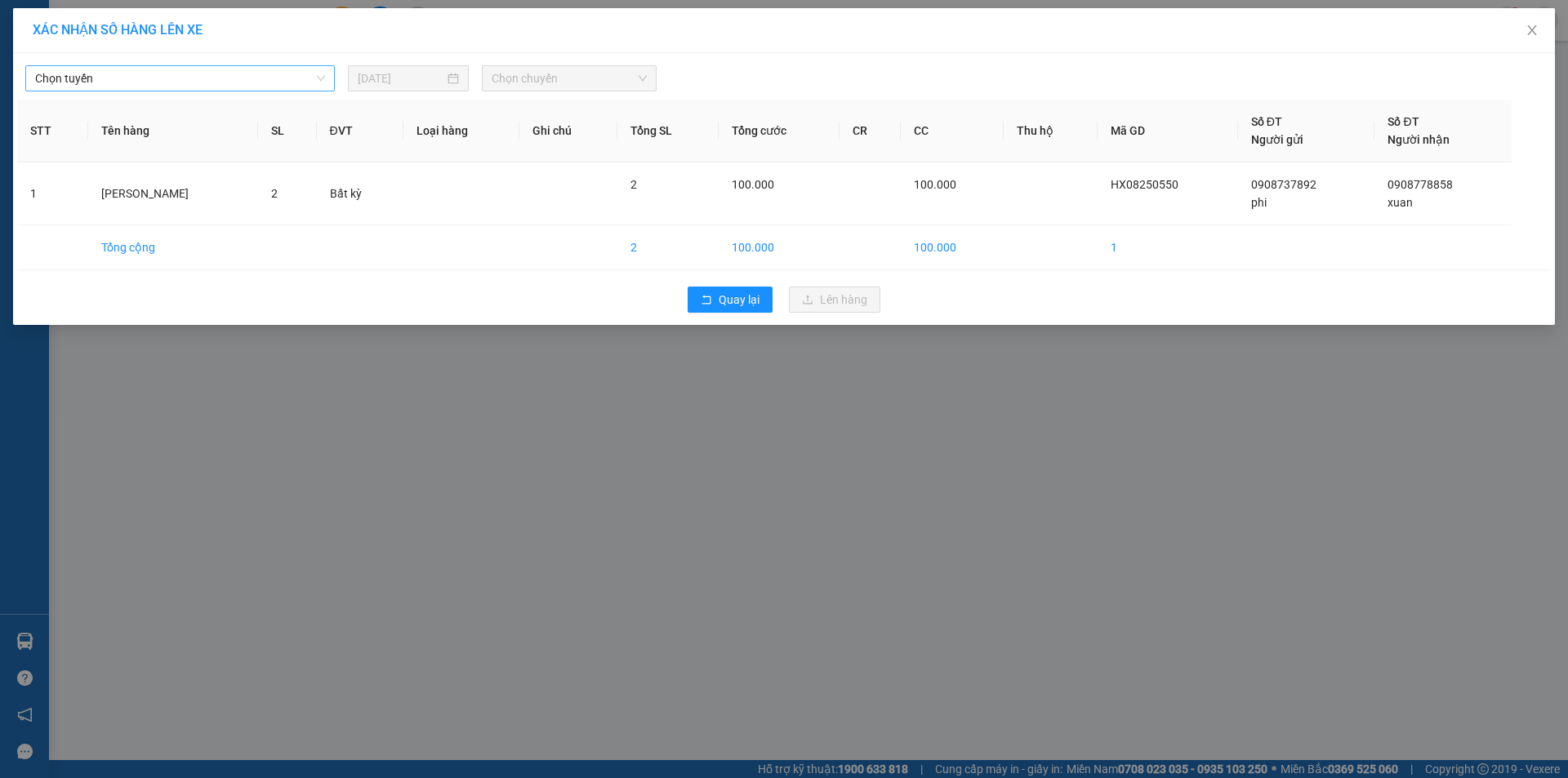
click at [285, 80] on span "Chọn tuyến" at bounding box center [180, 78] width 290 height 24
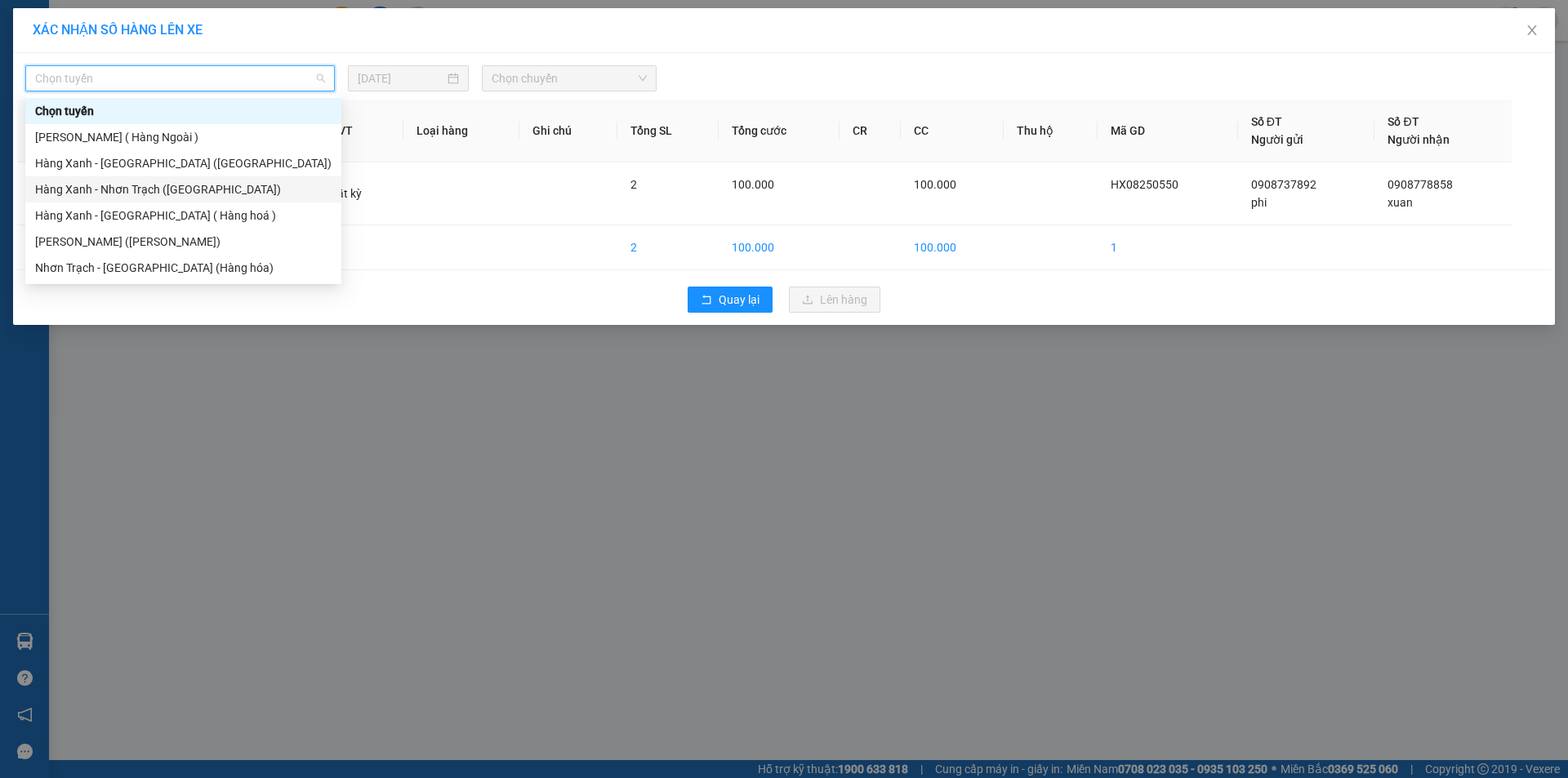
click at [152, 185] on div "Hàng Xanh - Nhơn Trạch (Hàng Hoá)" at bounding box center [184, 189] width 296 height 18
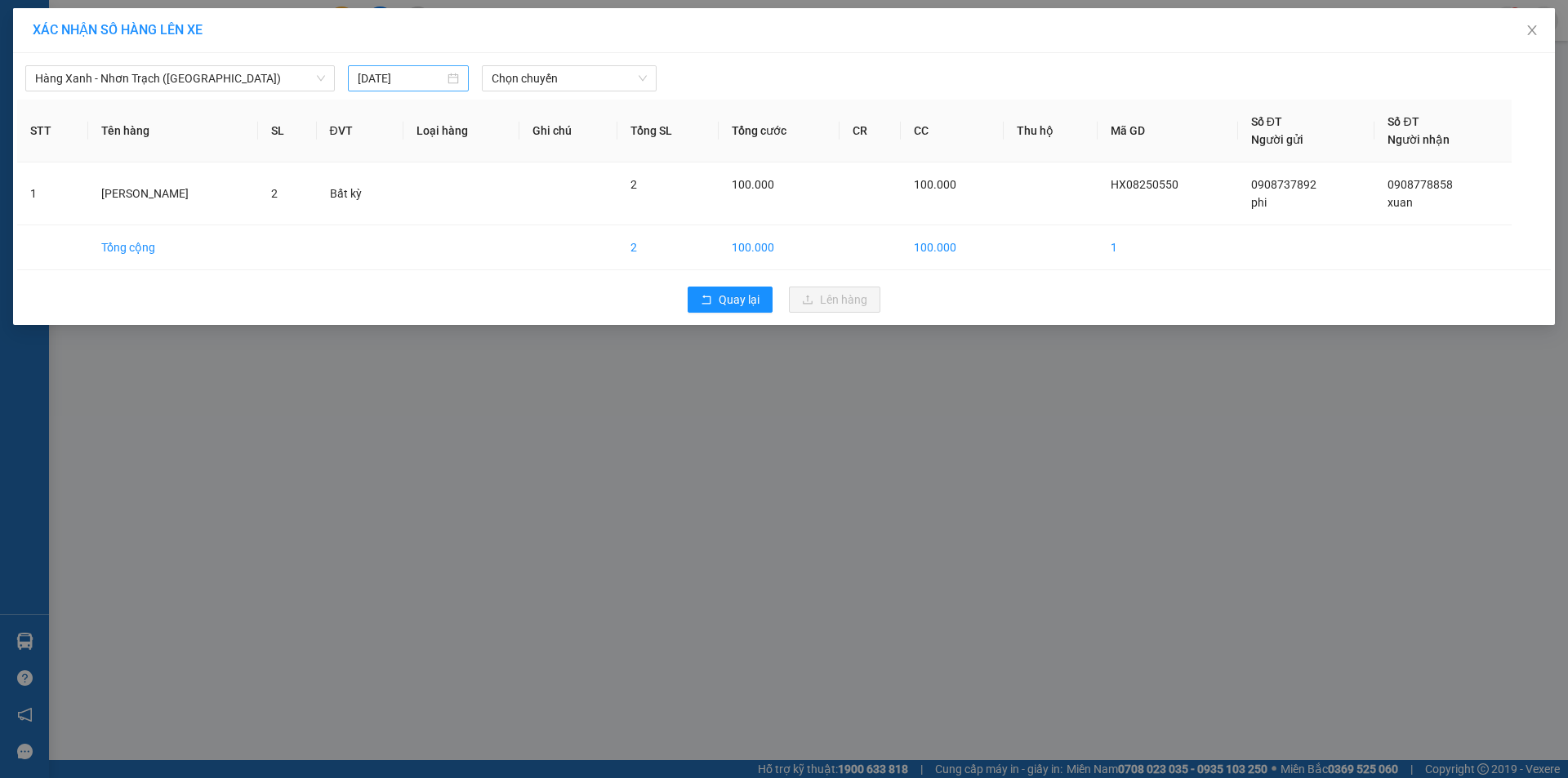
click at [455, 68] on div "13/08/2025" at bounding box center [408, 78] width 121 height 26
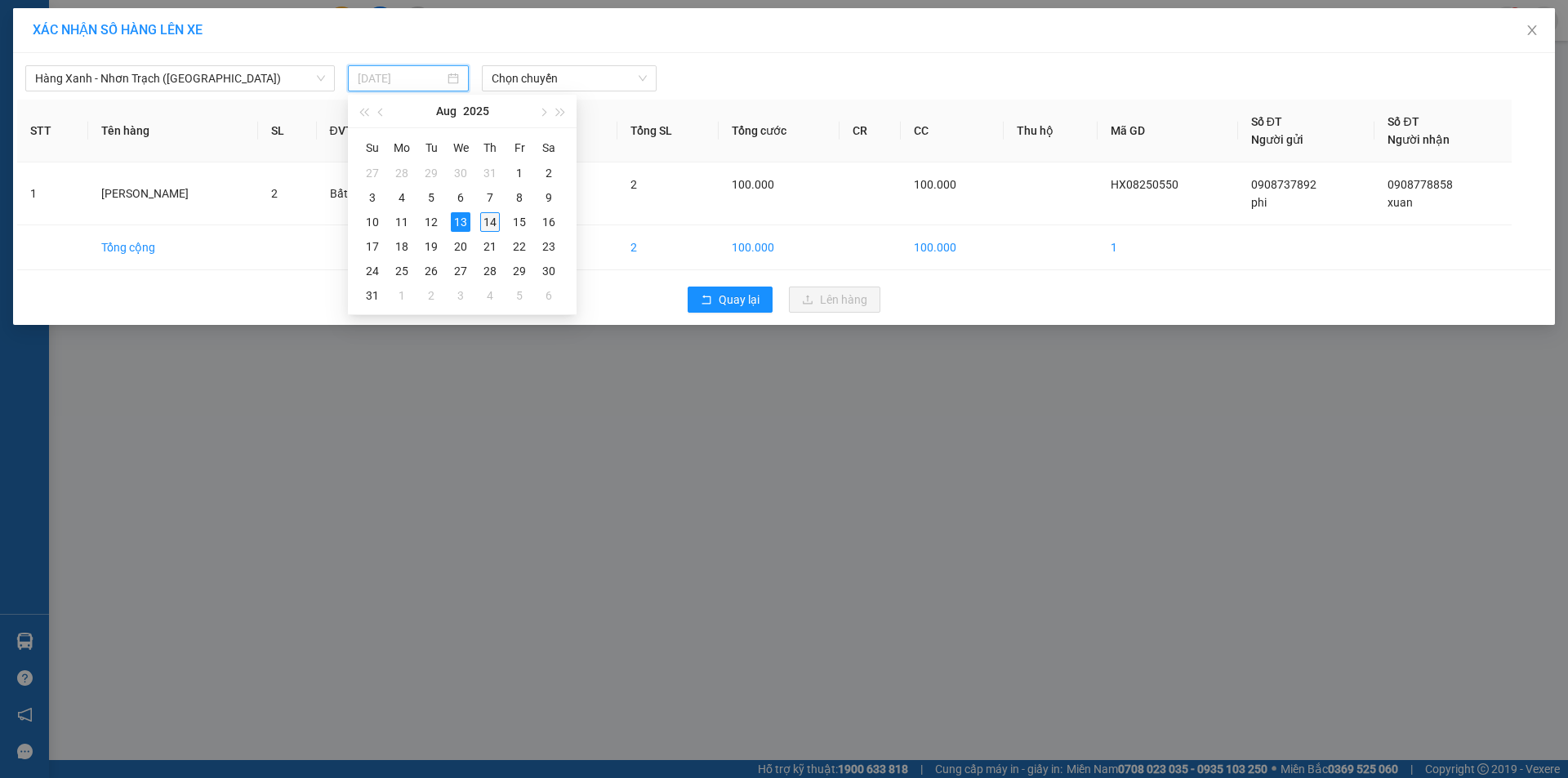
click at [488, 226] on div "14" at bounding box center [489, 221] width 19 height 19
type input "14/08/2025"
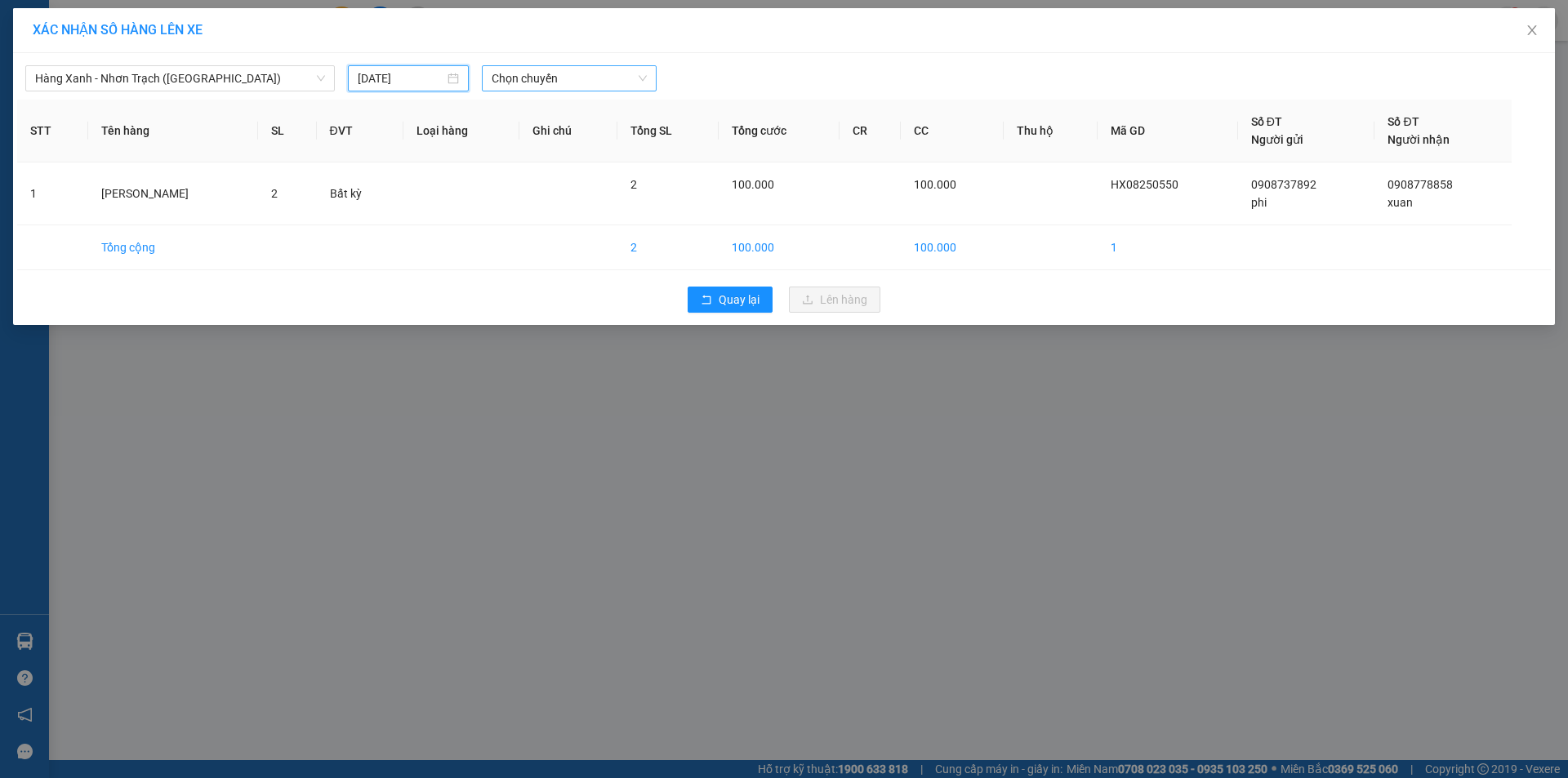
click at [547, 78] on span "Chọn chuyến" at bounding box center [569, 78] width 155 height 24
type input "0630"
click at [590, 141] on div "Thêm chuyến " 06:30 "" at bounding box center [568, 137] width 174 height 28
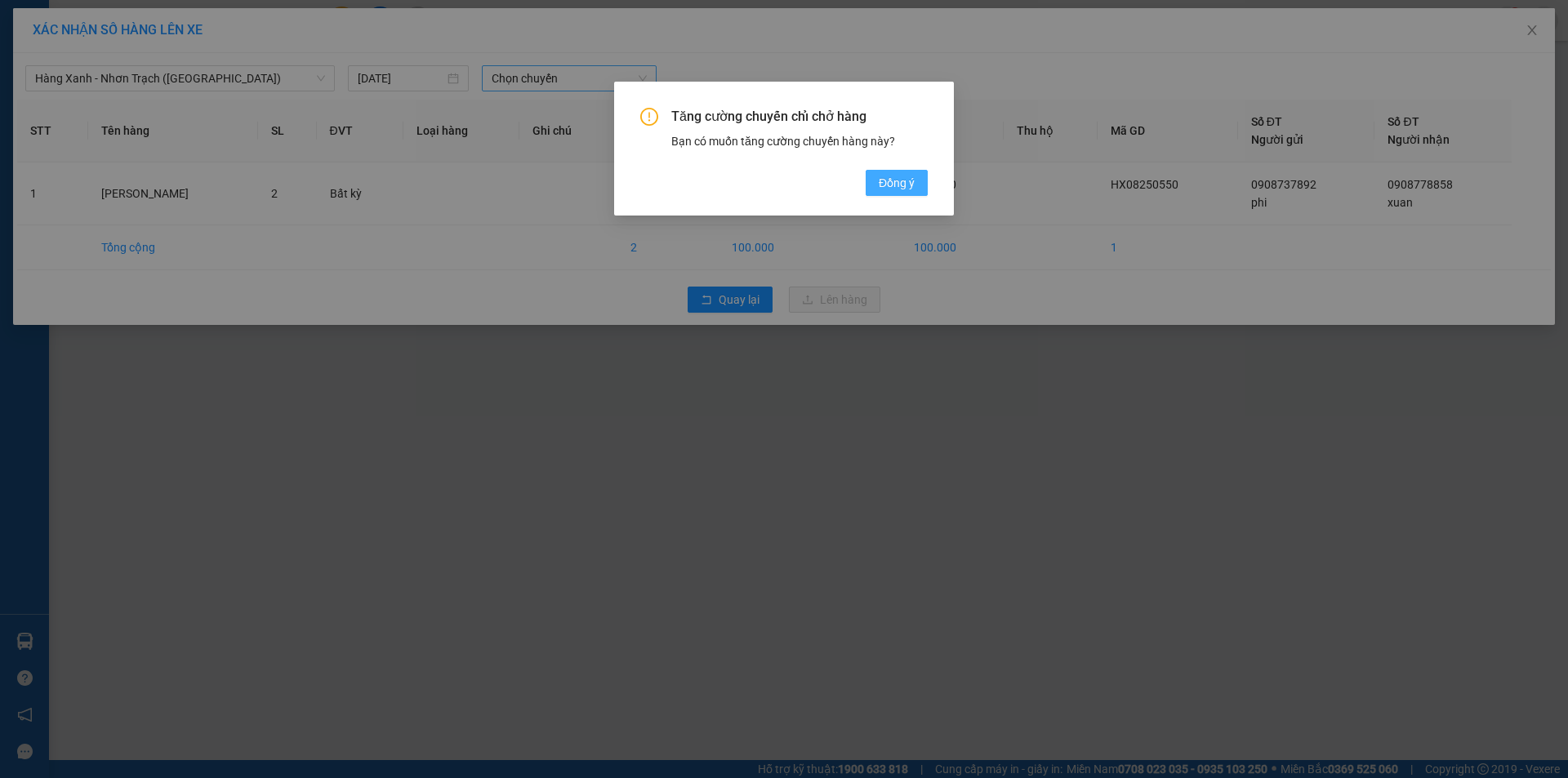
click at [908, 178] on span "Đồng ý" at bounding box center [897, 183] width 36 height 18
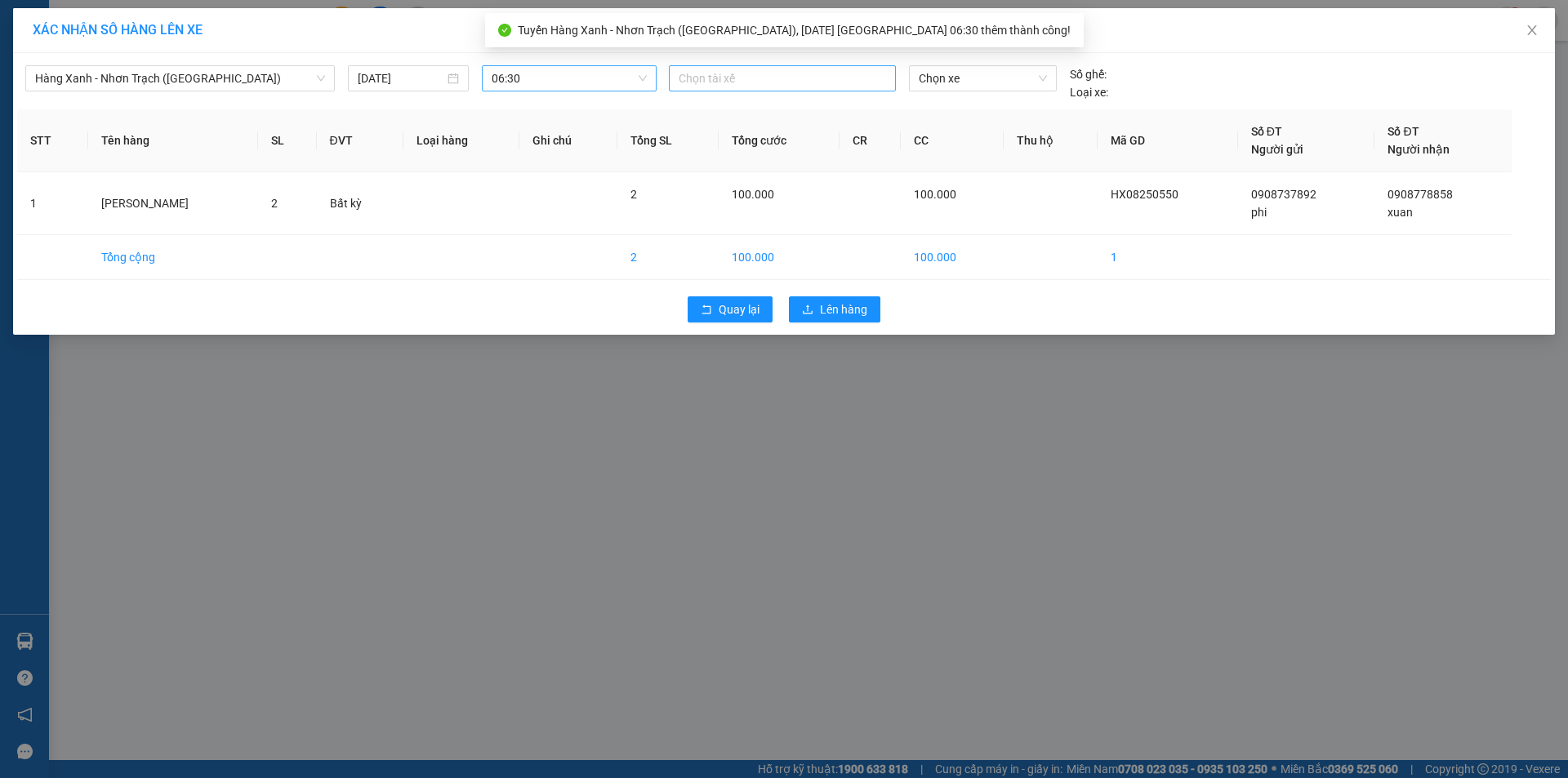
click at [755, 79] on div at bounding box center [782, 77] width 219 height 19
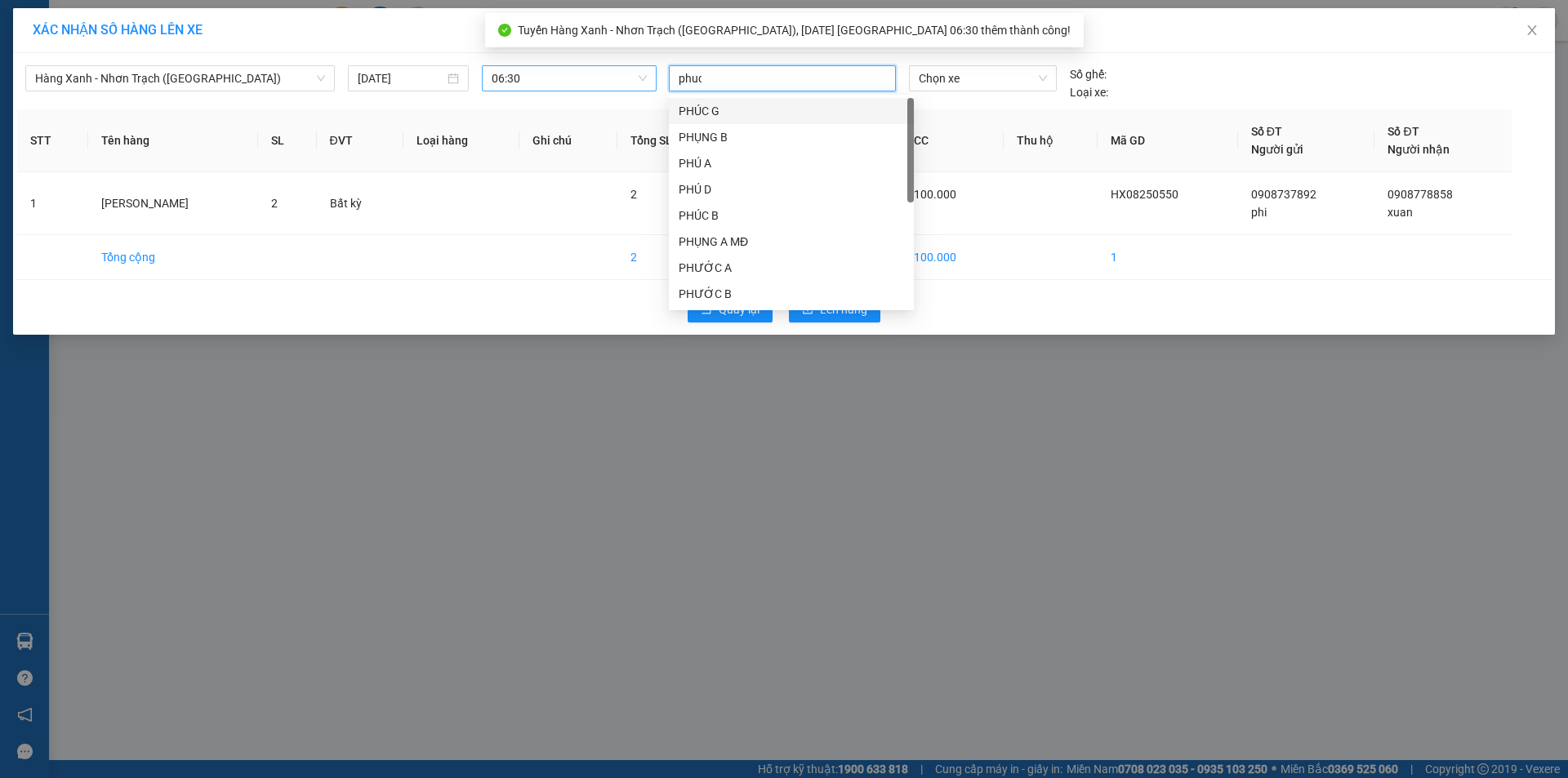
type input "phuc"
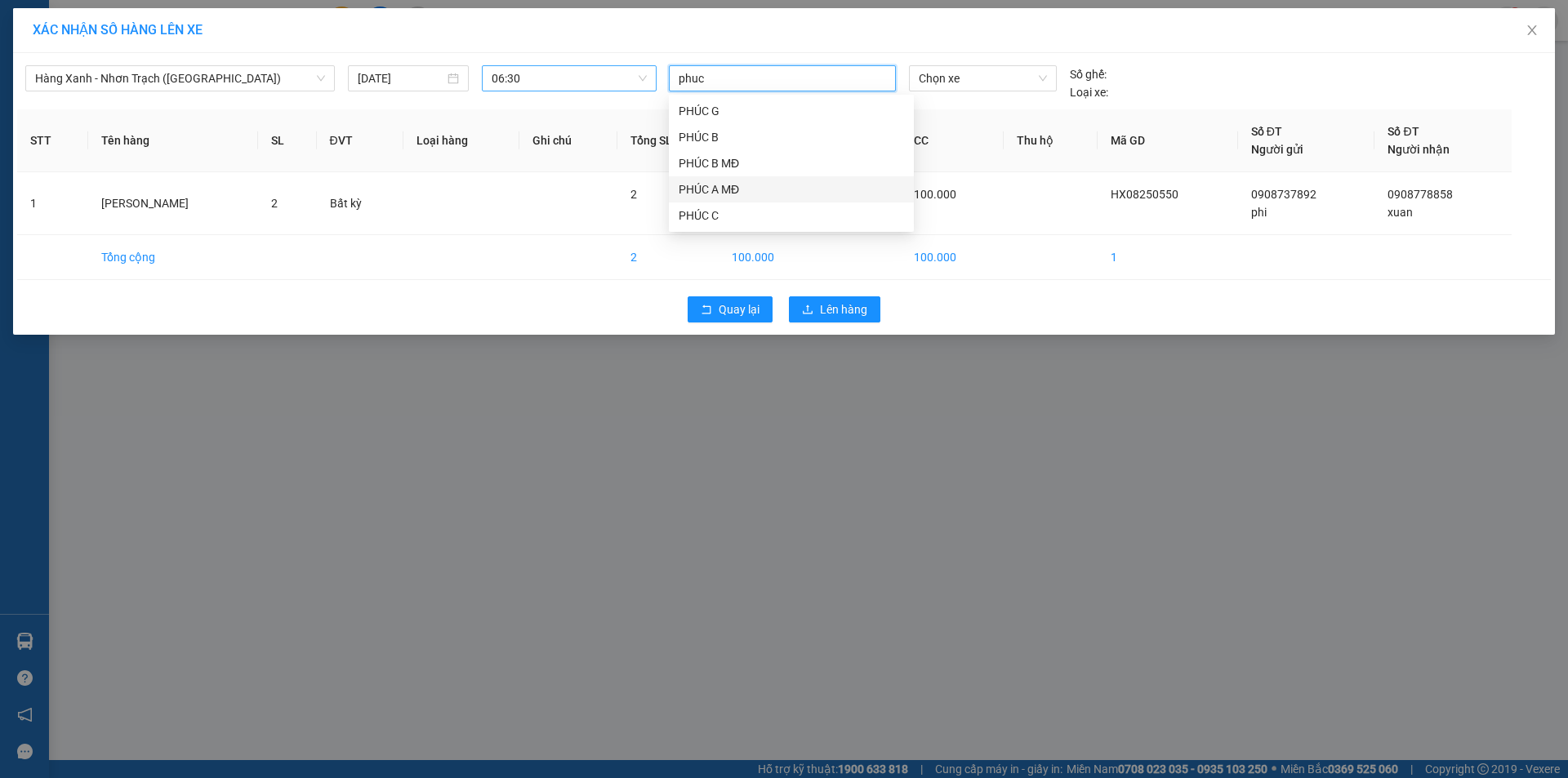
click at [753, 192] on div "PHÚC A MĐ" at bounding box center [792, 189] width 226 height 18
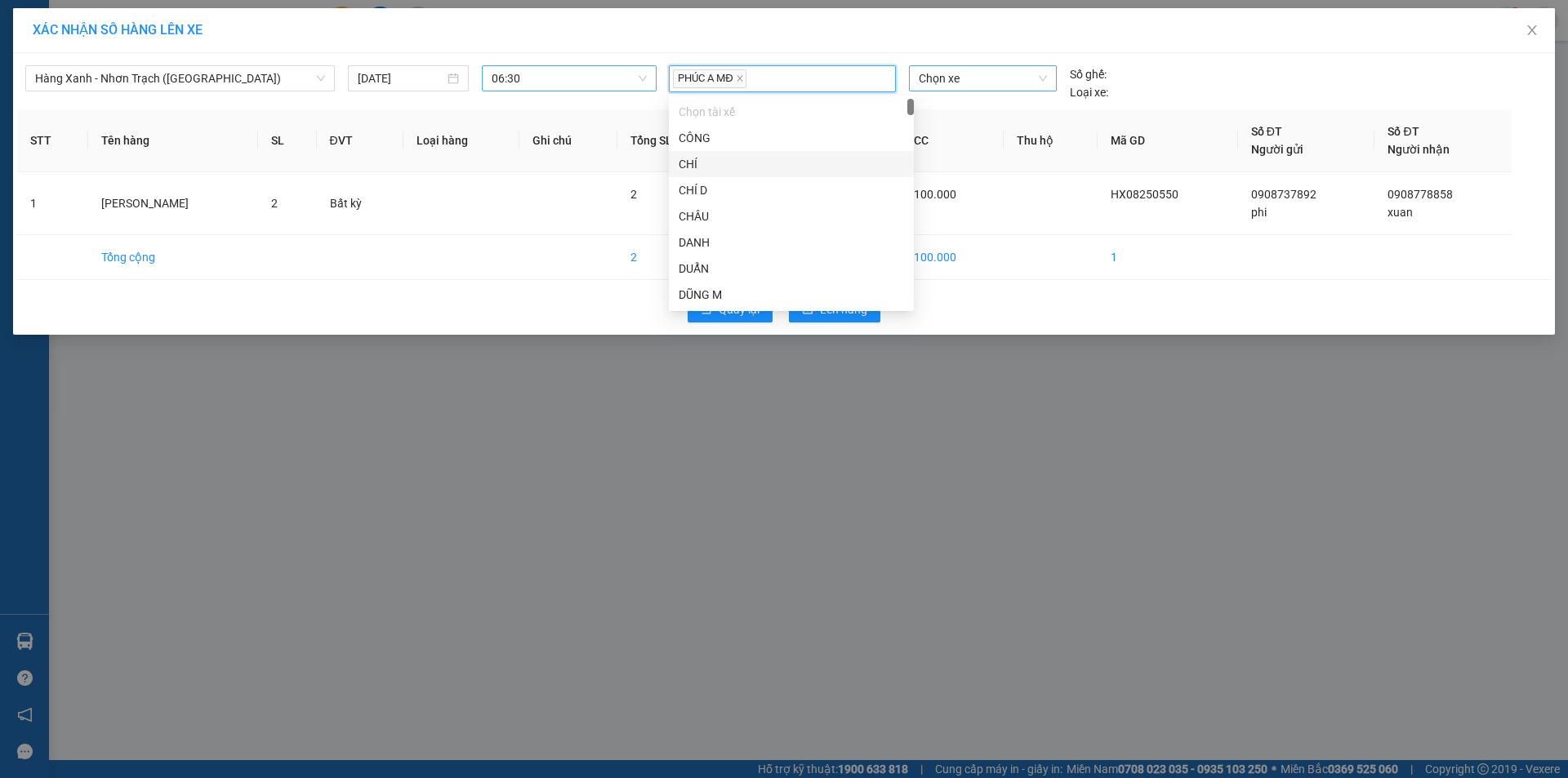
click at [955, 75] on span "Chọn xe" at bounding box center [982, 78] width 127 height 24
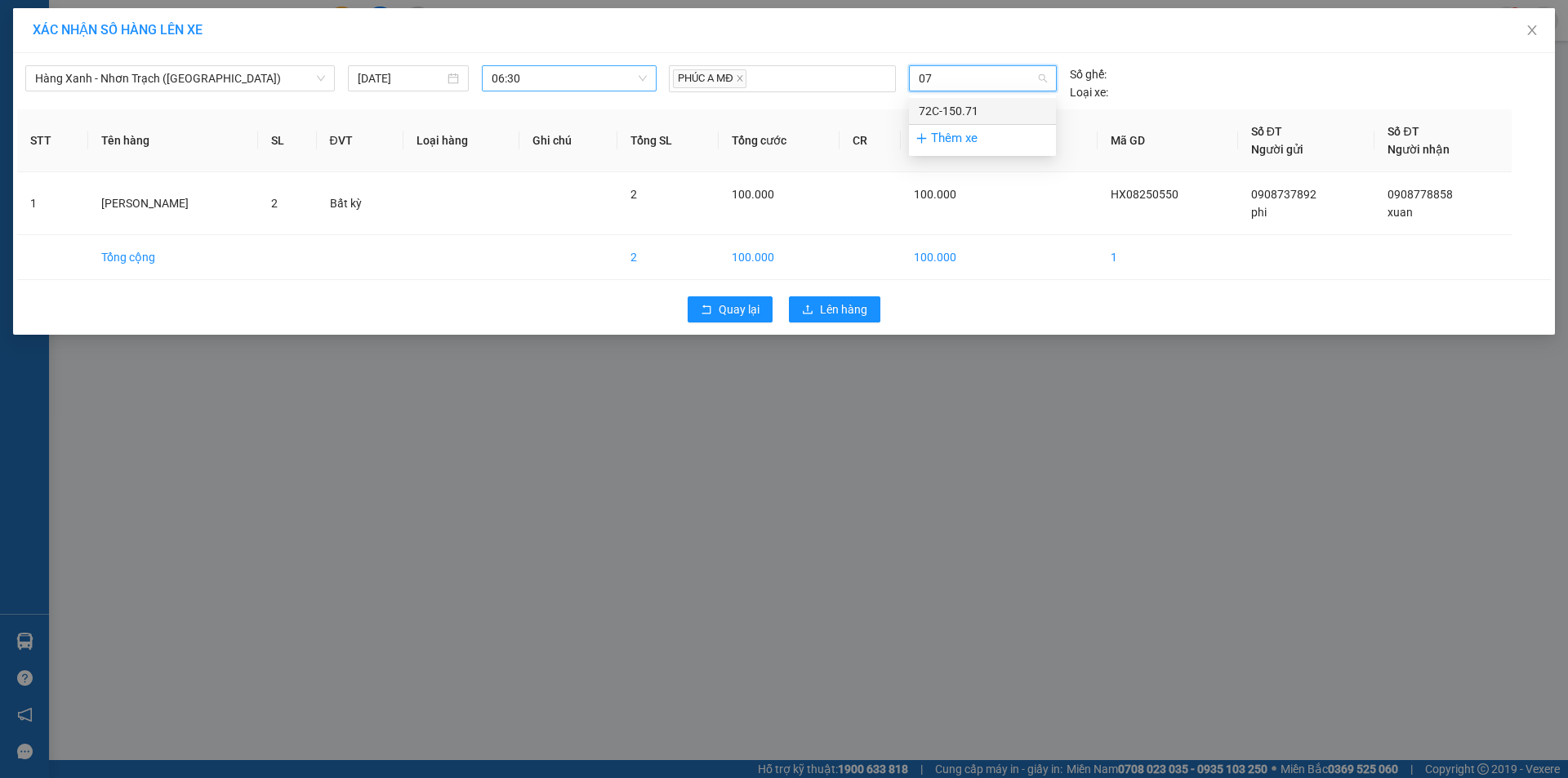
type input "0"
type input "7017"
click at [1016, 104] on div "72H-070.17" at bounding box center [982, 110] width 127 height 18
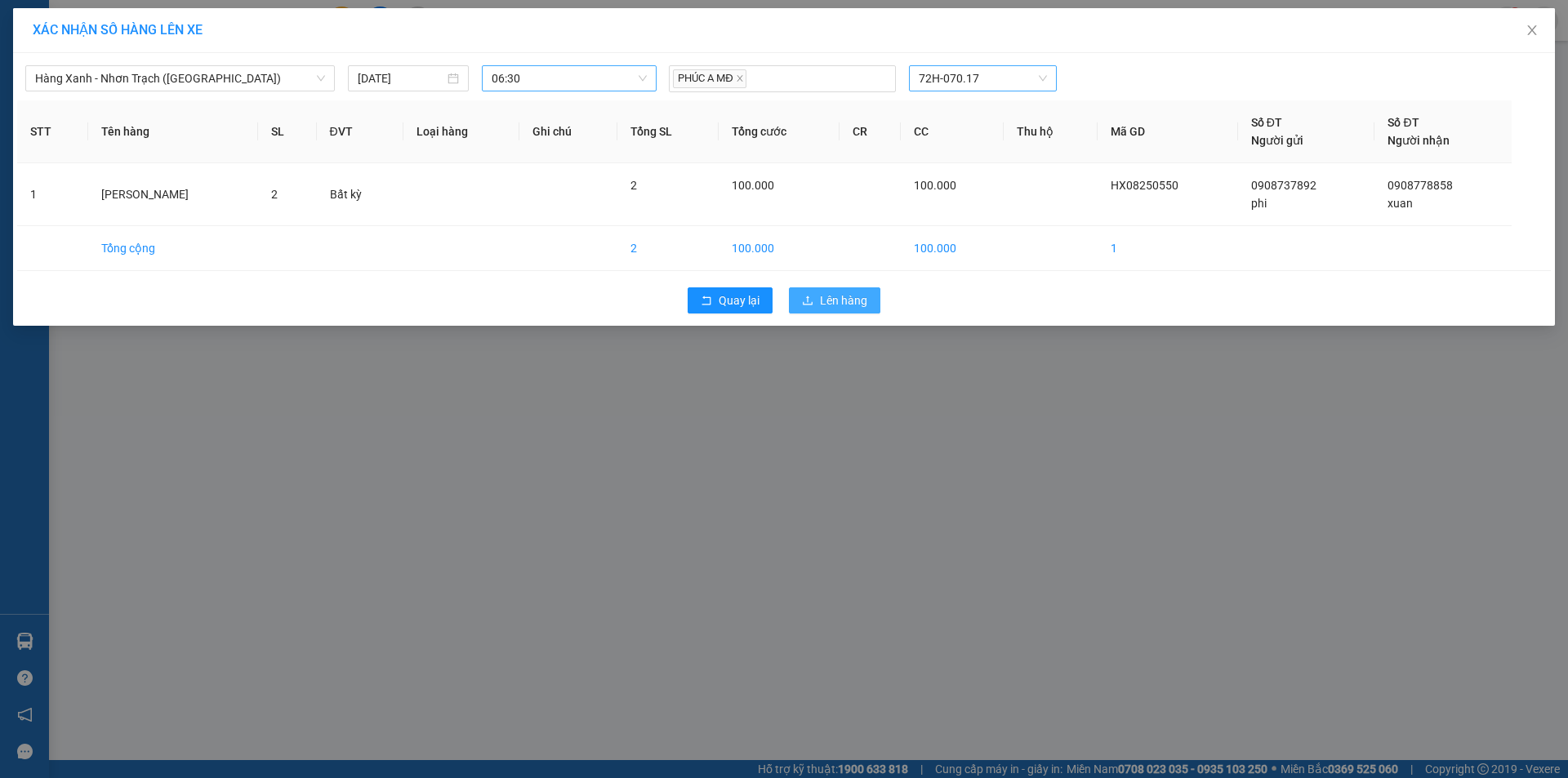
click at [856, 297] on span "Lên hàng" at bounding box center [844, 300] width 47 height 18
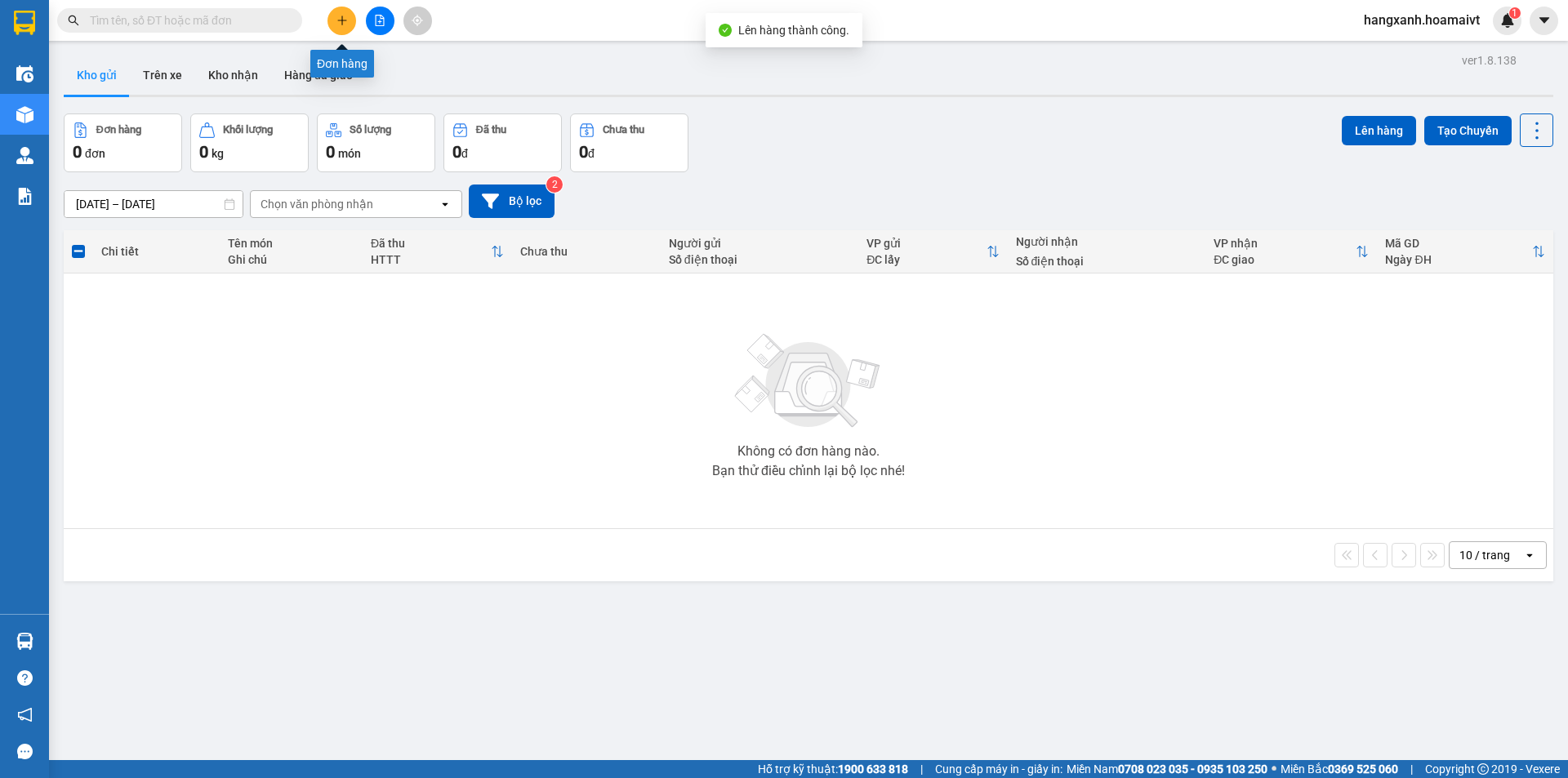
click at [345, 14] on icon "plus" at bounding box center [343, 20] width 12 height 12
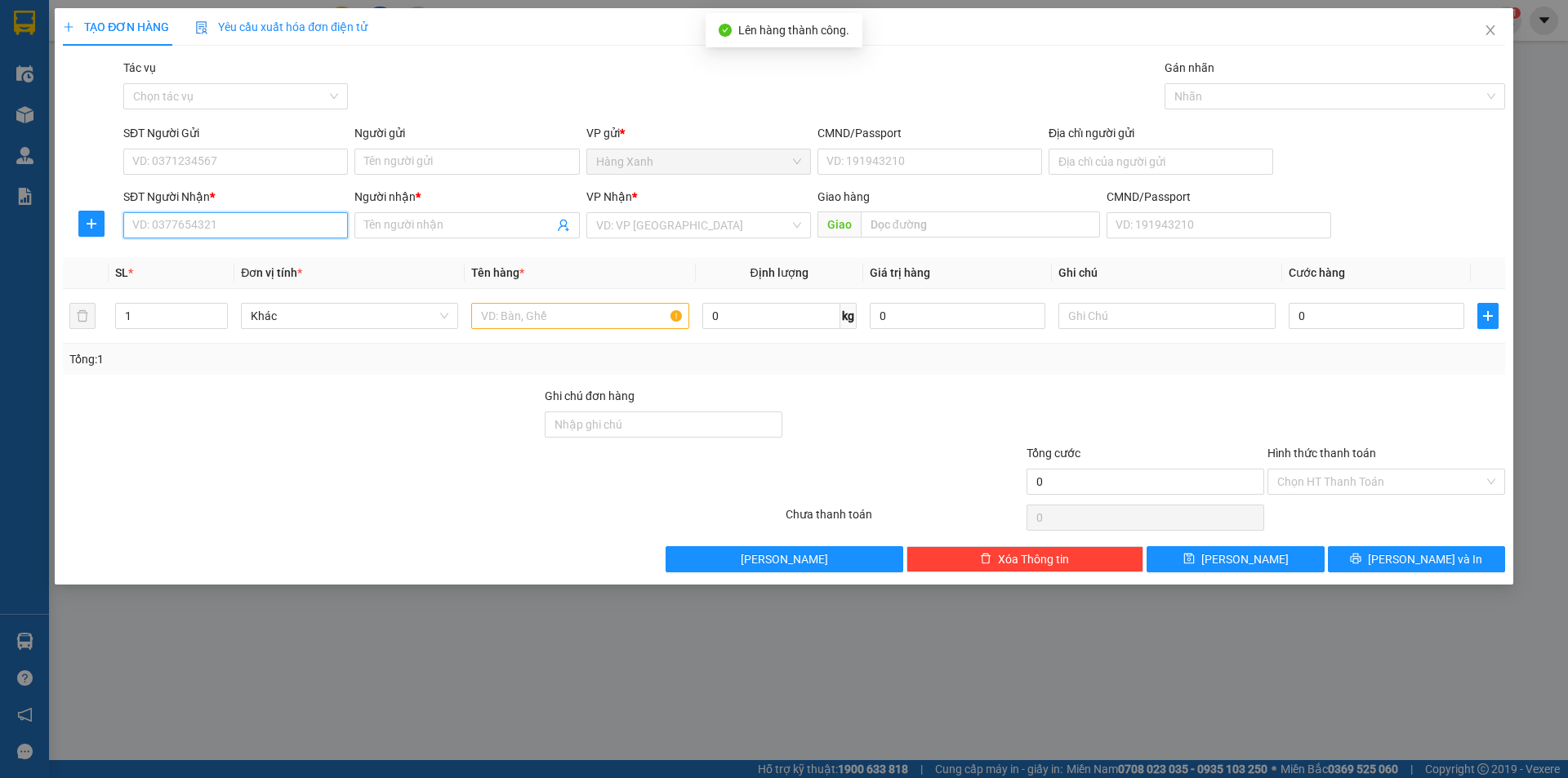
click at [310, 232] on input "SĐT Người Nhận *" at bounding box center [235, 225] width 225 height 26
type input "0348457520"
drag, startPoint x: 285, startPoint y: 255, endPoint x: 295, endPoint y: 251, distance: 10.8
click at [285, 256] on div "0348457520 - kim mai" at bounding box center [235, 258] width 205 height 18
type input "kim mai"
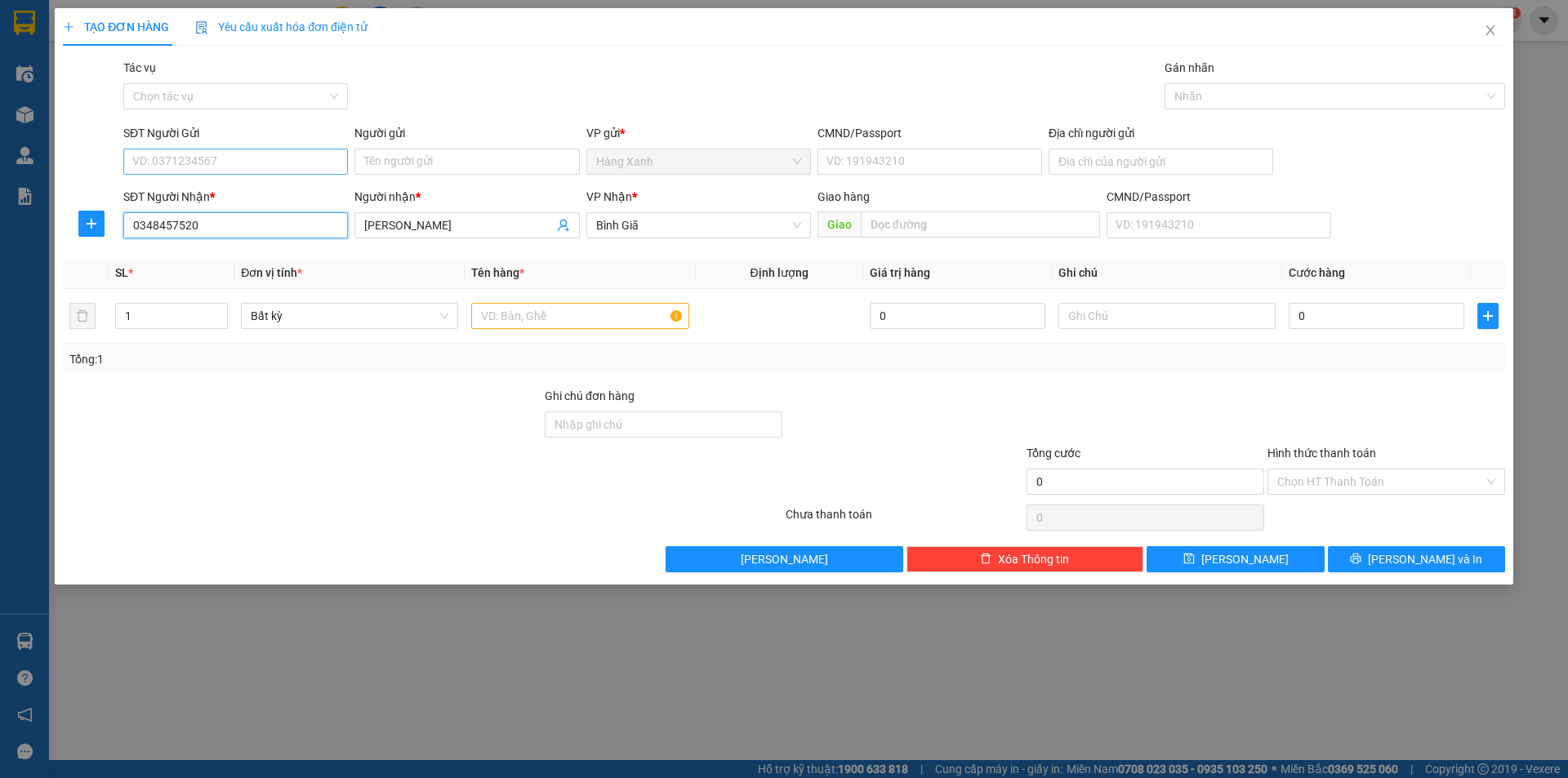
type input "0348457520"
click at [318, 166] on input "SĐT Người Gửi" at bounding box center [235, 162] width 225 height 26
click at [251, 194] on div "0934128097 - quynh anh" at bounding box center [235, 194] width 205 height 18
type input "0934128097"
type input "quynh anh"
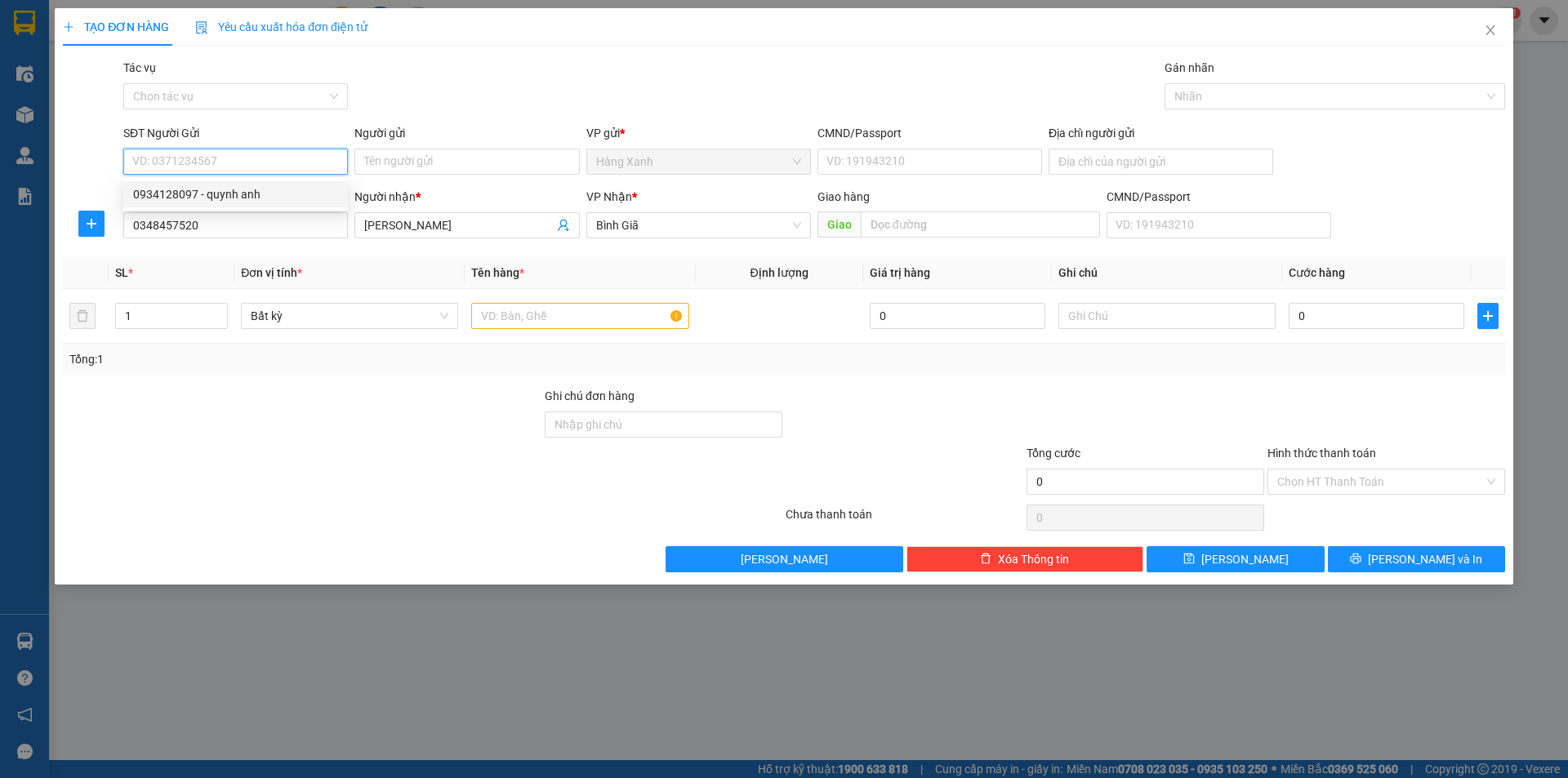
type input "079184025930"
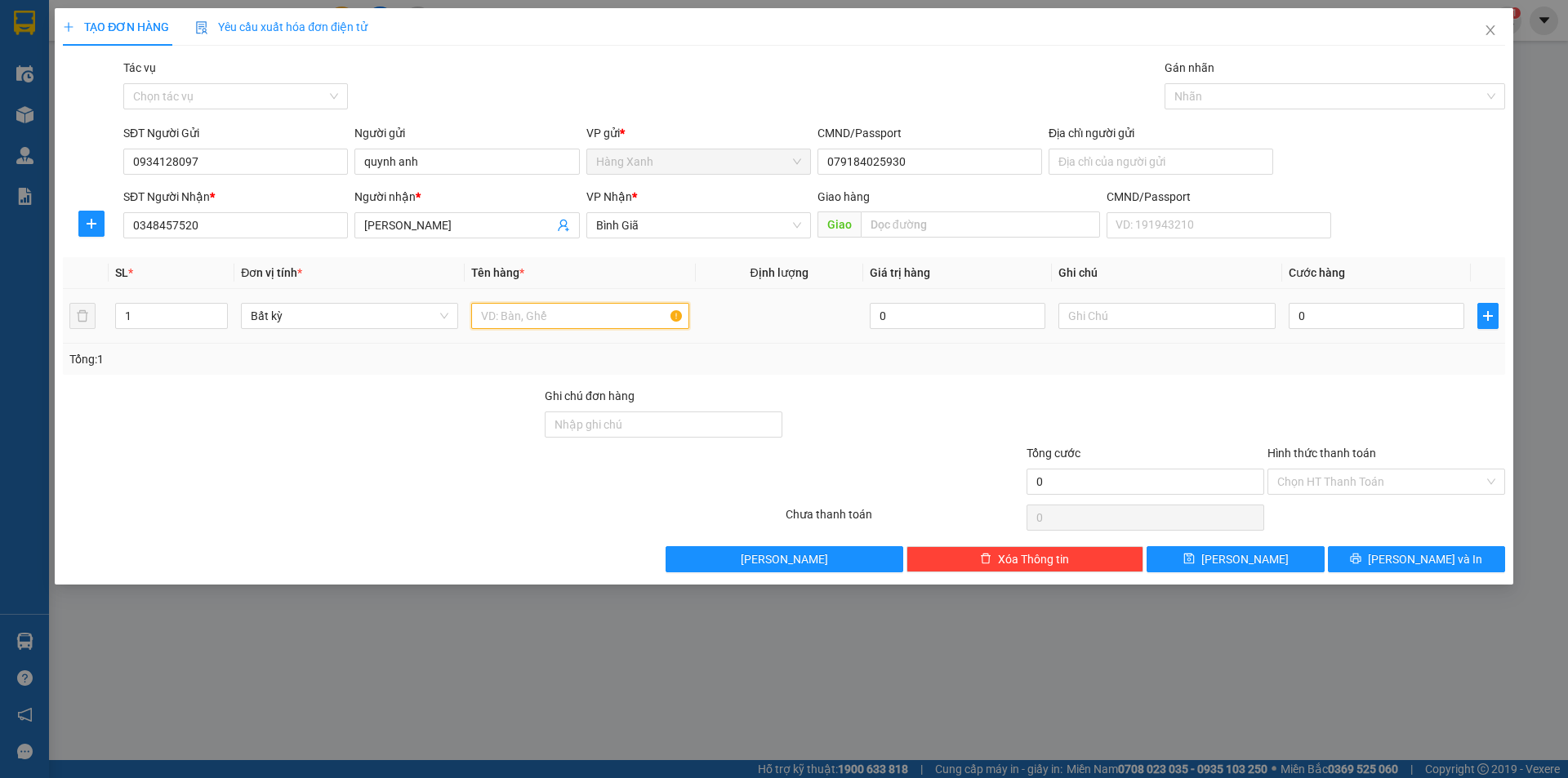
click at [557, 313] on input "text" at bounding box center [580, 316] width 217 height 26
type input "thung"
click at [1327, 317] on input "0" at bounding box center [1376, 316] width 176 height 26
type input "3"
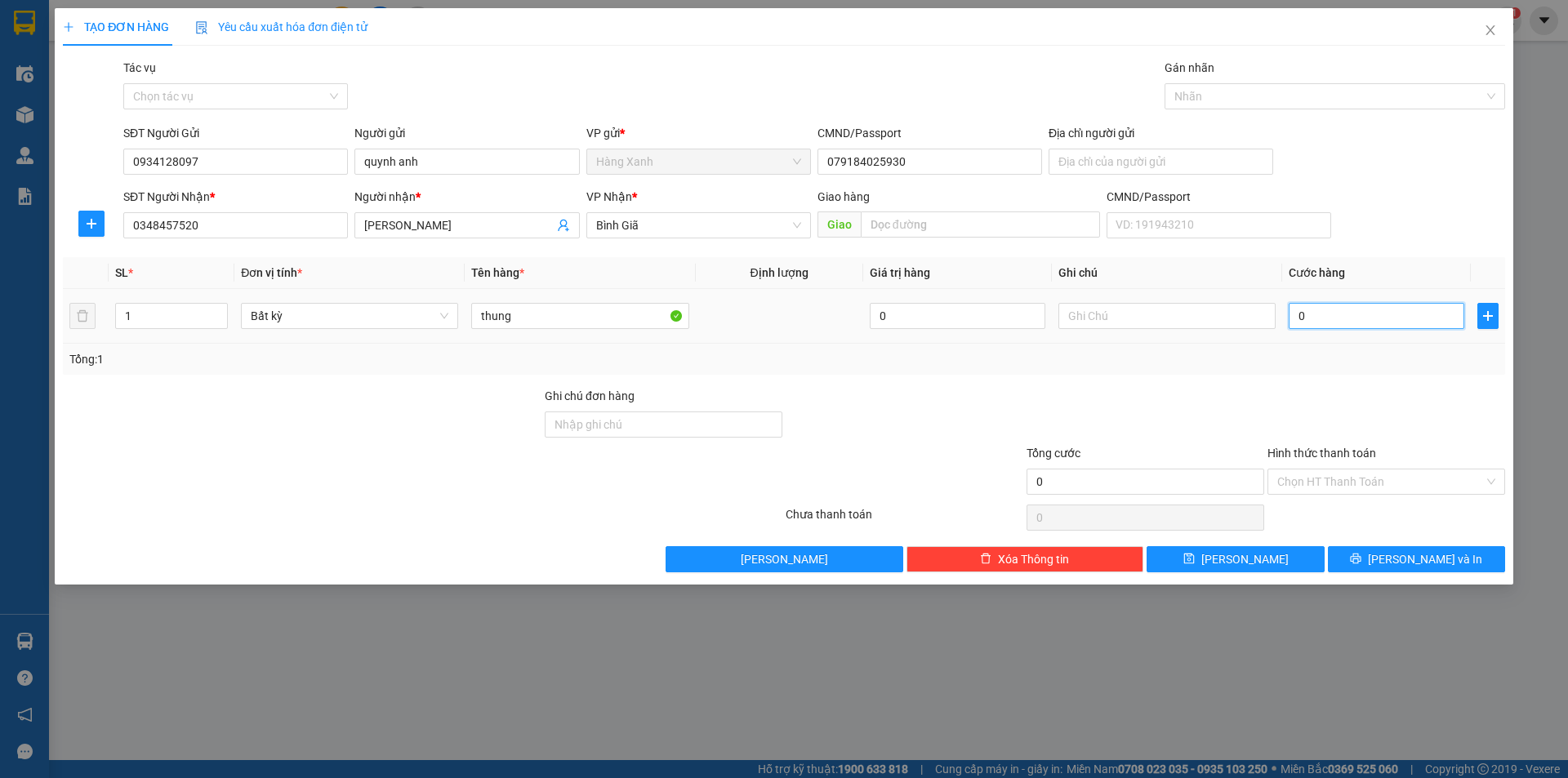
type input "3"
type input "30"
type input "30.000"
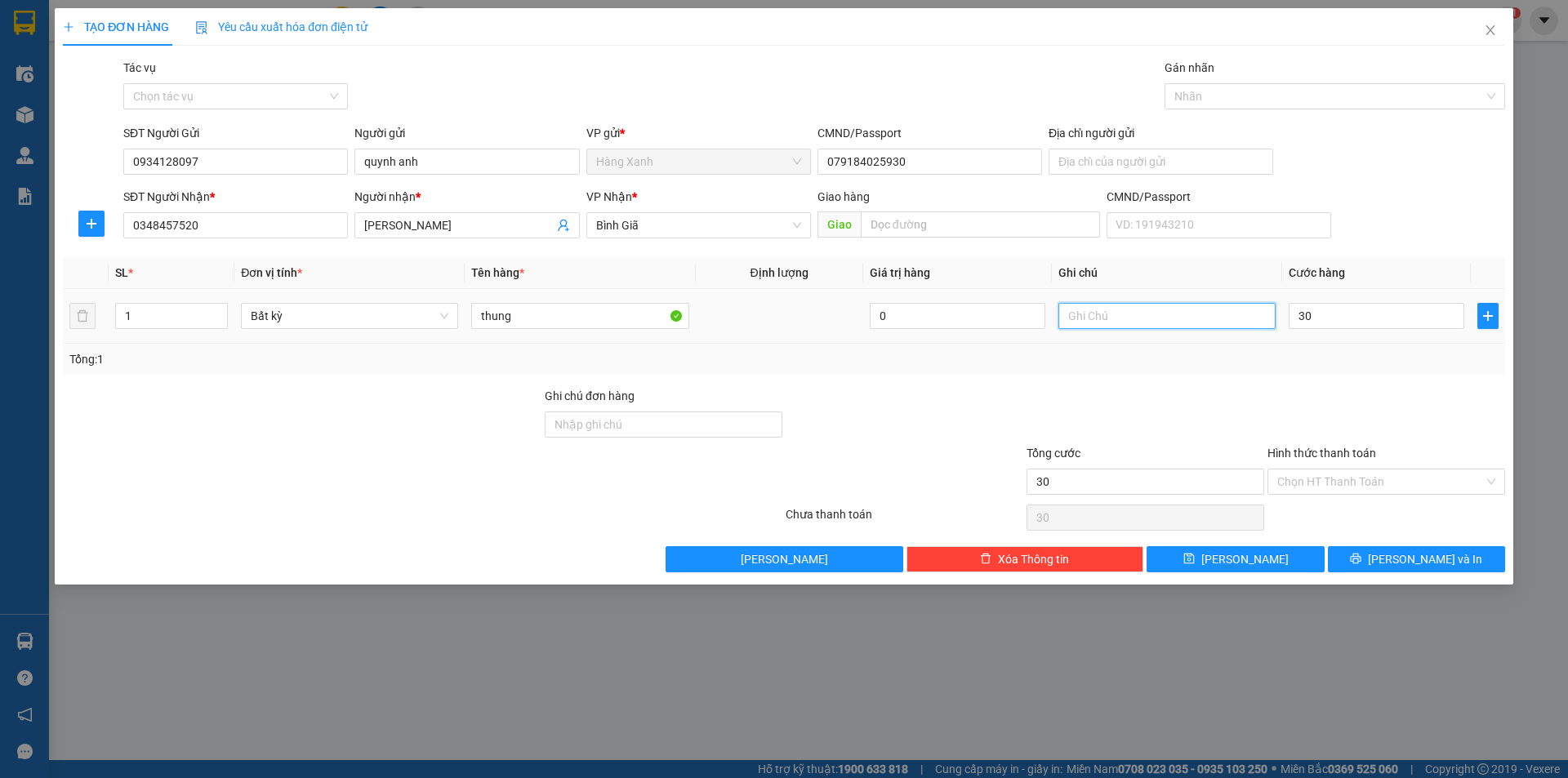
type input "30.000"
click at [1165, 318] on input "text" at bounding box center [1167, 316] width 217 height 26
type input "sip 30k"
click at [1384, 471] on input "Hình thức thanh toán" at bounding box center [1380, 482] width 206 height 24
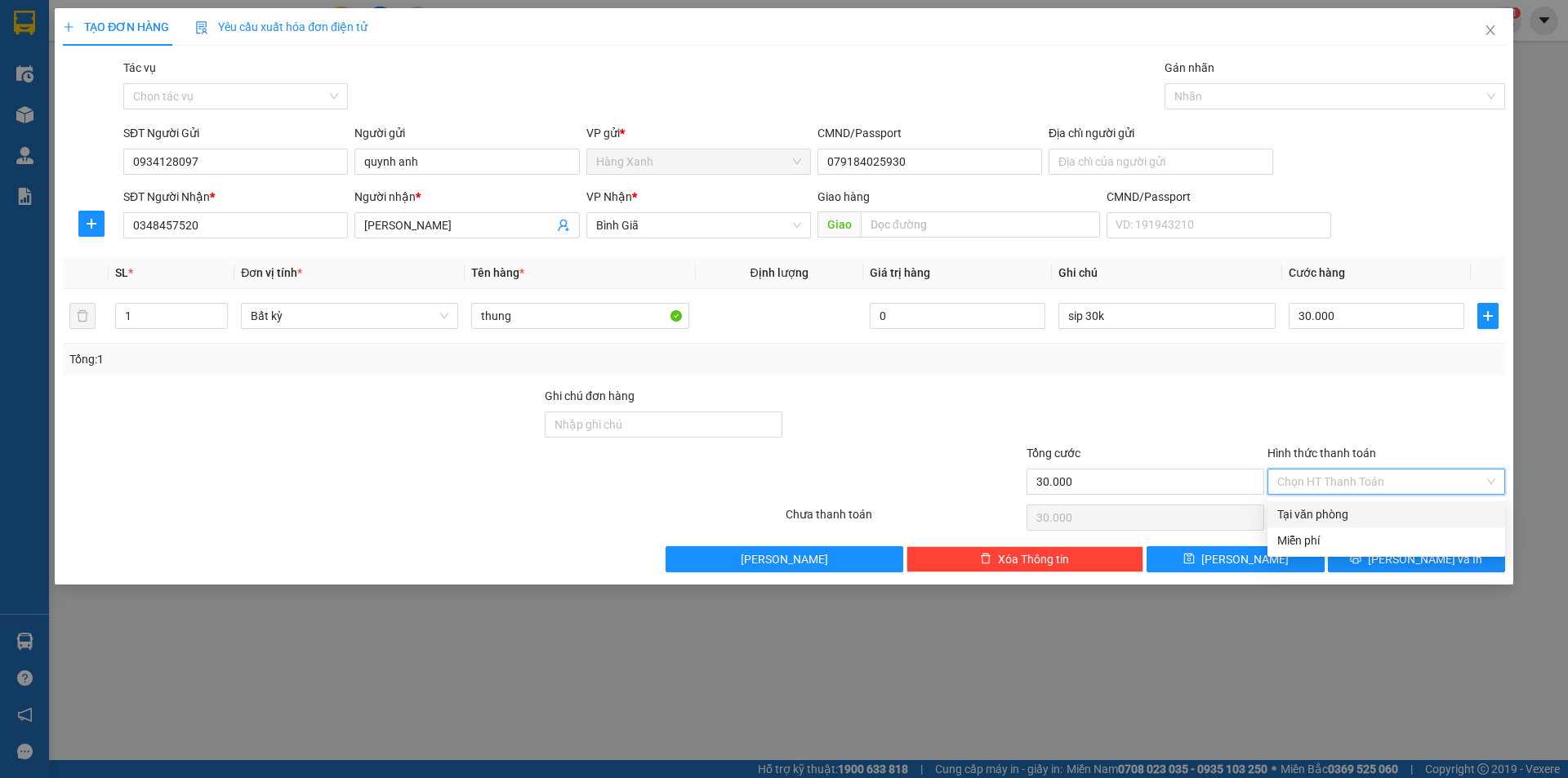
click at [1369, 503] on div "Tại văn phòng" at bounding box center [1386, 514] width 237 height 26
type input "0"
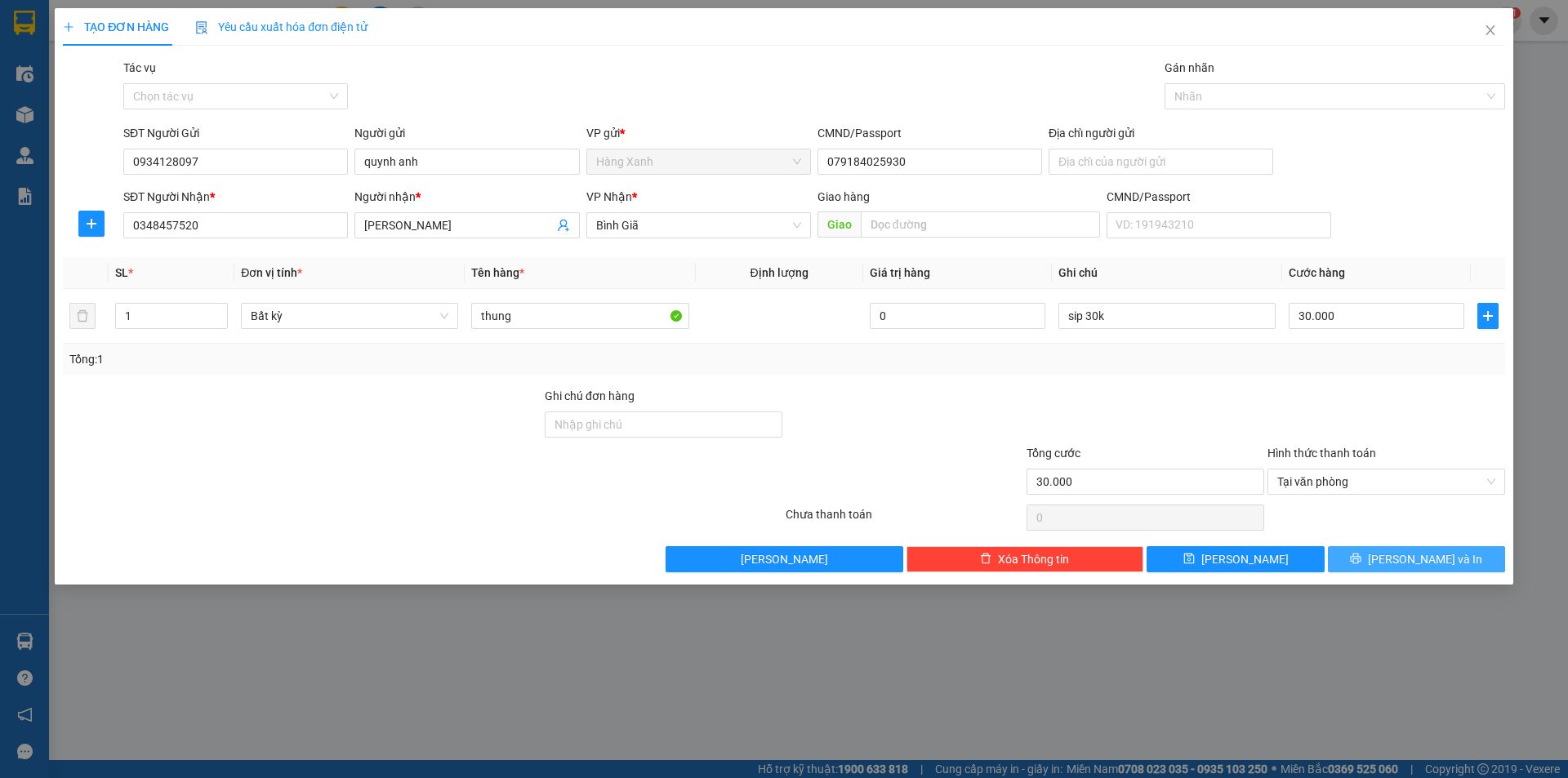
click at [1380, 556] on button "Lưu và In" at bounding box center [1416, 559] width 177 height 26
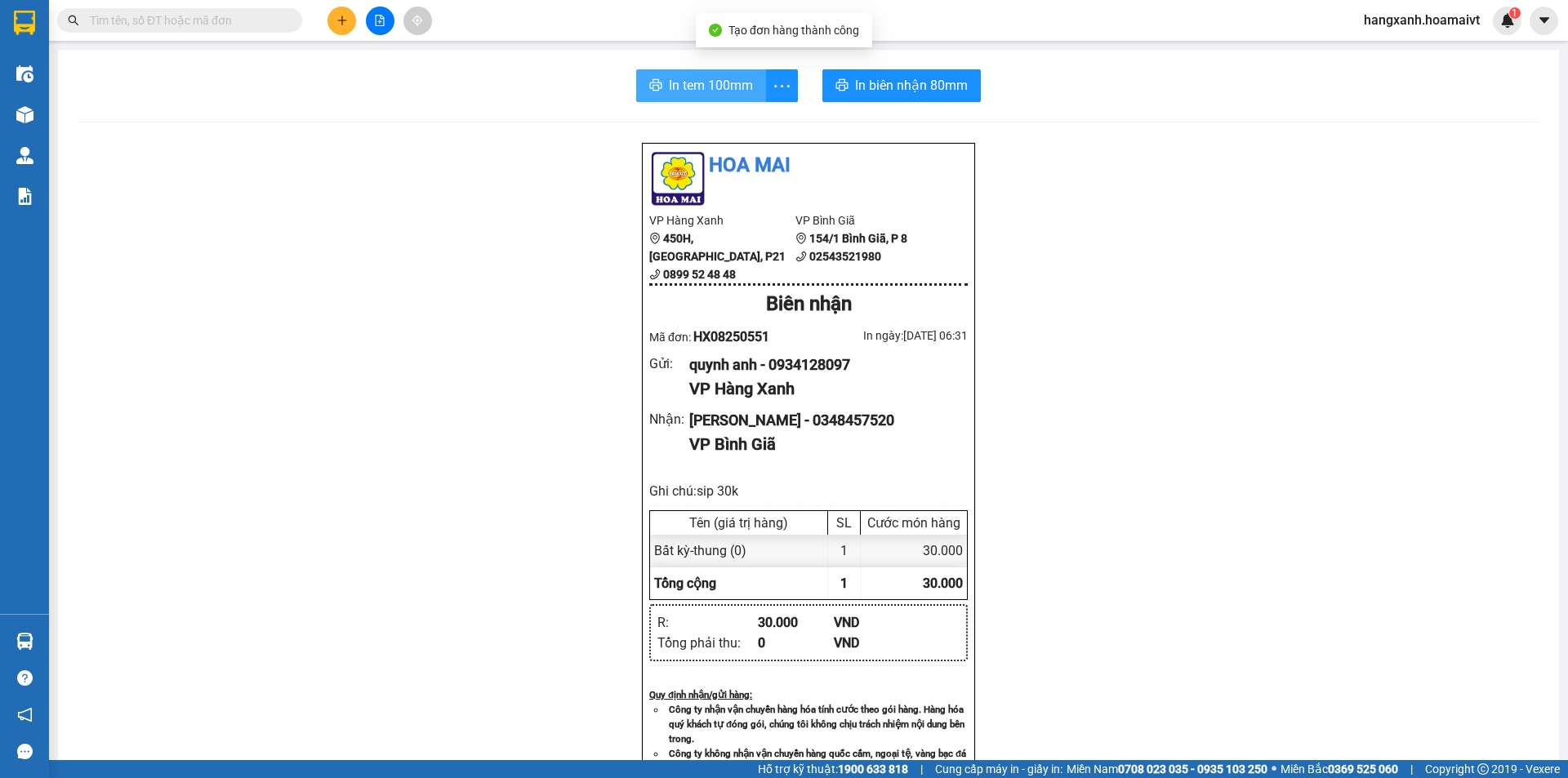
click at [684, 72] on button "In tem 100mm" at bounding box center [701, 85] width 130 height 33
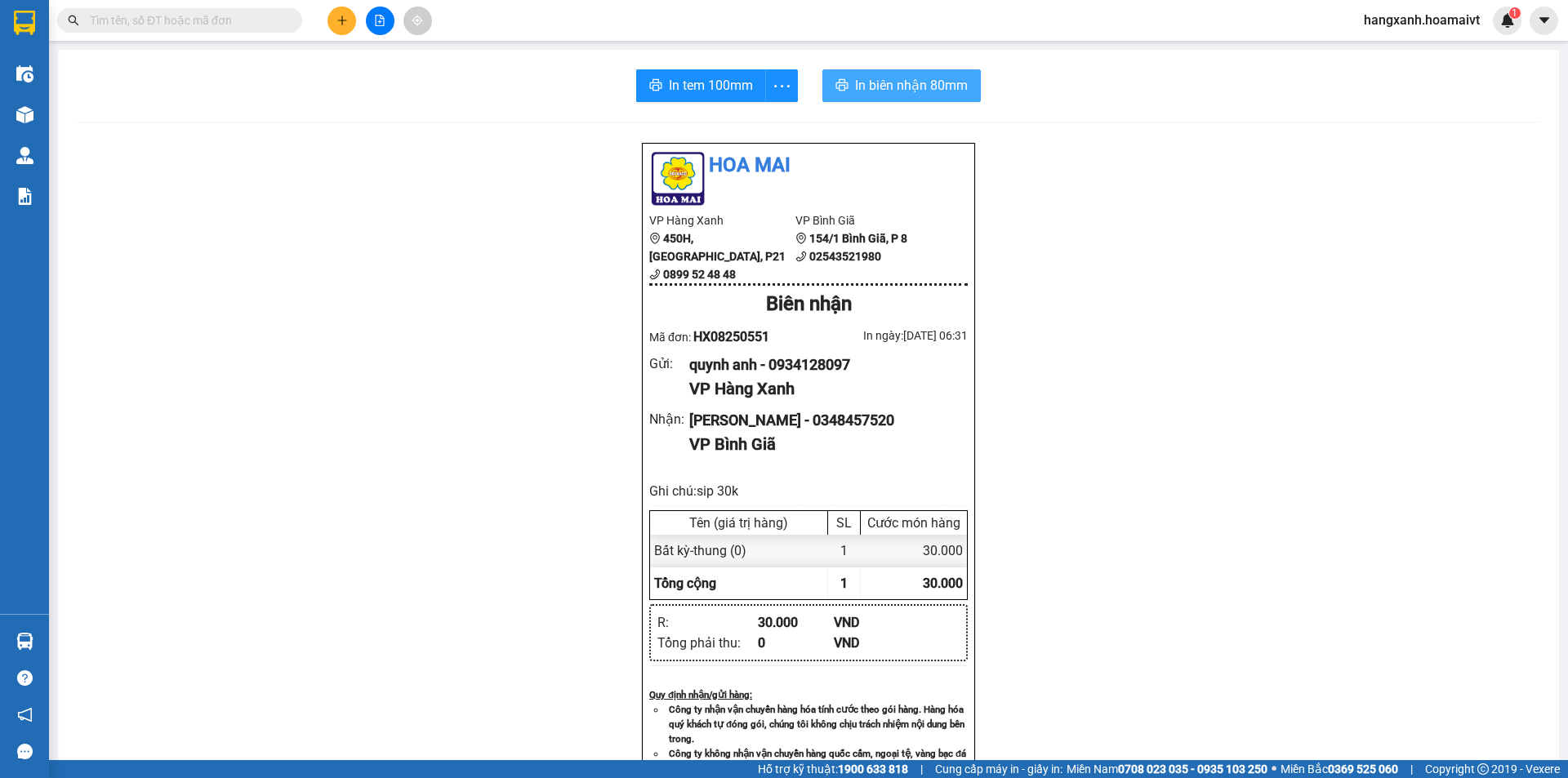
click at [863, 83] on span "In biên nhận 80mm" at bounding box center [911, 85] width 113 height 20
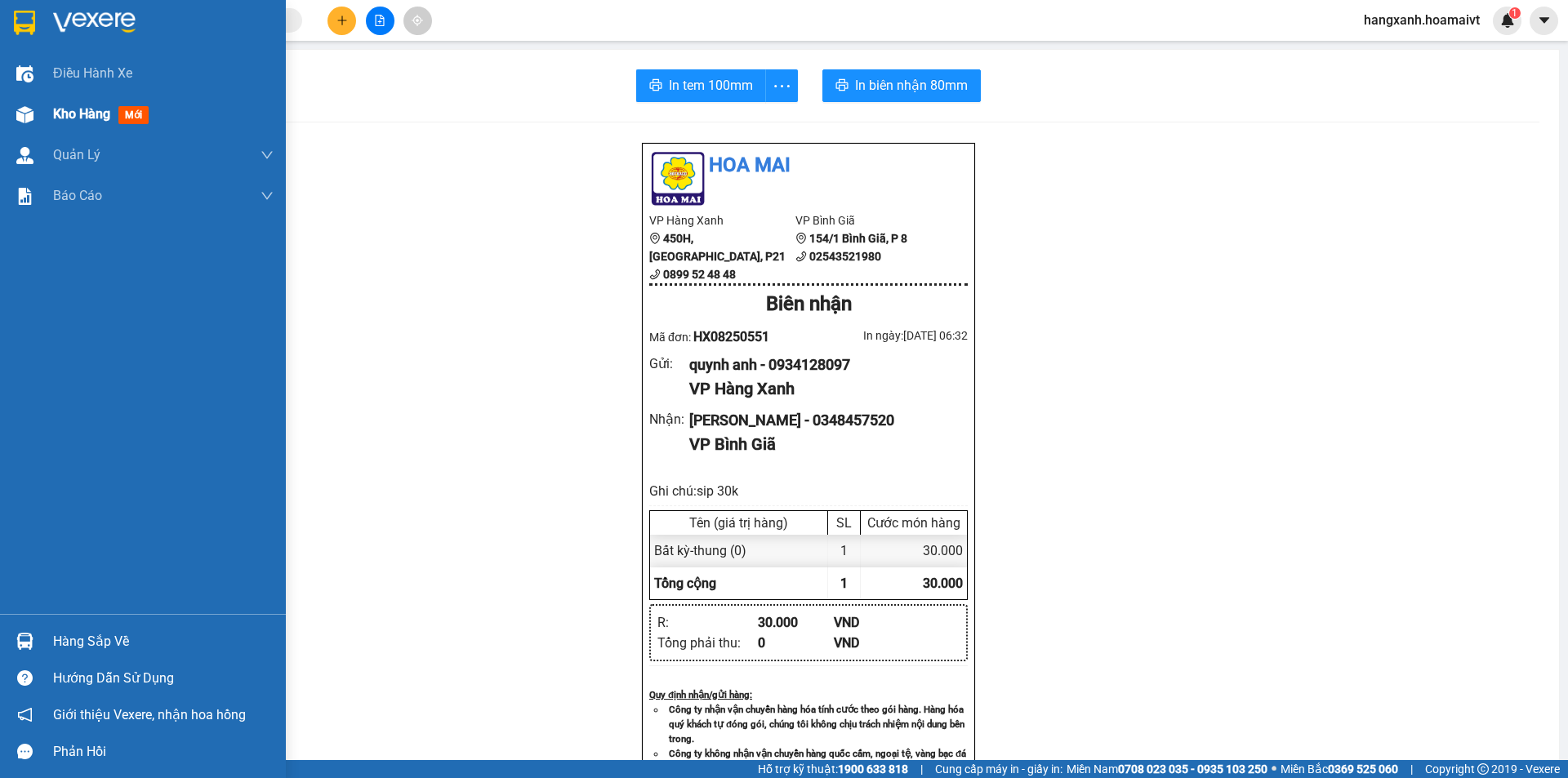
click at [129, 112] on span "mới" at bounding box center [134, 115] width 30 height 18
